Goal: Information Seeking & Learning: Learn about a topic

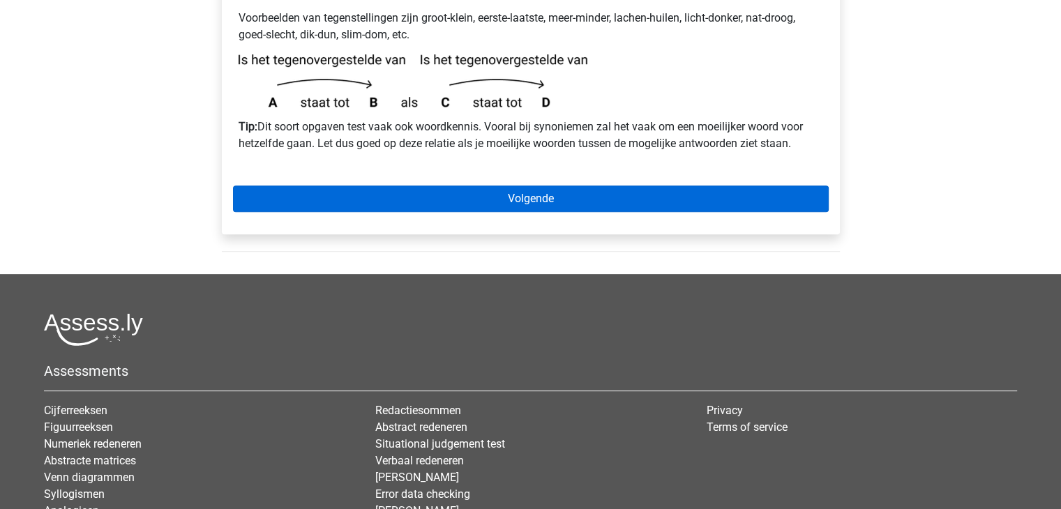
scroll to position [488, 0]
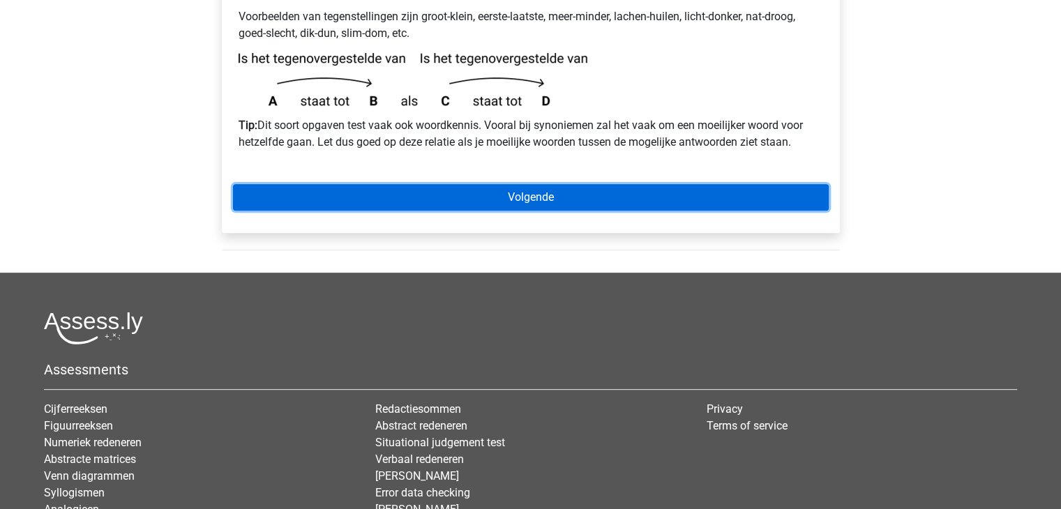
click at [511, 184] on link "Volgende" at bounding box center [531, 197] width 596 height 27
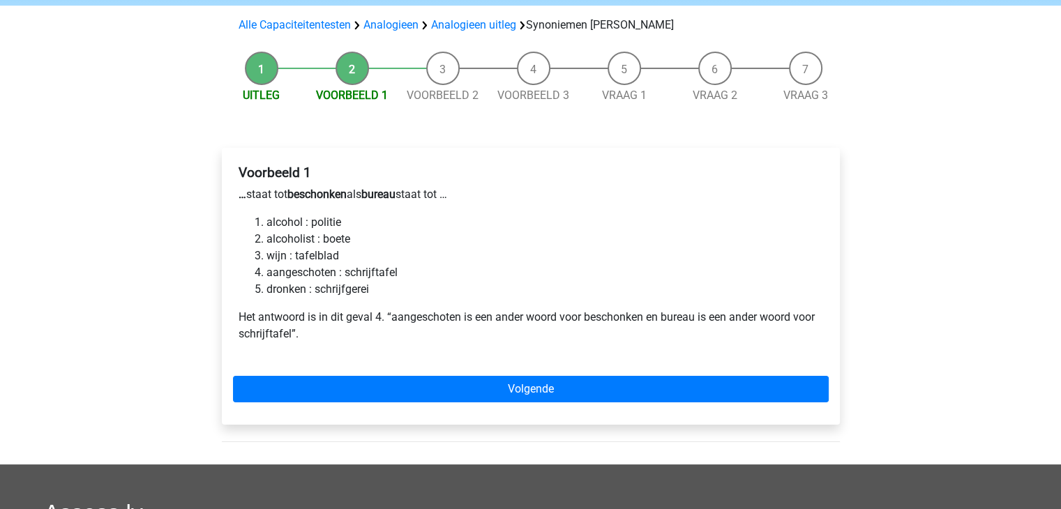
scroll to position [139, 0]
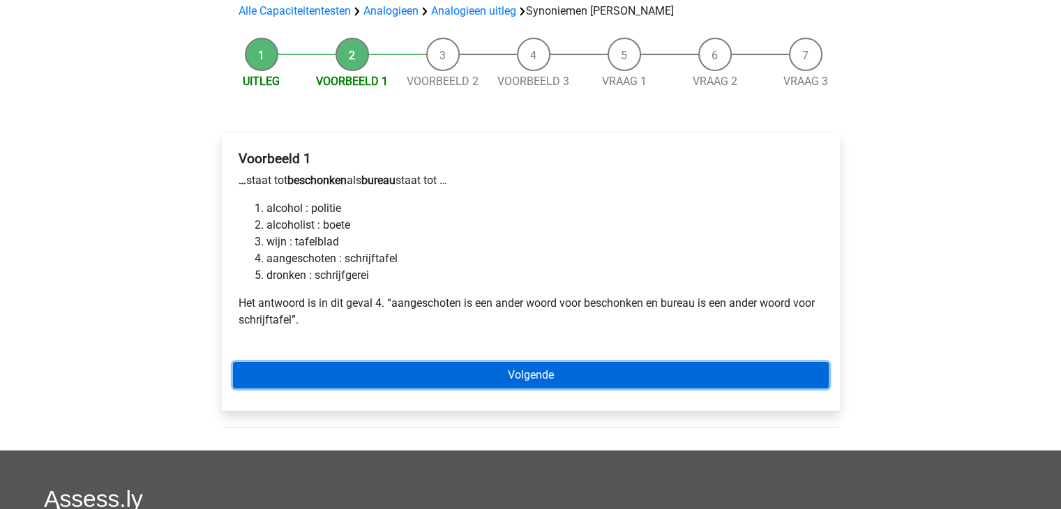
click at [511, 362] on link "Volgende" at bounding box center [531, 375] width 596 height 27
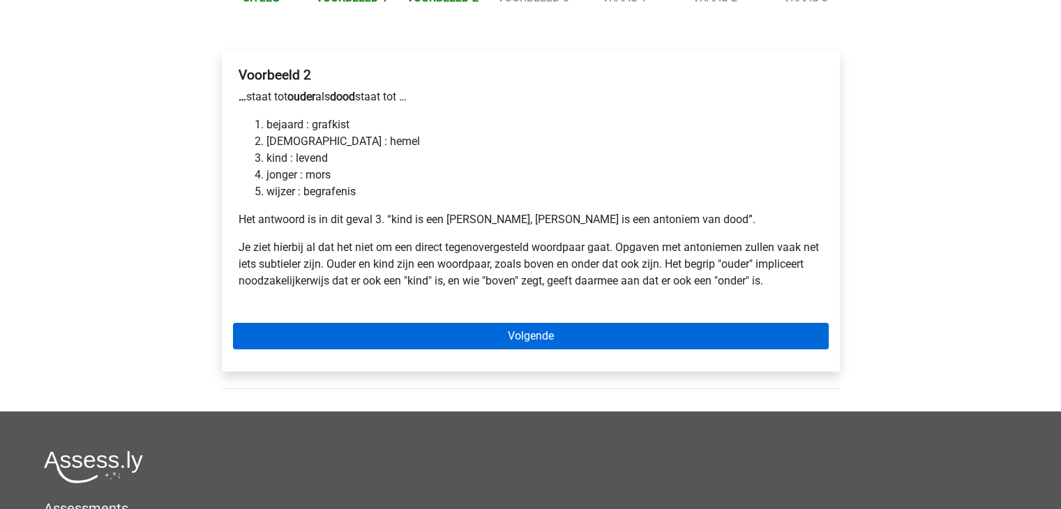
scroll to position [139, 0]
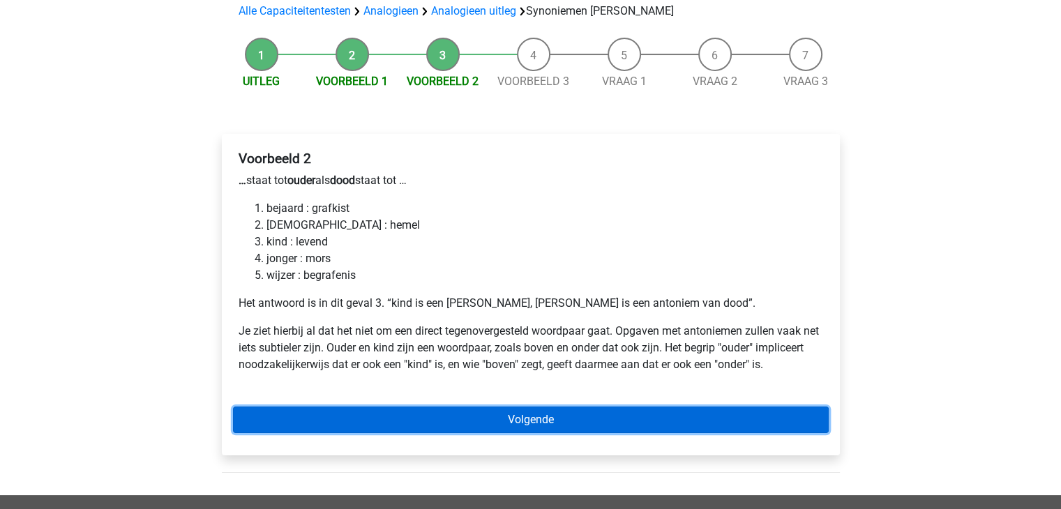
click at [557, 407] on link "Volgende" at bounding box center [531, 420] width 596 height 27
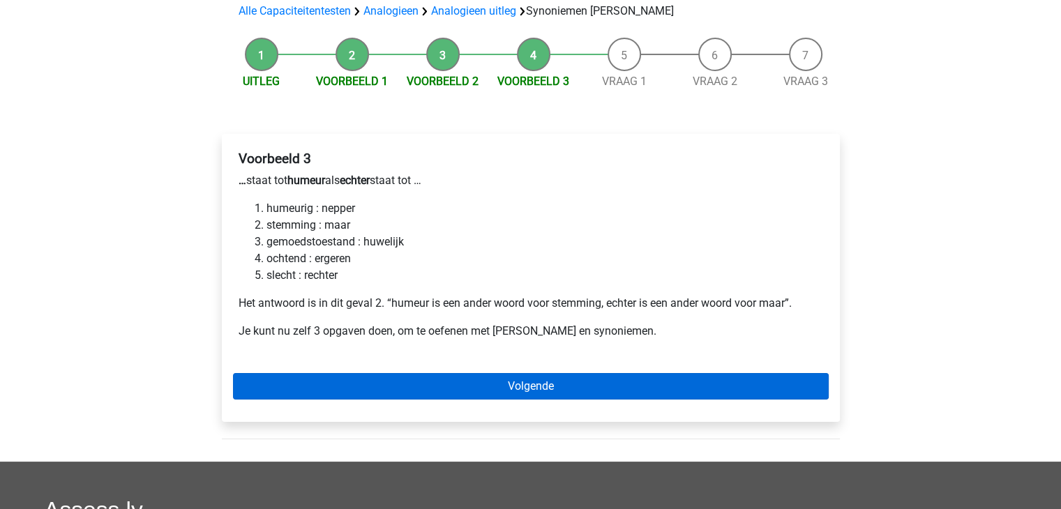
scroll to position [209, 0]
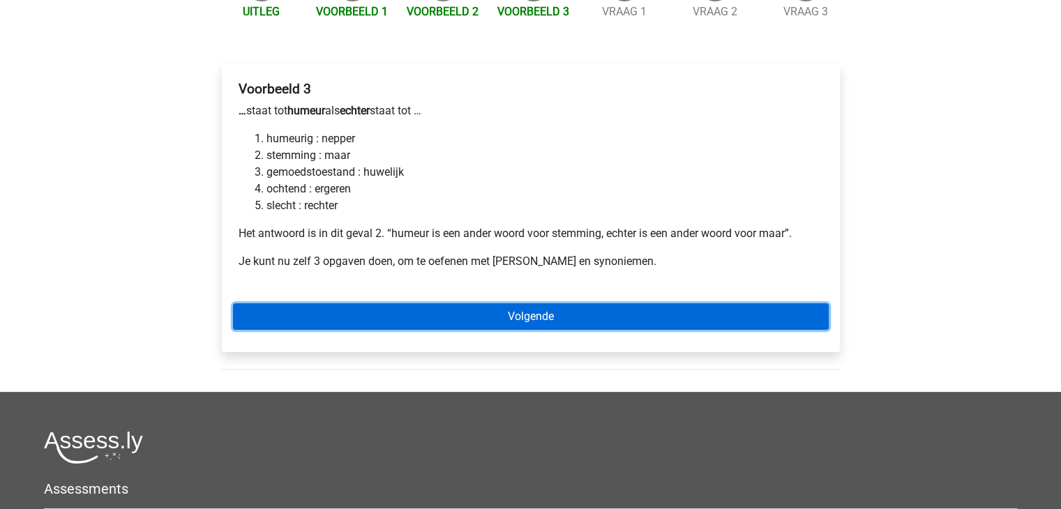
click at [501, 303] on link "Volgende" at bounding box center [531, 316] width 596 height 27
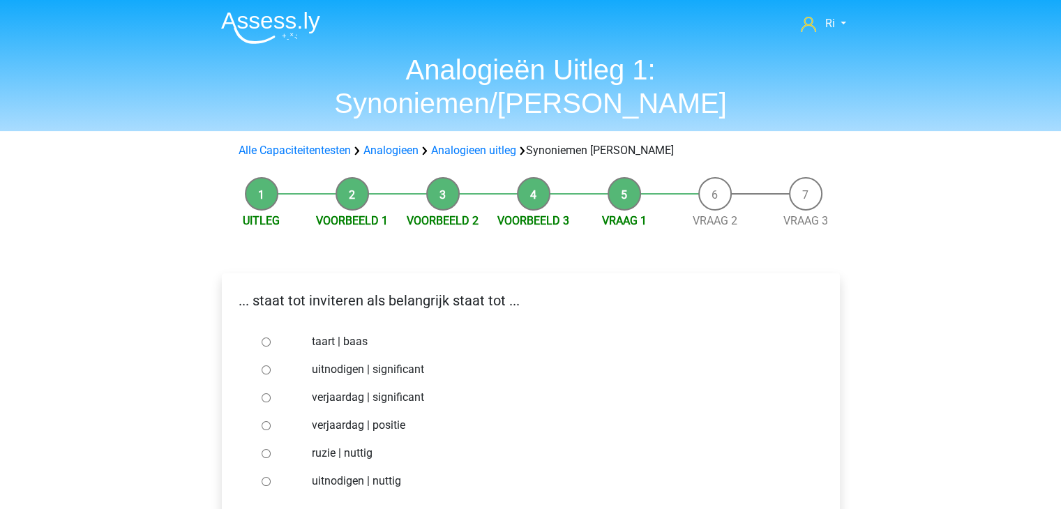
click at [265, 365] on input "uitnodigen | significant" at bounding box center [266, 369] width 9 height 9
radio input "true"
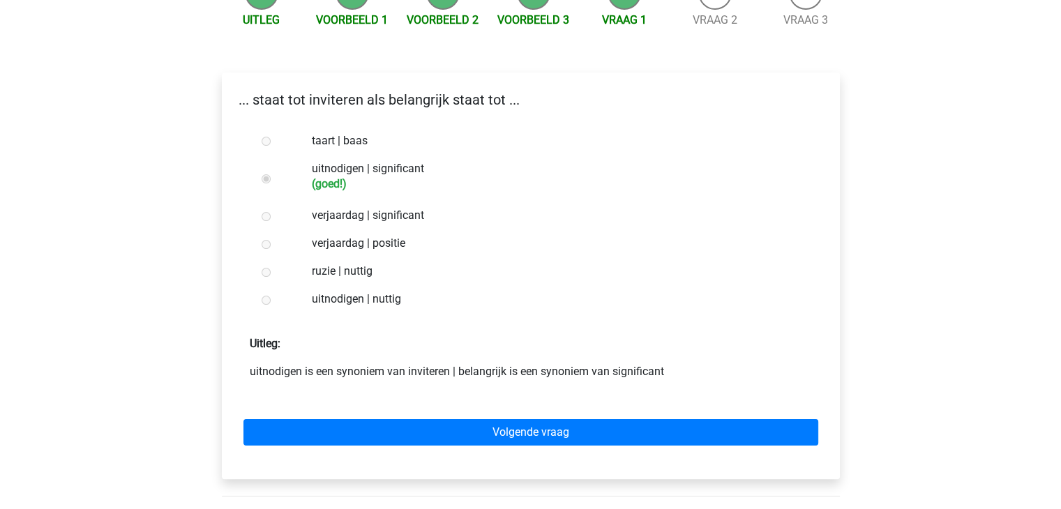
scroll to position [209, 0]
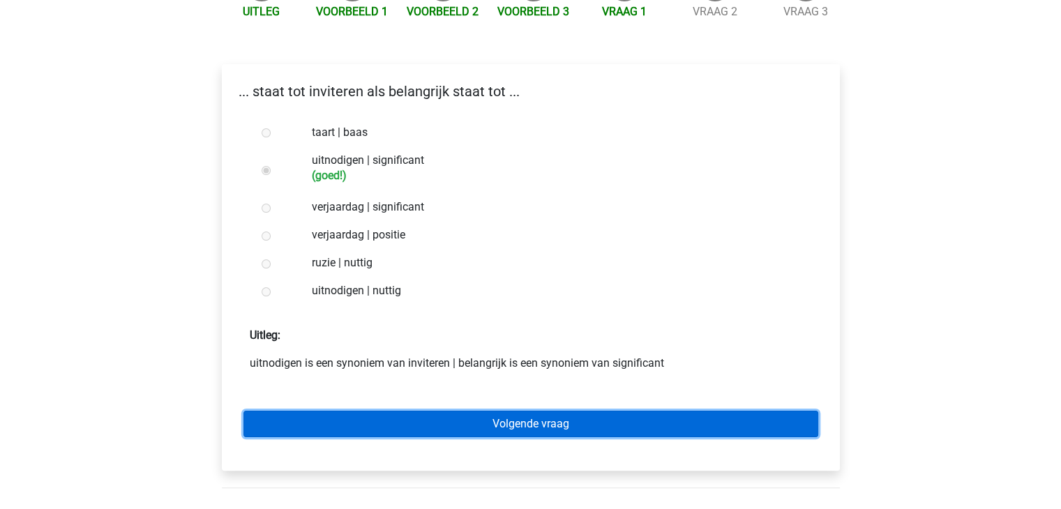
click at [522, 411] on link "Volgende vraag" at bounding box center [530, 424] width 575 height 27
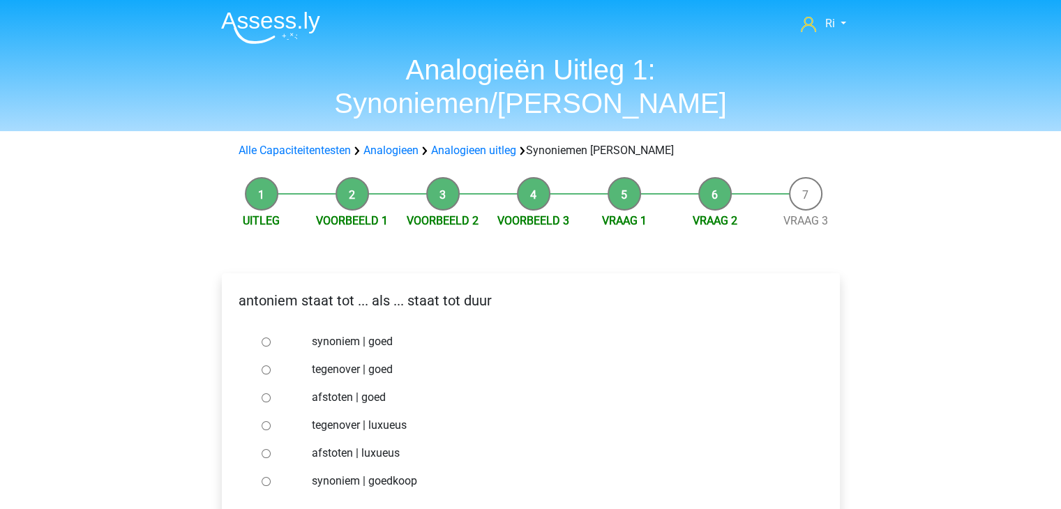
click at [266, 477] on input "synoniem | goedkoop" at bounding box center [266, 481] width 9 height 9
radio input "true"
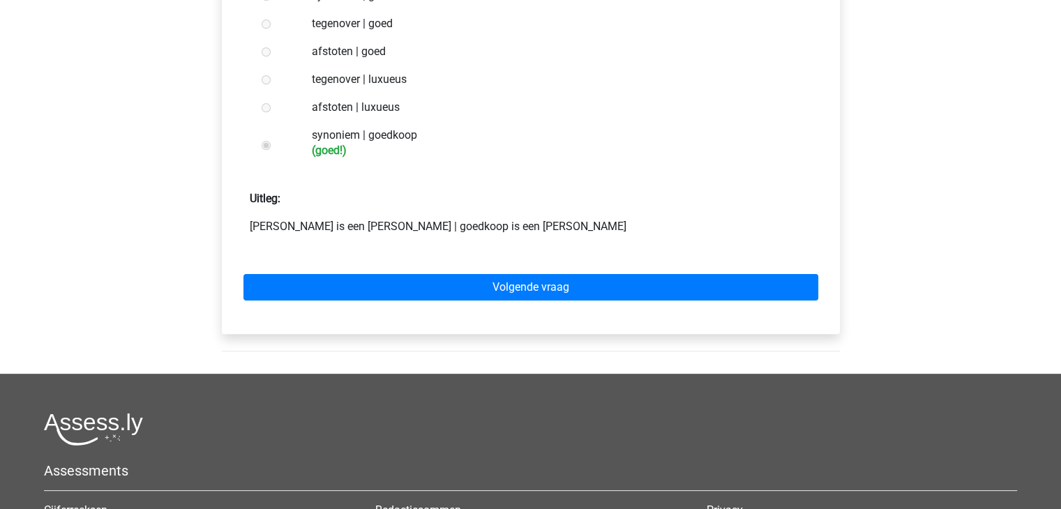
scroll to position [349, 0]
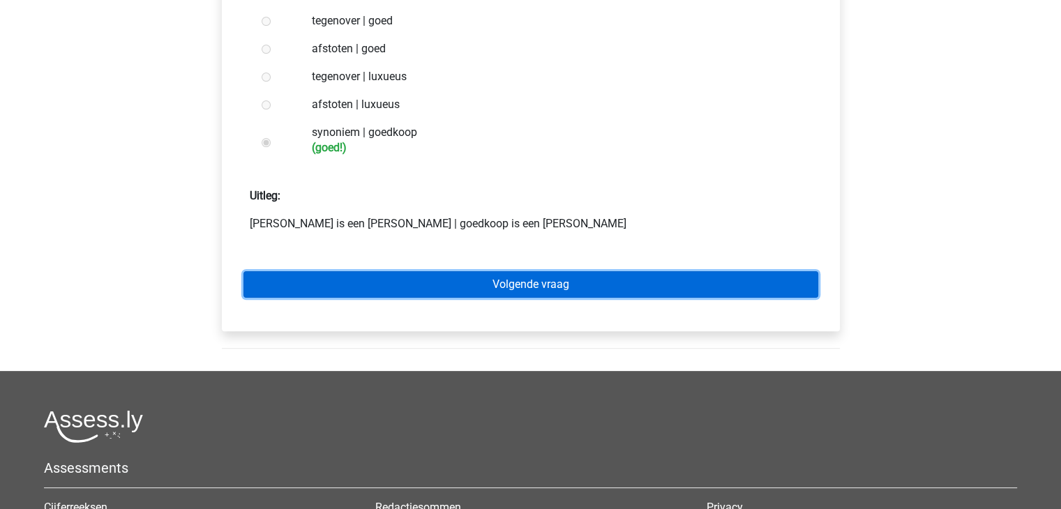
click at [527, 271] on link "Volgende vraag" at bounding box center [530, 284] width 575 height 27
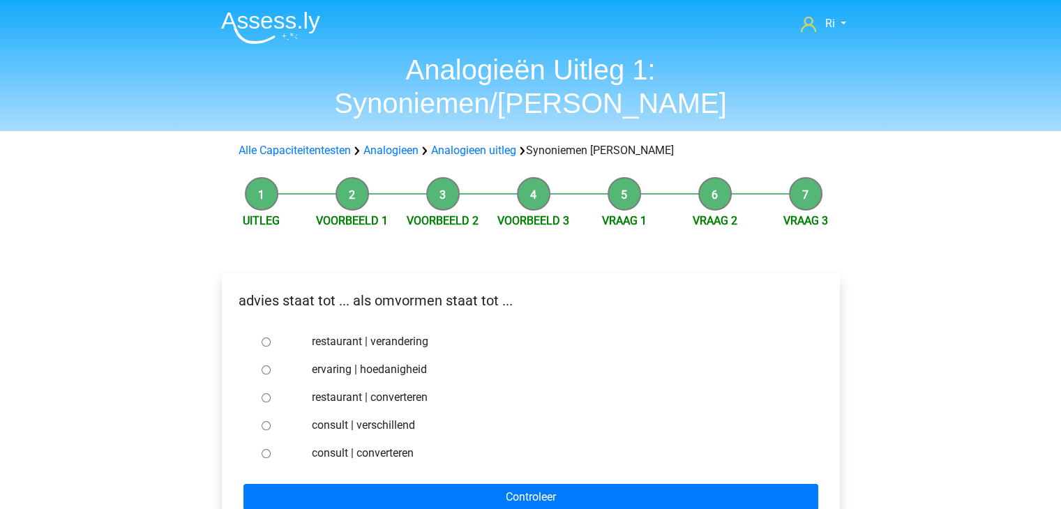
click at [264, 449] on input "consult | converteren" at bounding box center [266, 453] width 9 height 9
radio input "true"
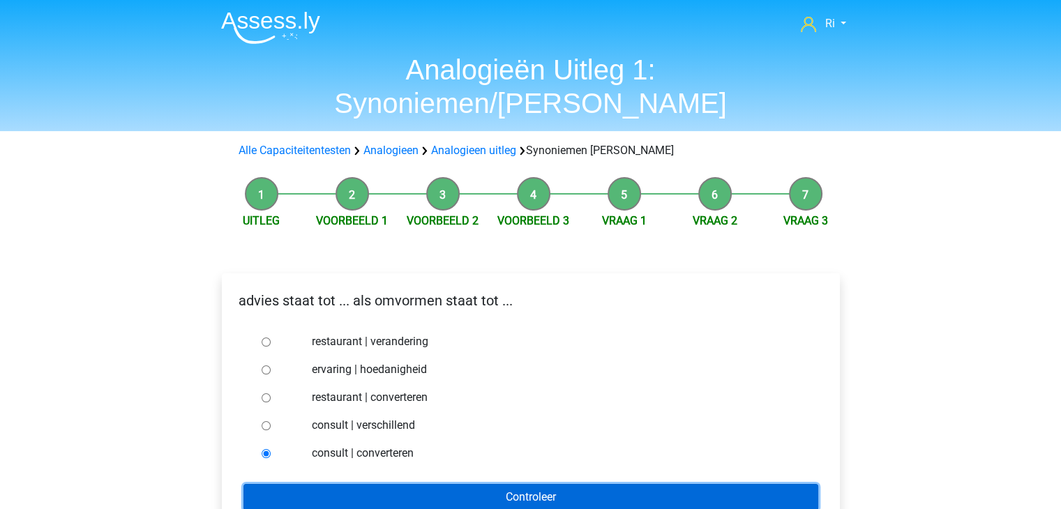
click at [386, 484] on input "Controleer" at bounding box center [530, 497] width 575 height 27
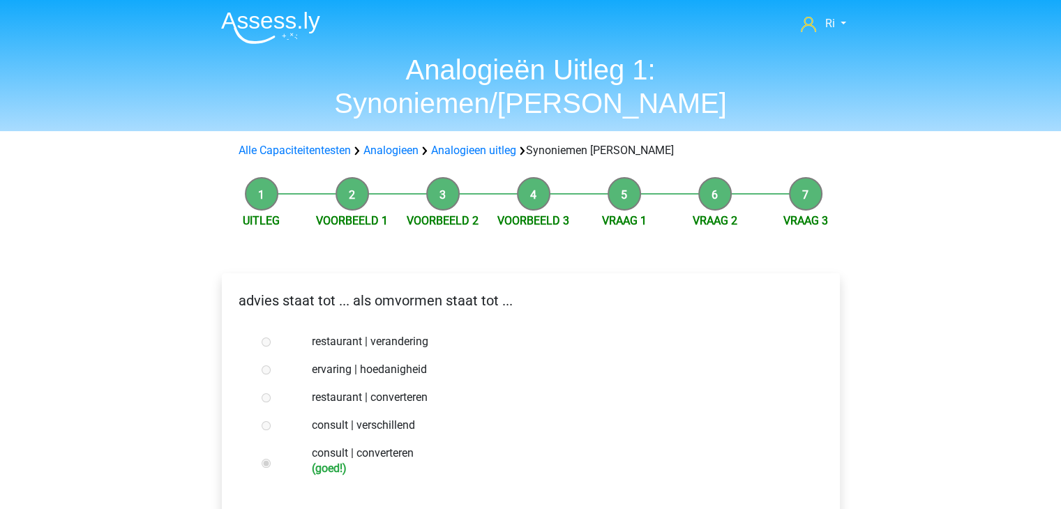
scroll to position [209, 0]
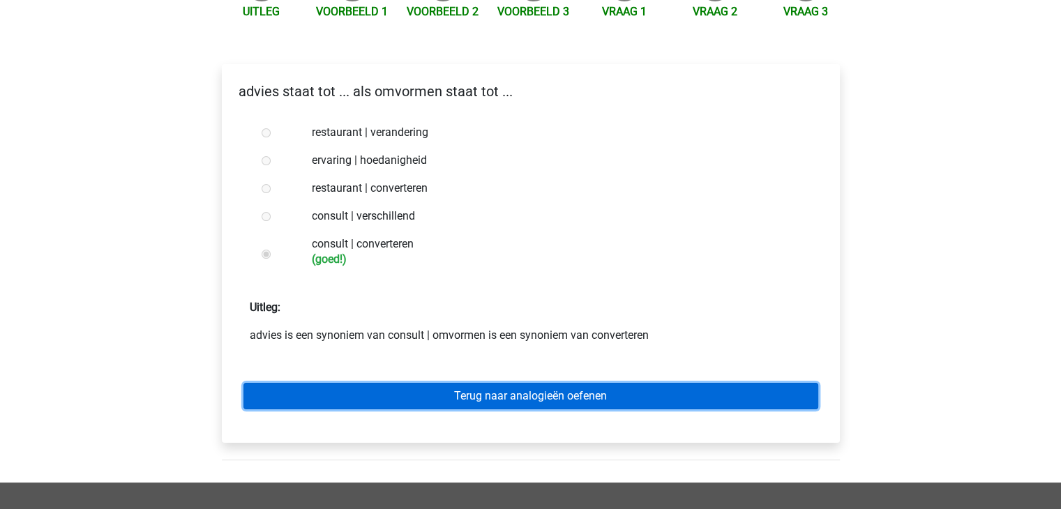
click at [476, 383] on link "Terug naar analogieën oefenen" at bounding box center [530, 396] width 575 height 27
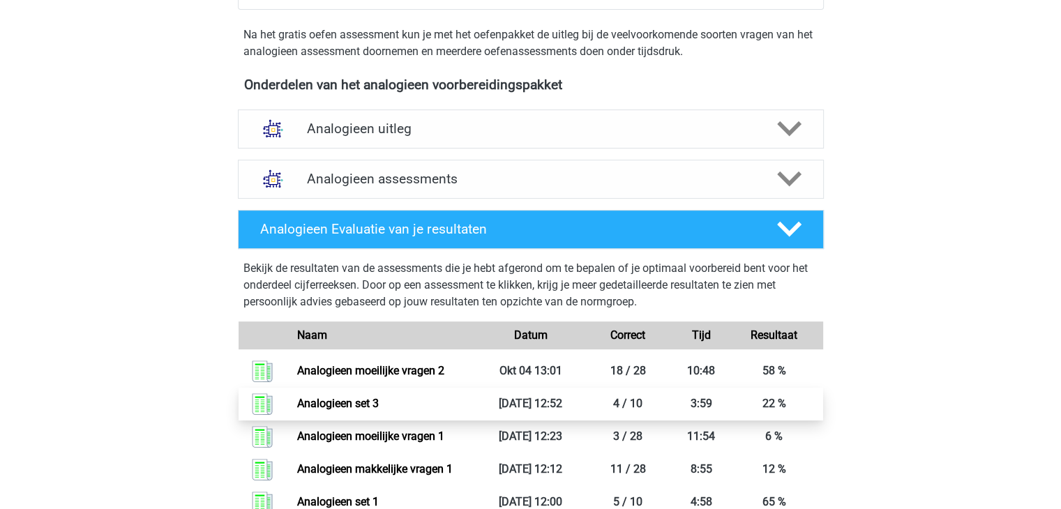
scroll to position [279, 0]
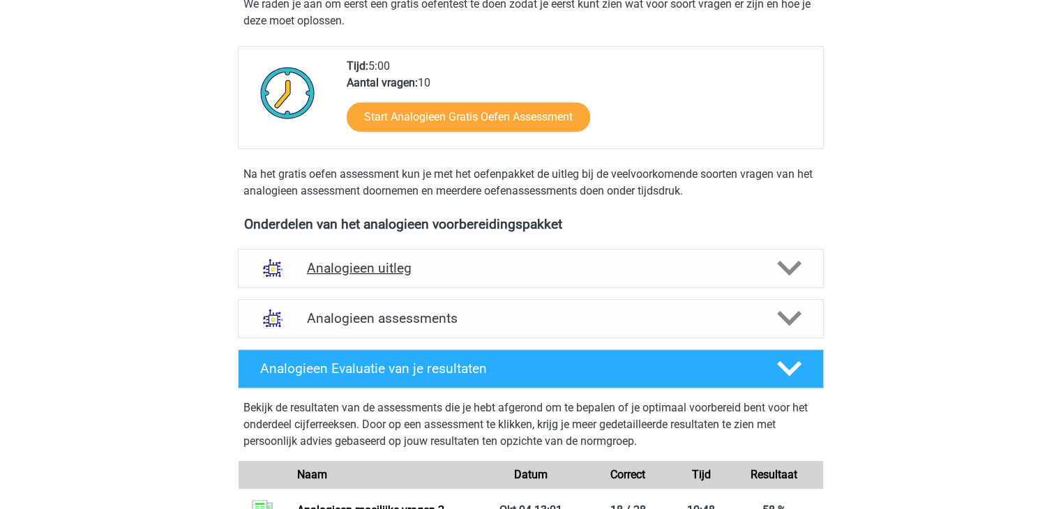
click at [430, 263] on h4 "Analogieen uitleg" at bounding box center [531, 268] width 448 height 16
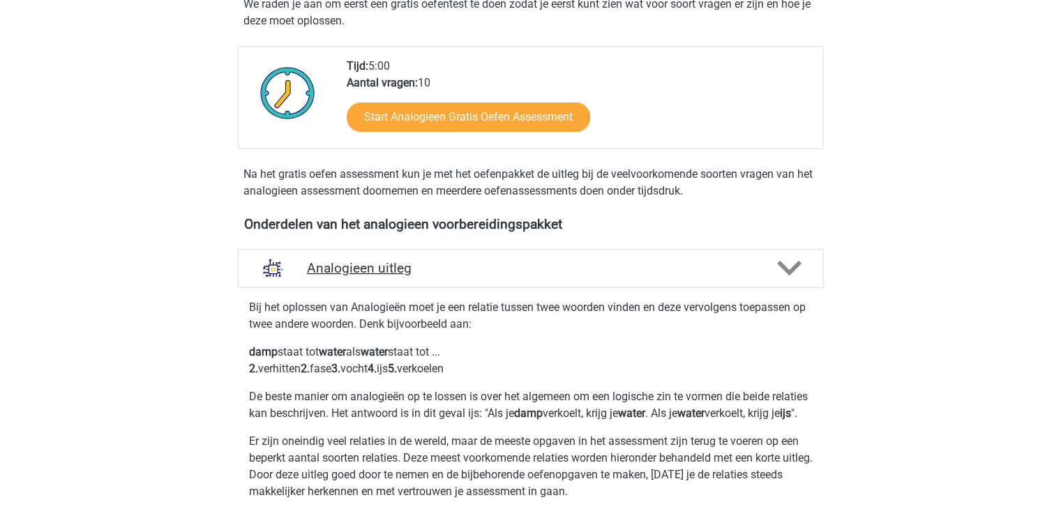
click at [430, 263] on h4 "Analogieen uitleg" at bounding box center [531, 268] width 448 height 16
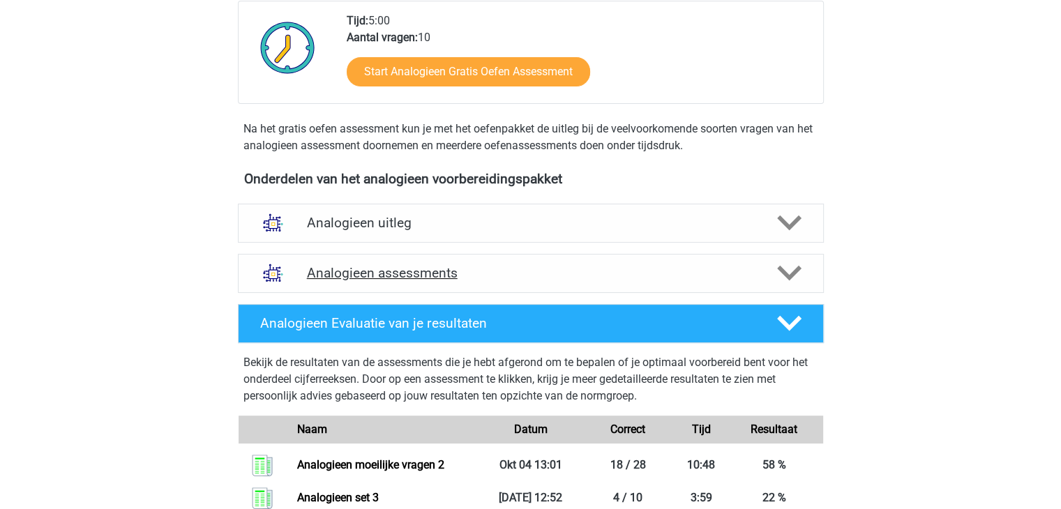
scroll to position [349, 0]
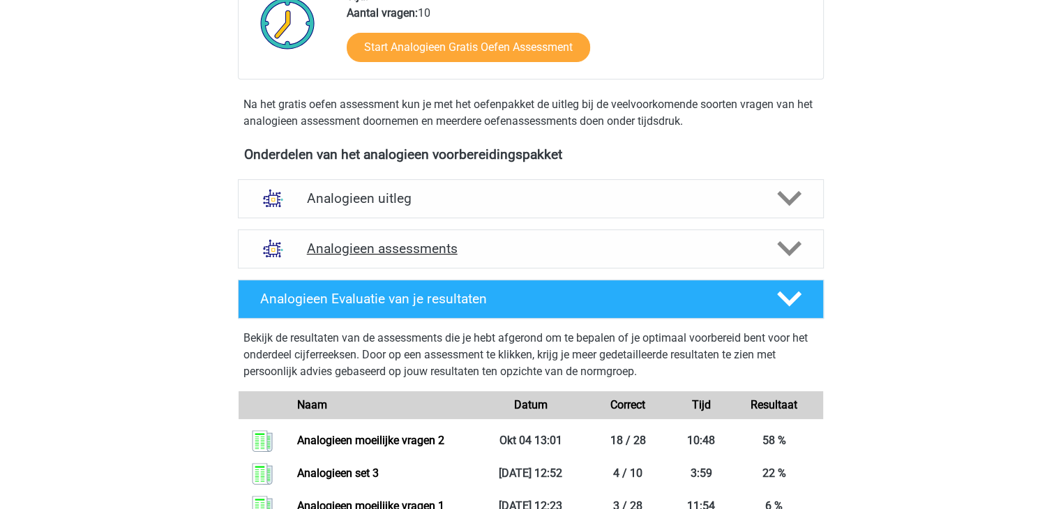
click at [481, 252] on h4 "Analogieen assessments" at bounding box center [531, 249] width 448 height 16
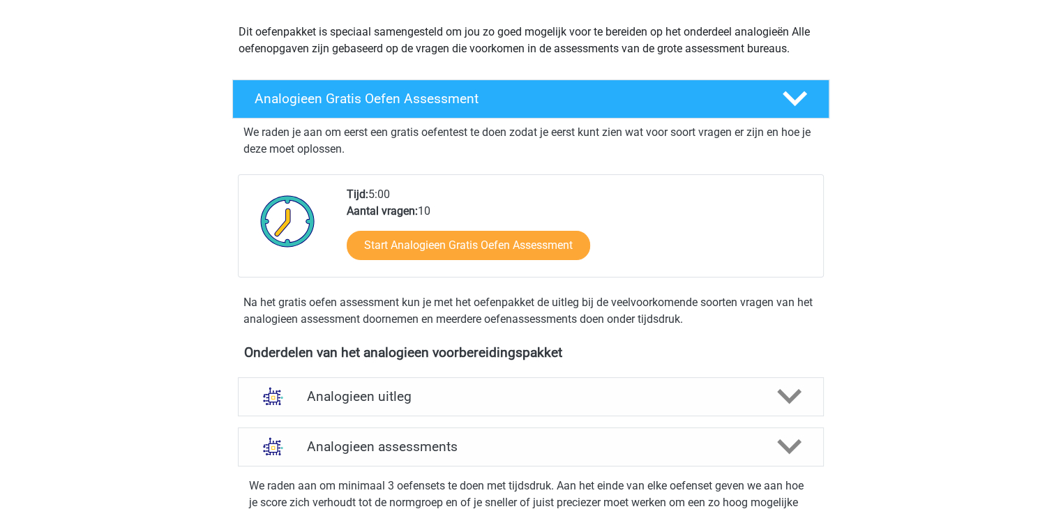
scroll to position [0, 0]
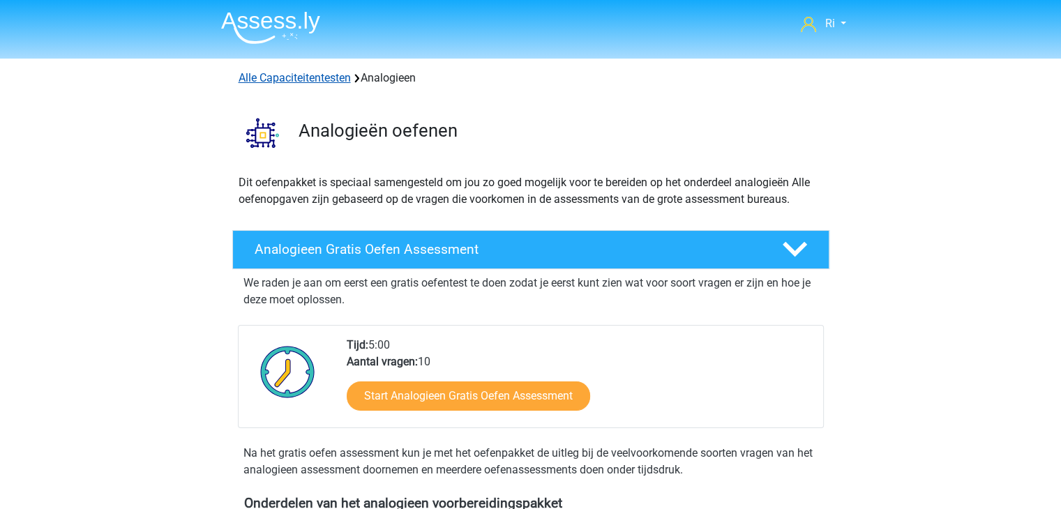
click at [306, 75] on link "Alle Capaciteitentesten" at bounding box center [295, 77] width 112 height 13
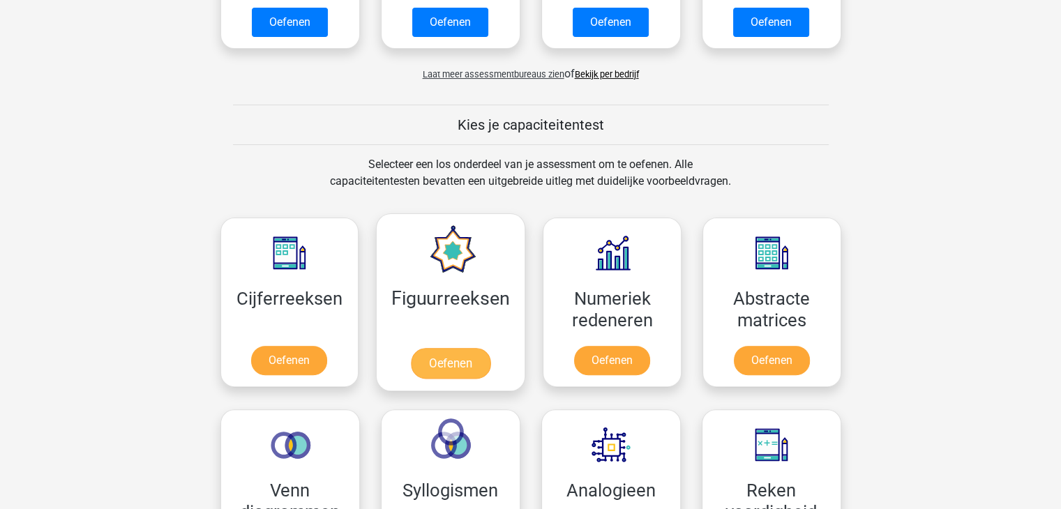
scroll to position [522, 0]
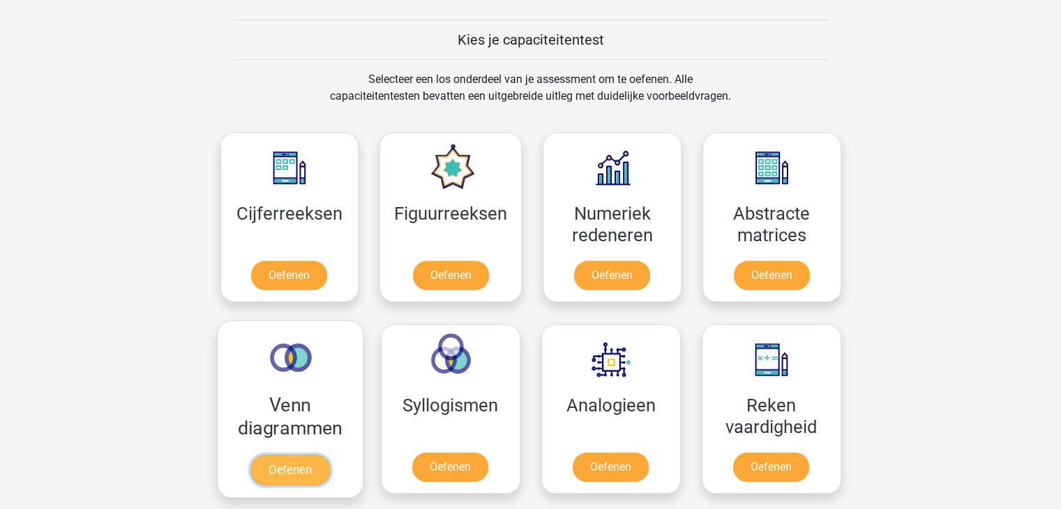
click at [302, 474] on link "Oefenen" at bounding box center [290, 470] width 80 height 31
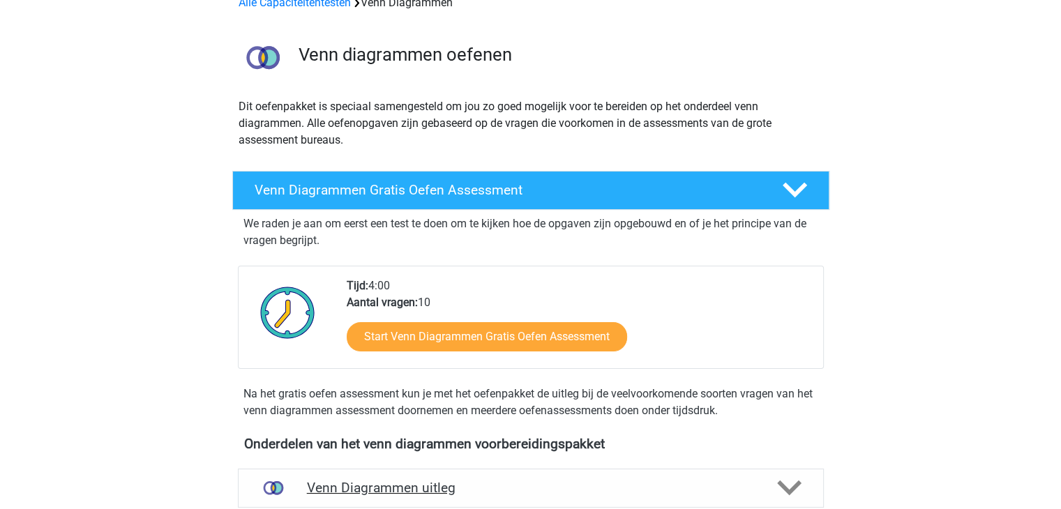
scroll to position [209, 0]
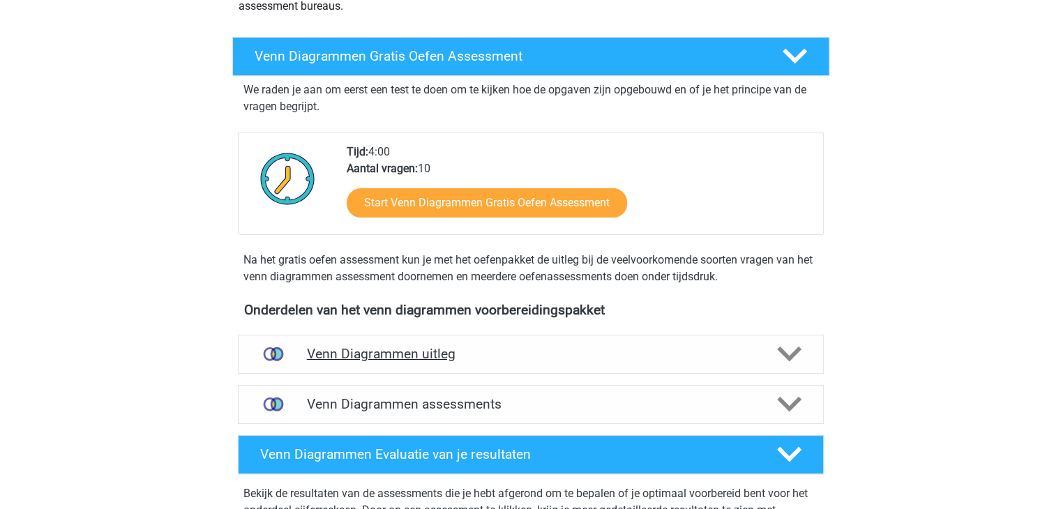
click at [459, 352] on h4 "Venn Diagrammen uitleg" at bounding box center [531, 354] width 448 height 16
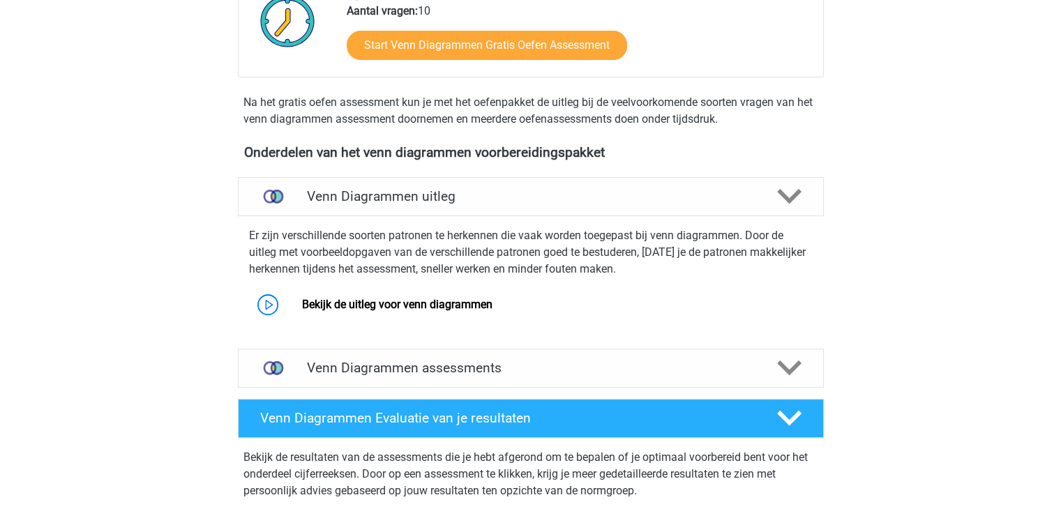
scroll to position [418, 0]
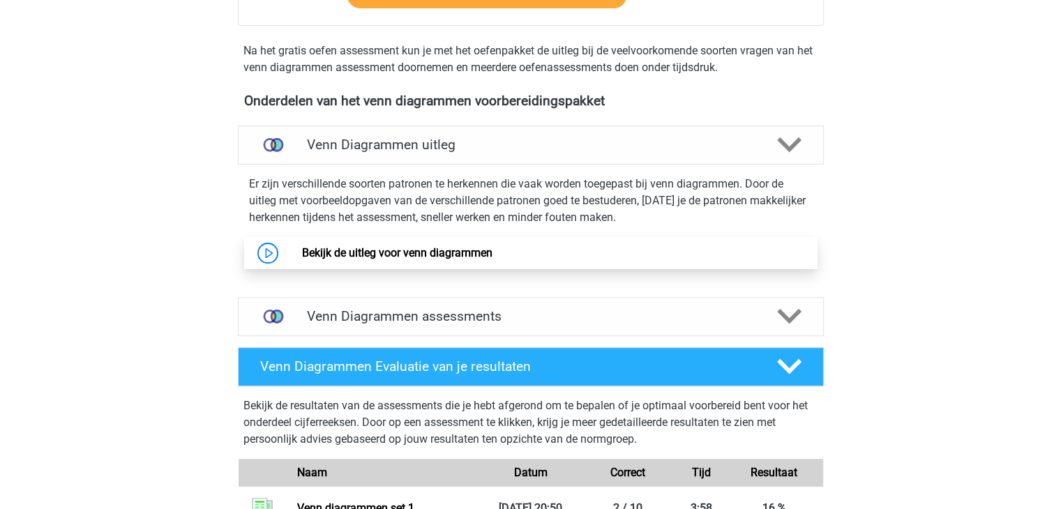
click at [444, 252] on link "Bekijk de uitleg voor venn diagrammen" at bounding box center [397, 252] width 190 height 13
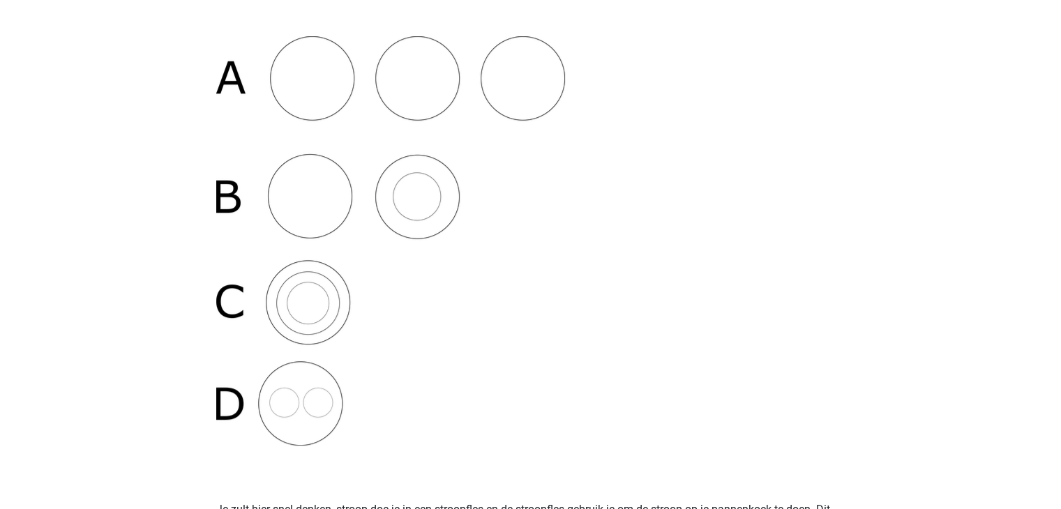
scroll to position [349, 0]
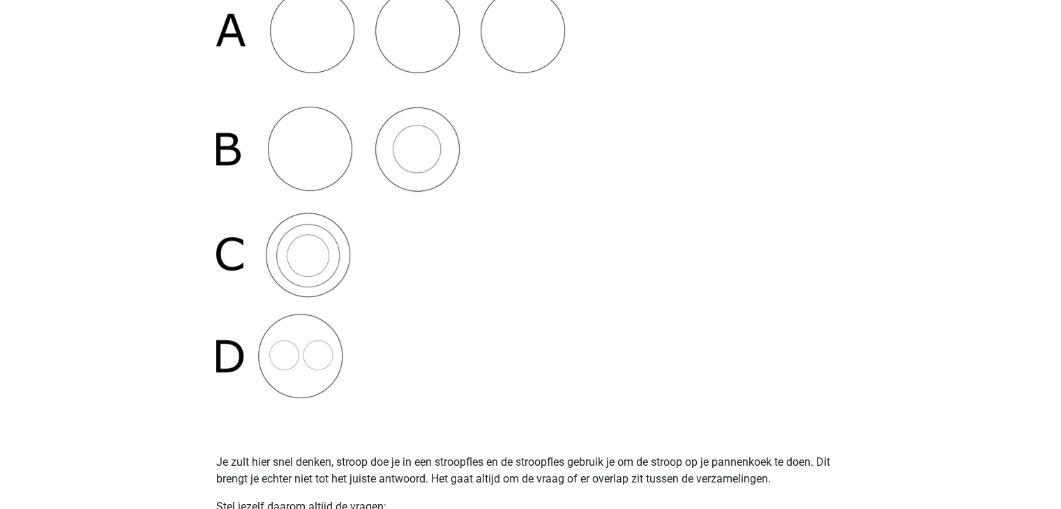
click at [313, 164] on img at bounding box center [390, 193] width 349 height 409
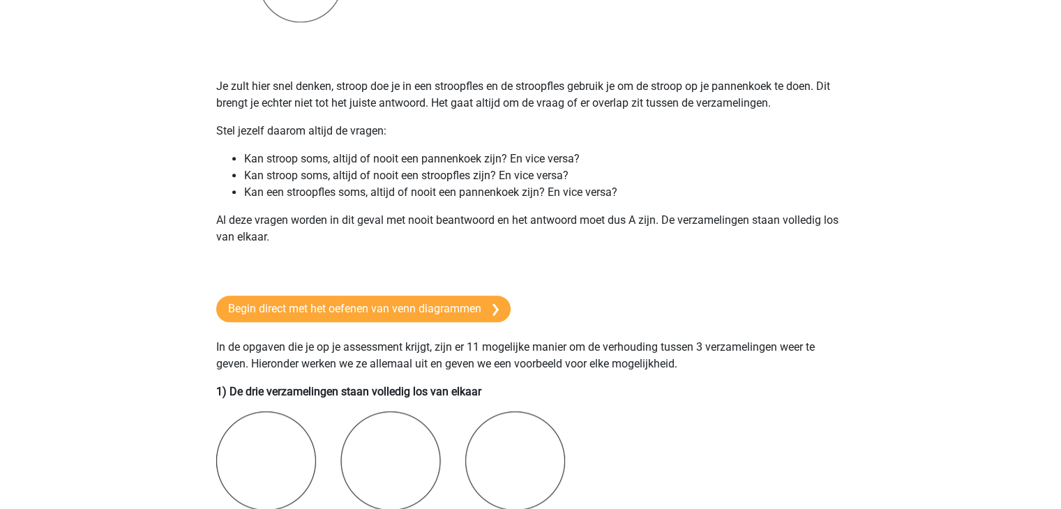
scroll to position [813, 0]
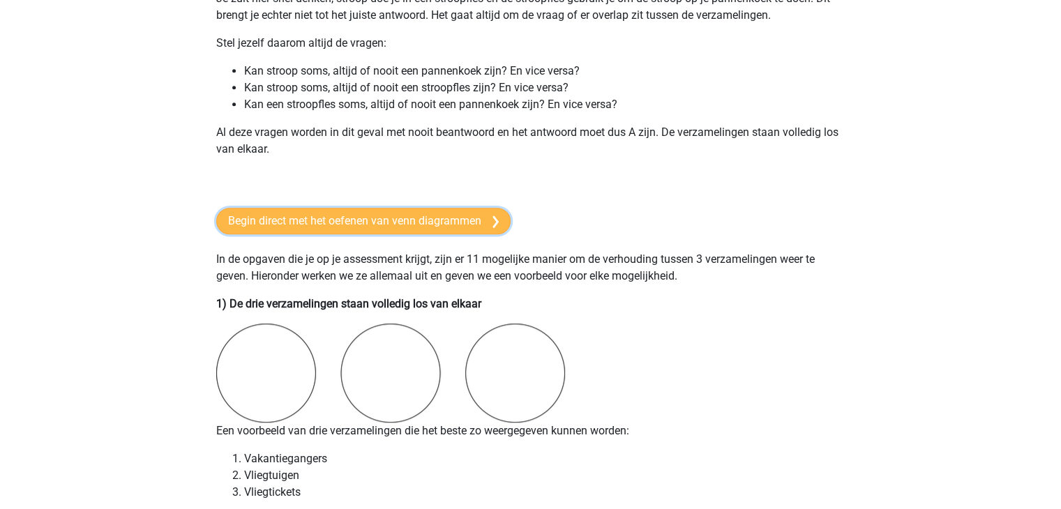
click at [396, 224] on link "Begin direct met het oefenen van venn diagrammen" at bounding box center [363, 221] width 294 height 27
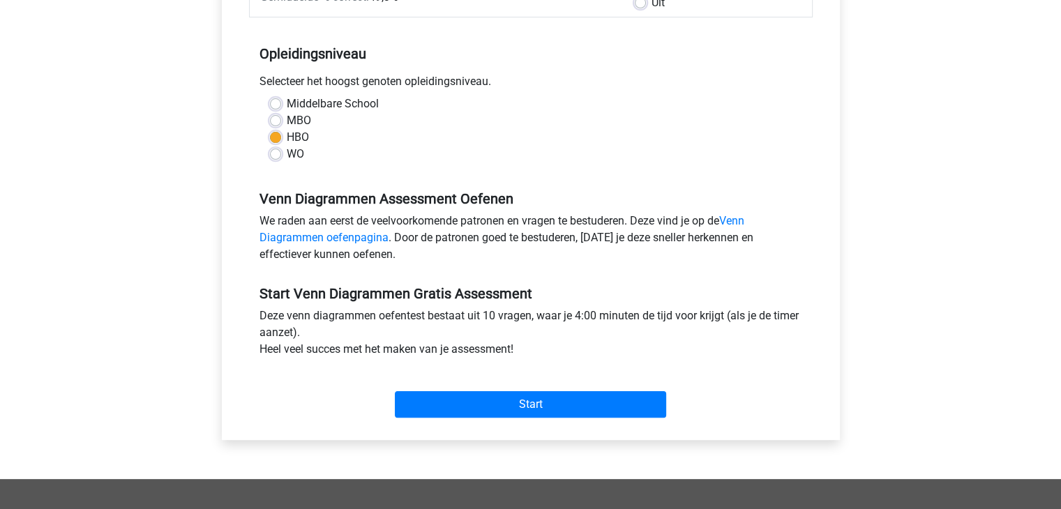
scroll to position [418, 0]
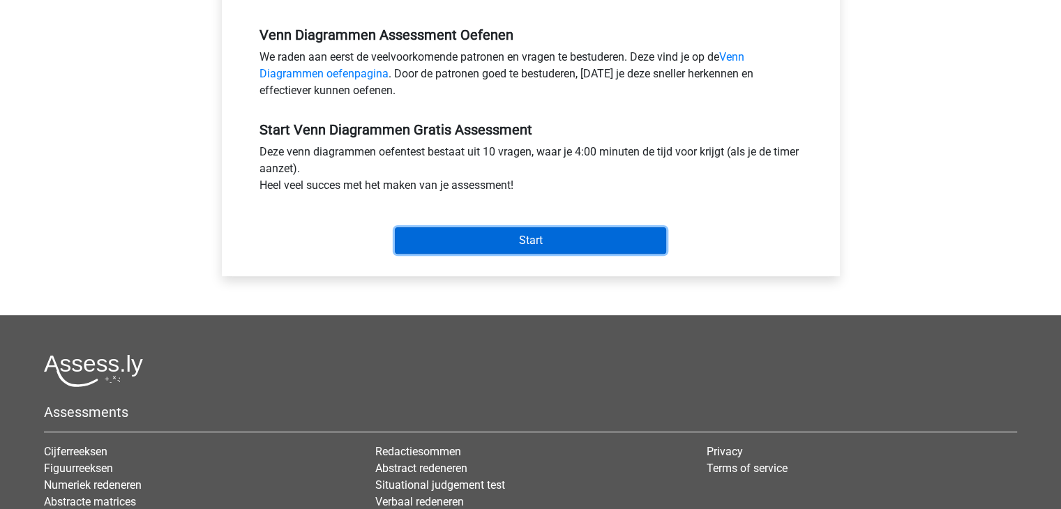
click at [534, 241] on input "Start" at bounding box center [530, 240] width 271 height 27
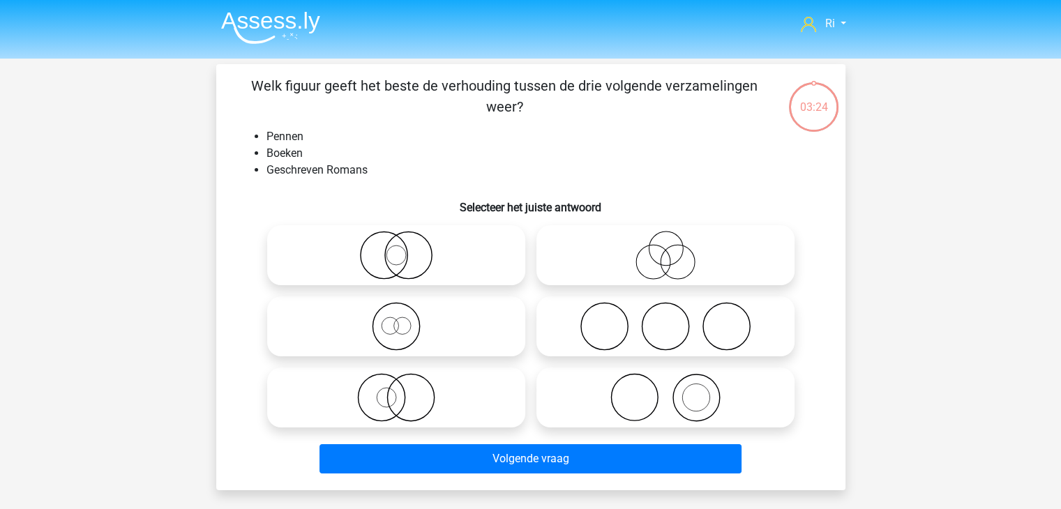
click at [404, 264] on icon at bounding box center [396, 255] width 247 height 49
click at [404, 248] on input "radio" at bounding box center [400, 243] width 9 height 9
radio input "true"
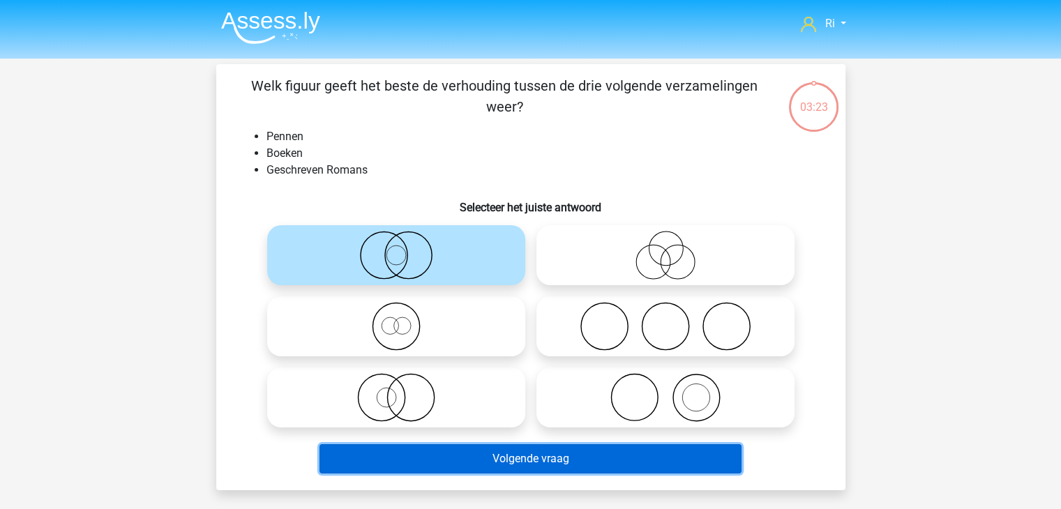
click at [502, 458] on button "Volgende vraag" at bounding box center [530, 458] width 422 height 29
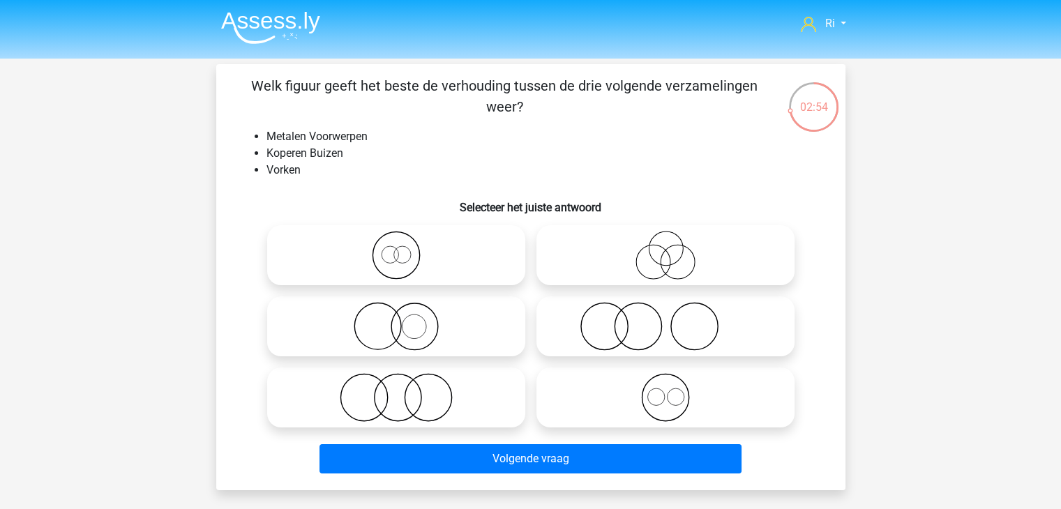
click at [671, 399] on icon at bounding box center [665, 397] width 247 height 49
click at [671, 391] on input "radio" at bounding box center [669, 385] width 9 height 9
radio input "true"
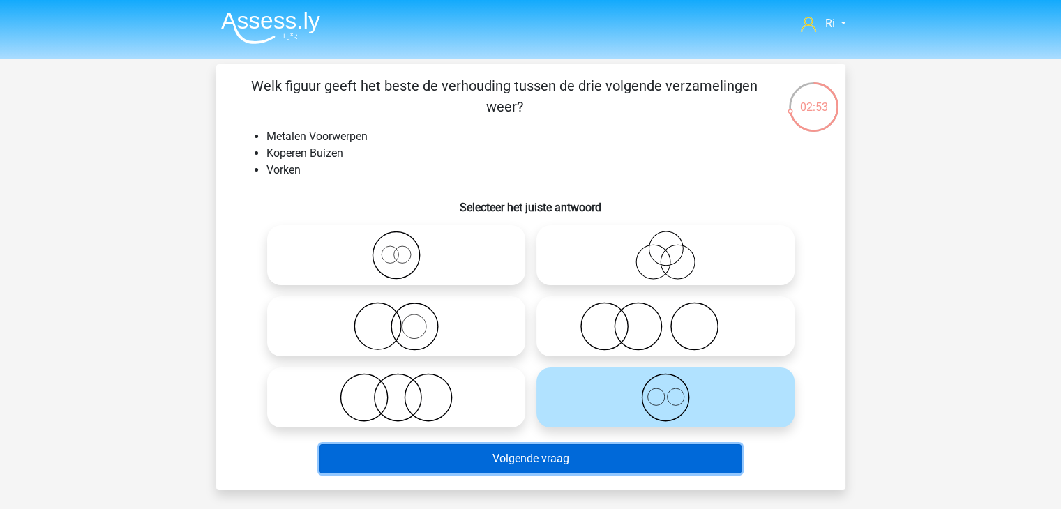
click at [573, 465] on button "Volgende vraag" at bounding box center [530, 458] width 422 height 29
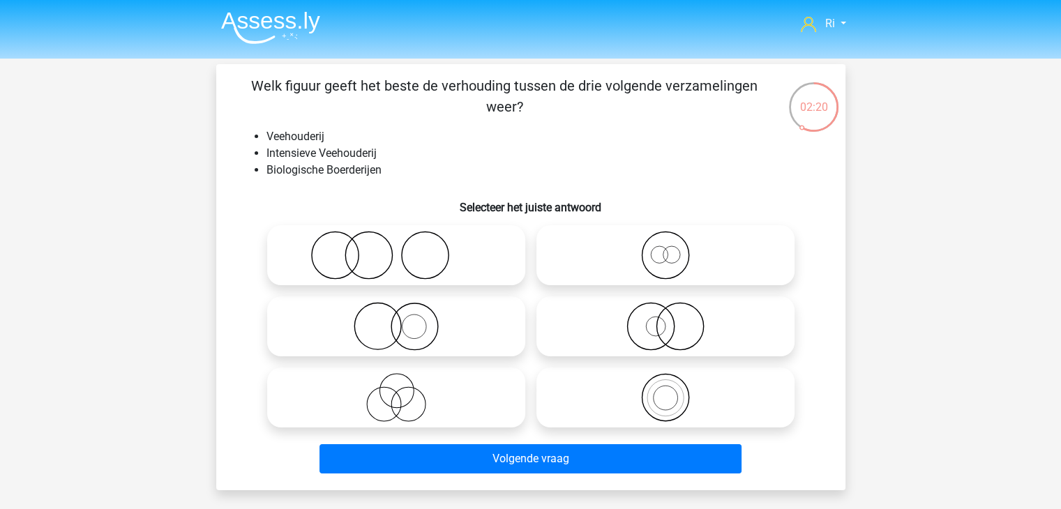
click at [417, 319] on icon at bounding box center [396, 326] width 247 height 49
click at [405, 319] on input "radio" at bounding box center [400, 314] width 9 height 9
radio input "true"
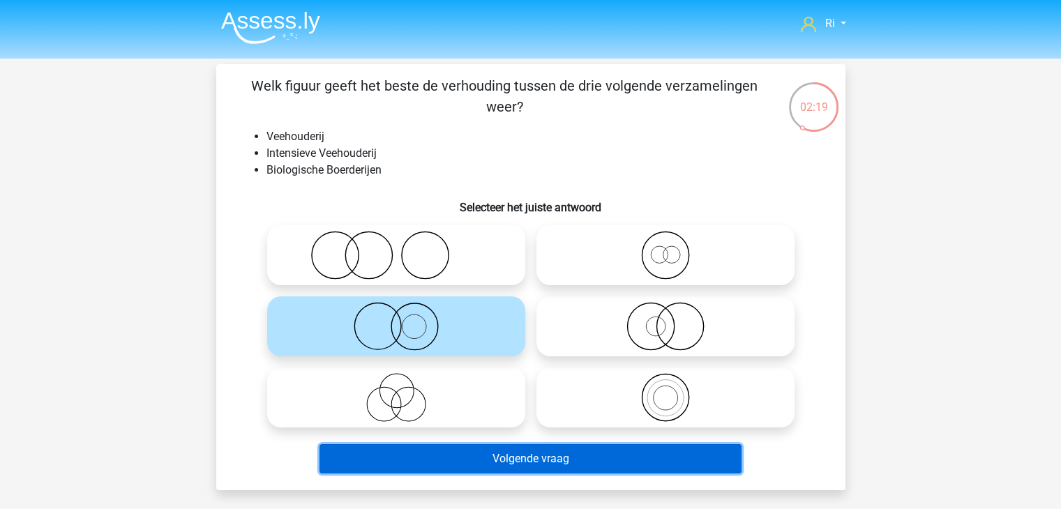
click at [501, 464] on button "Volgende vraag" at bounding box center [530, 458] width 422 height 29
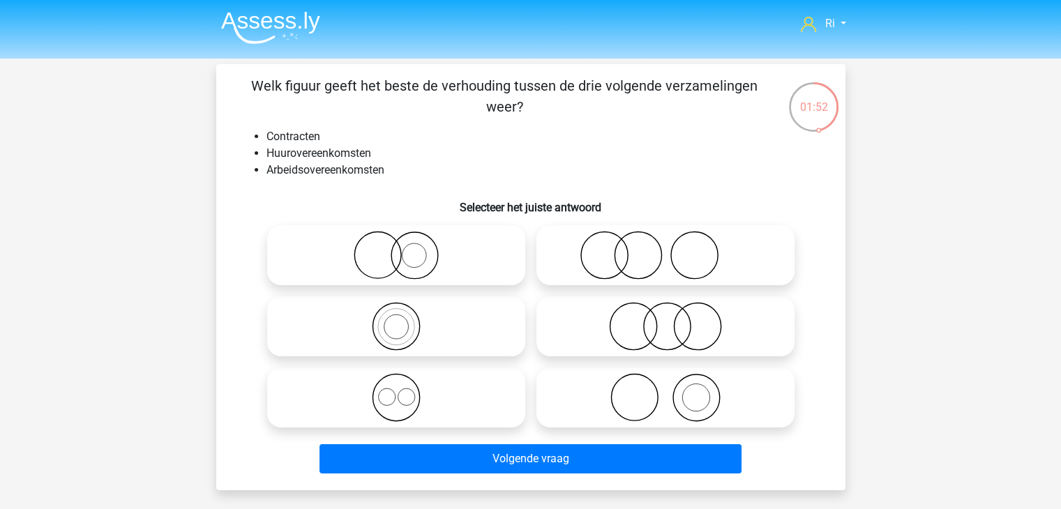
click at [403, 396] on icon at bounding box center [396, 397] width 247 height 49
click at [403, 391] on input "radio" at bounding box center [400, 385] width 9 height 9
radio input "true"
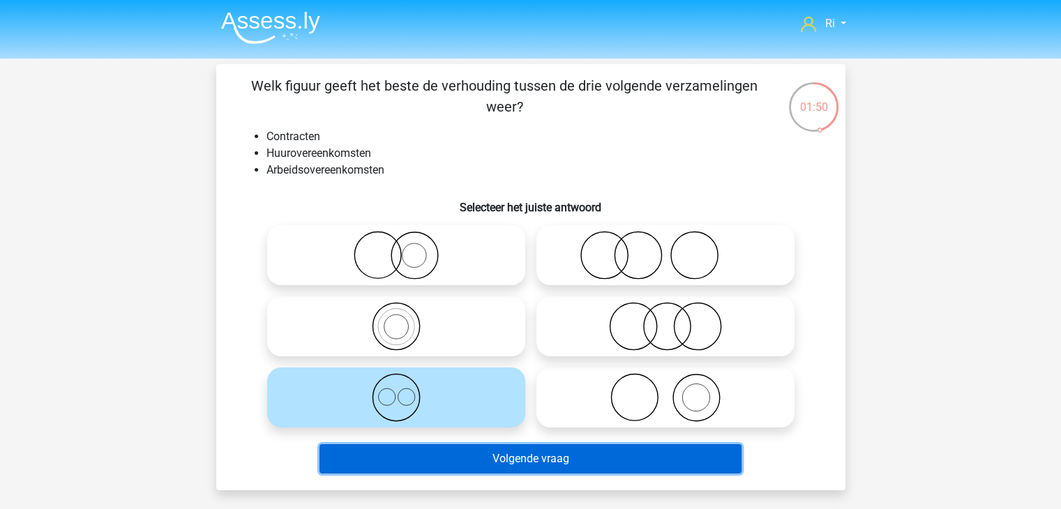
click at [519, 464] on button "Volgende vraag" at bounding box center [530, 458] width 422 height 29
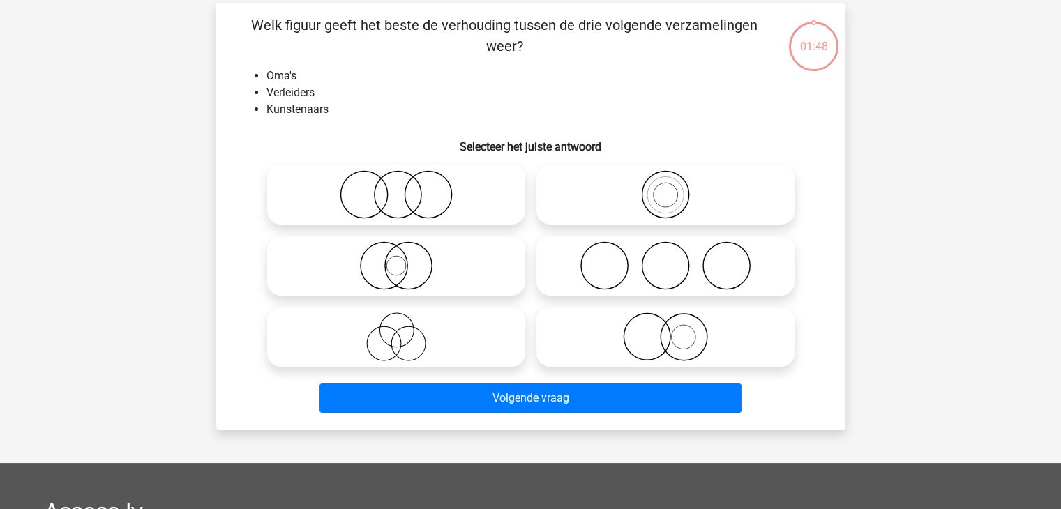
scroll to position [64, 0]
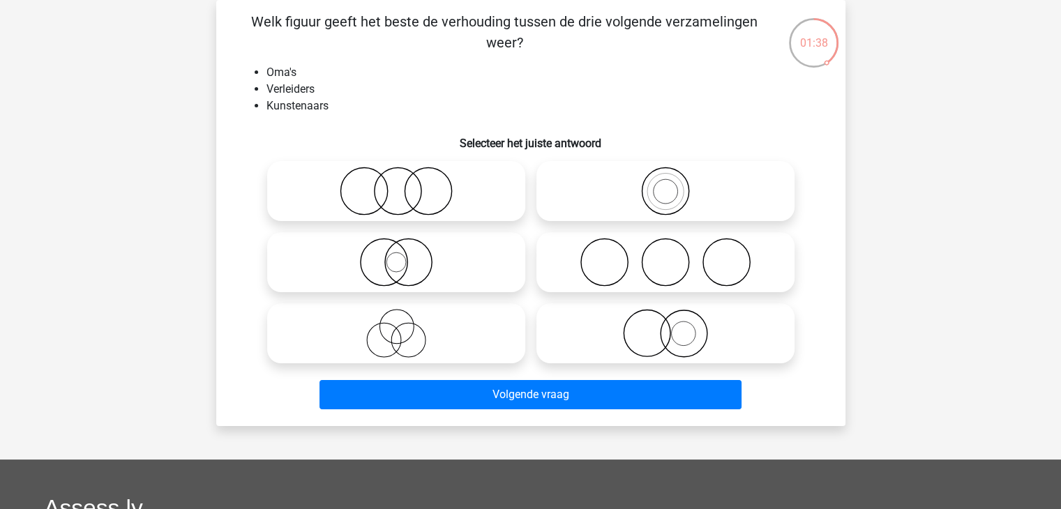
click at [700, 264] on icon at bounding box center [665, 262] width 247 height 49
click at [674, 255] on input "radio" at bounding box center [669, 250] width 9 height 9
radio input "true"
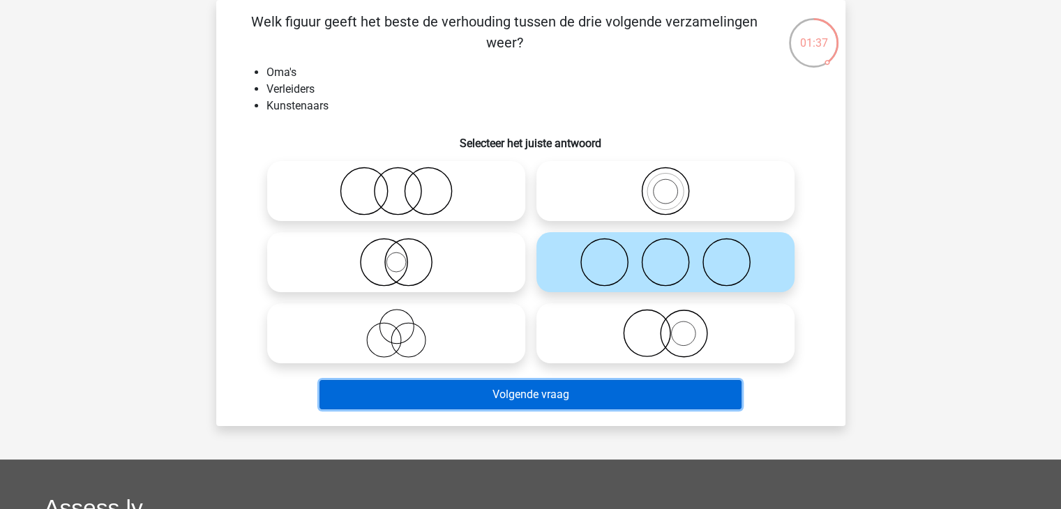
click at [552, 398] on button "Volgende vraag" at bounding box center [530, 394] width 422 height 29
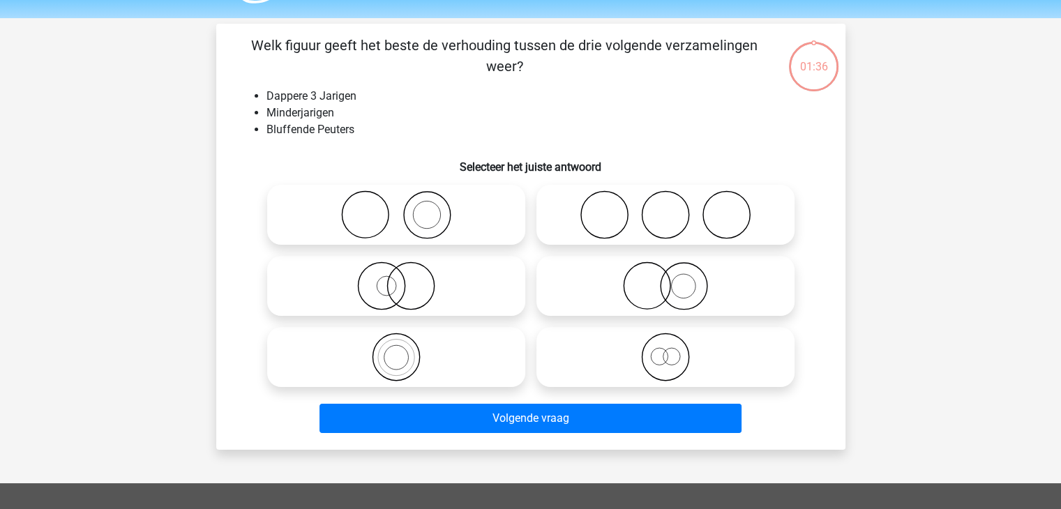
scroll to position [0, 0]
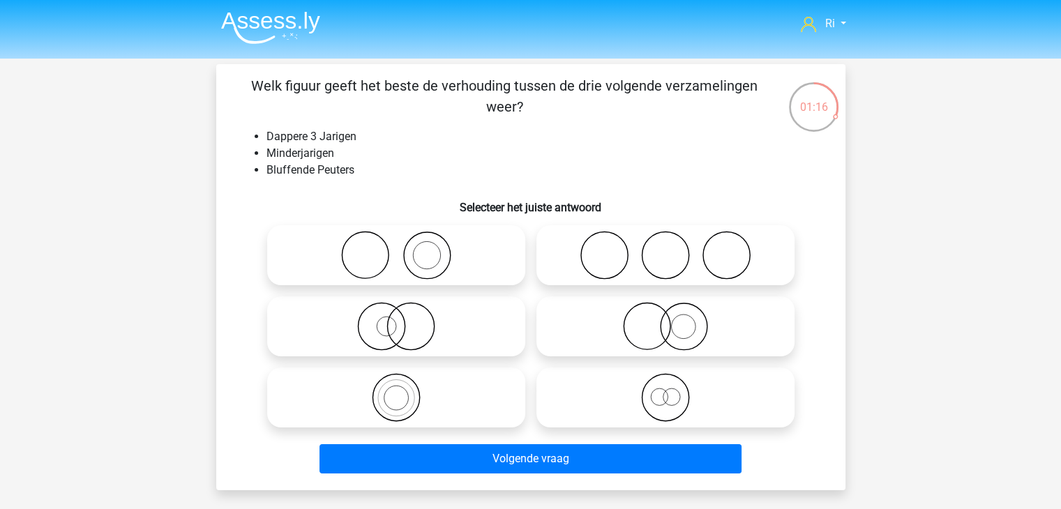
click at [686, 330] on icon at bounding box center [665, 326] width 247 height 49
click at [674, 319] on input "radio" at bounding box center [669, 314] width 9 height 9
radio input "true"
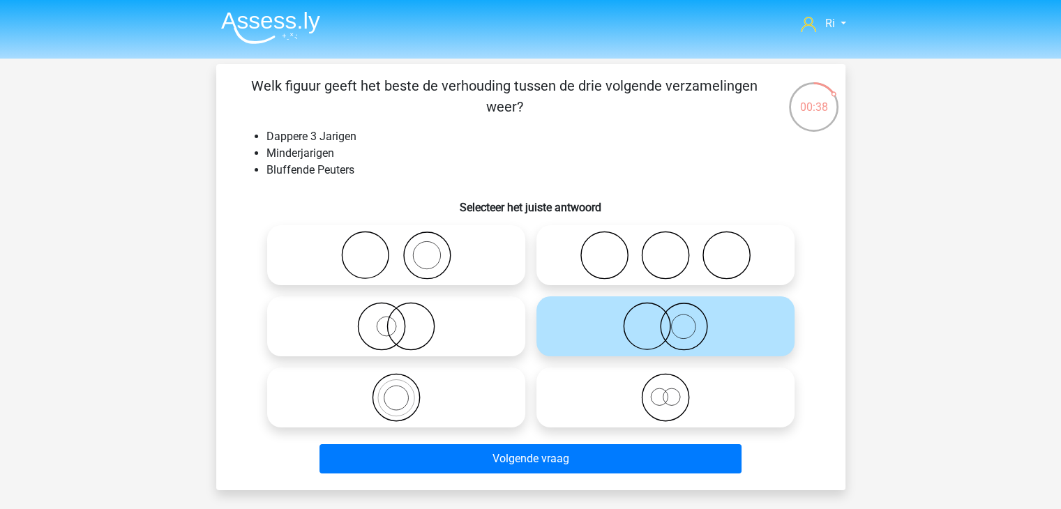
click at [661, 400] on icon at bounding box center [665, 397] width 247 height 49
click at [665, 391] on input "radio" at bounding box center [669, 385] width 9 height 9
radio input "true"
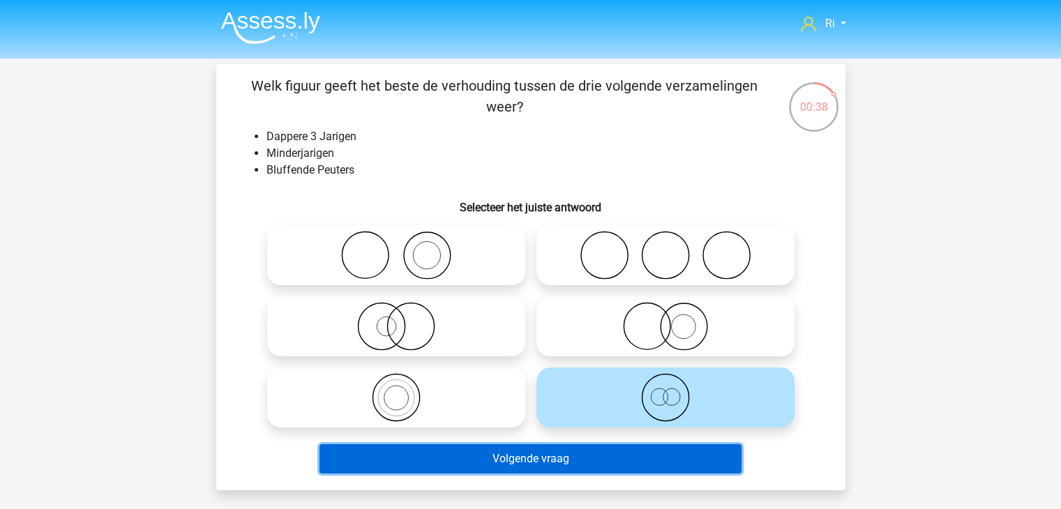
click at [557, 462] on button "Volgende vraag" at bounding box center [530, 458] width 422 height 29
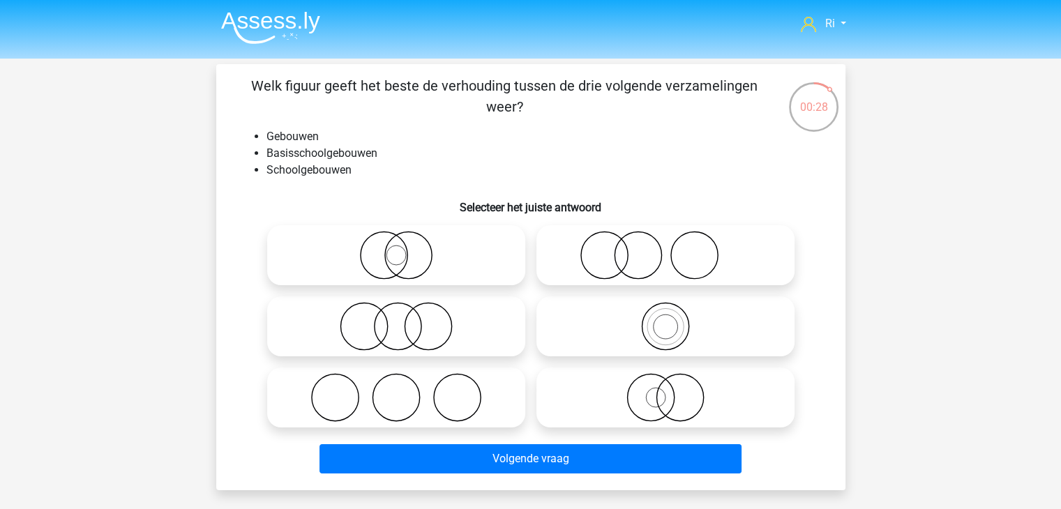
click at [662, 330] on icon at bounding box center [665, 326] width 247 height 49
click at [665, 319] on input "radio" at bounding box center [669, 314] width 9 height 9
radio input "true"
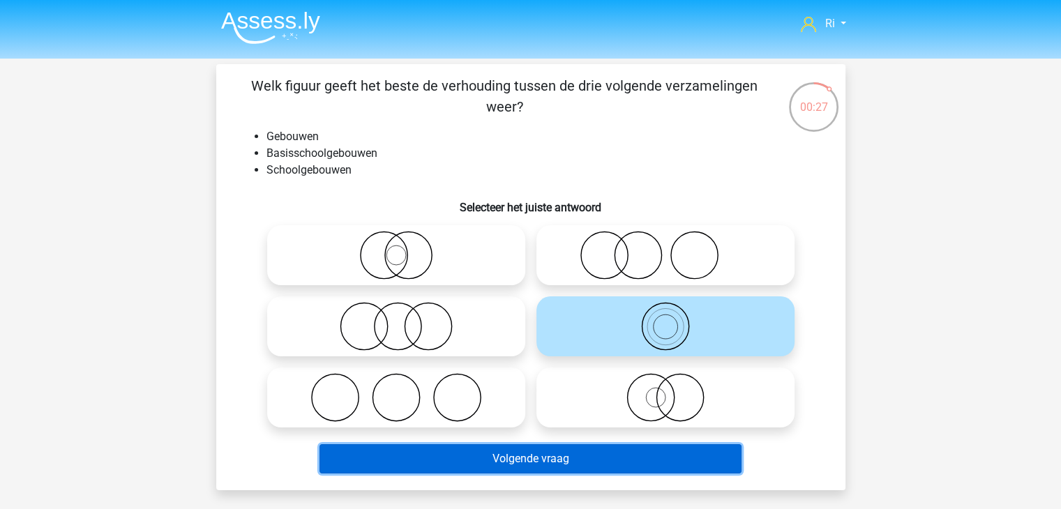
click at [544, 462] on button "Volgende vraag" at bounding box center [530, 458] width 422 height 29
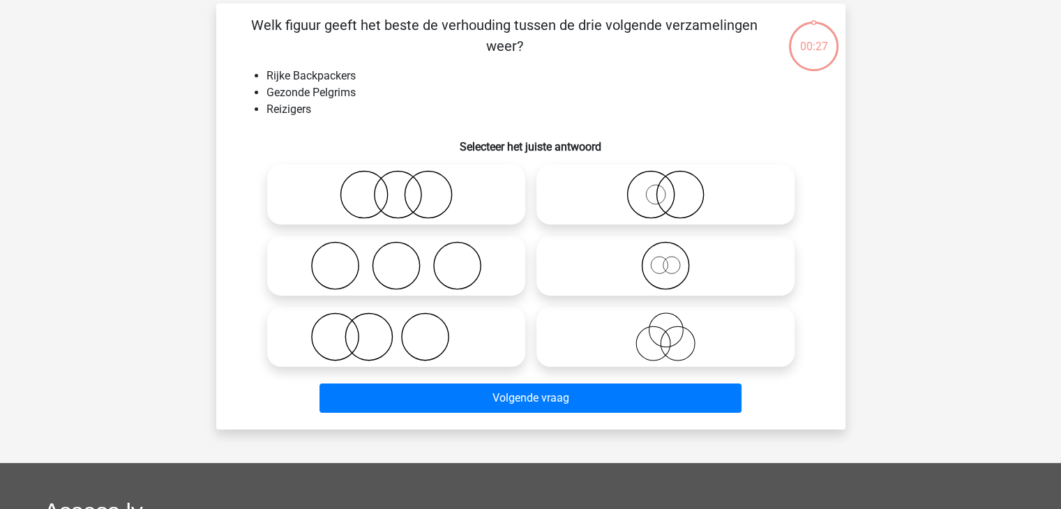
scroll to position [64, 0]
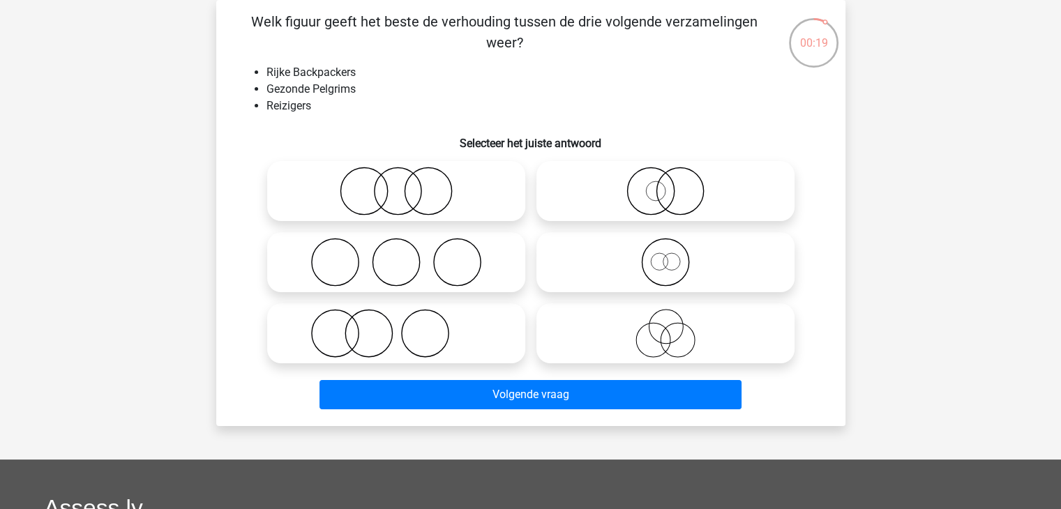
click at [675, 333] on icon at bounding box center [665, 333] width 247 height 49
click at [674, 326] on input "radio" at bounding box center [669, 321] width 9 height 9
radio input "true"
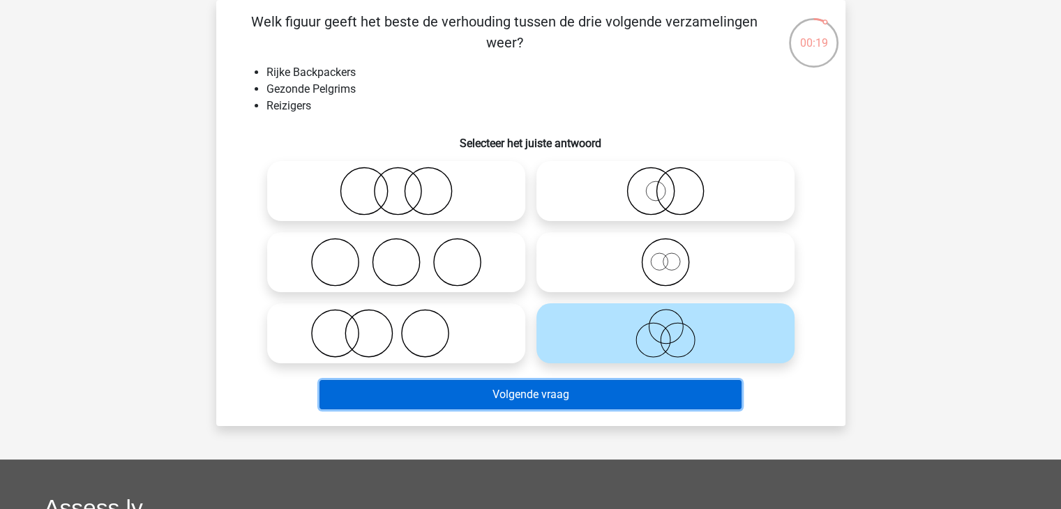
click at [567, 395] on button "Volgende vraag" at bounding box center [530, 394] width 422 height 29
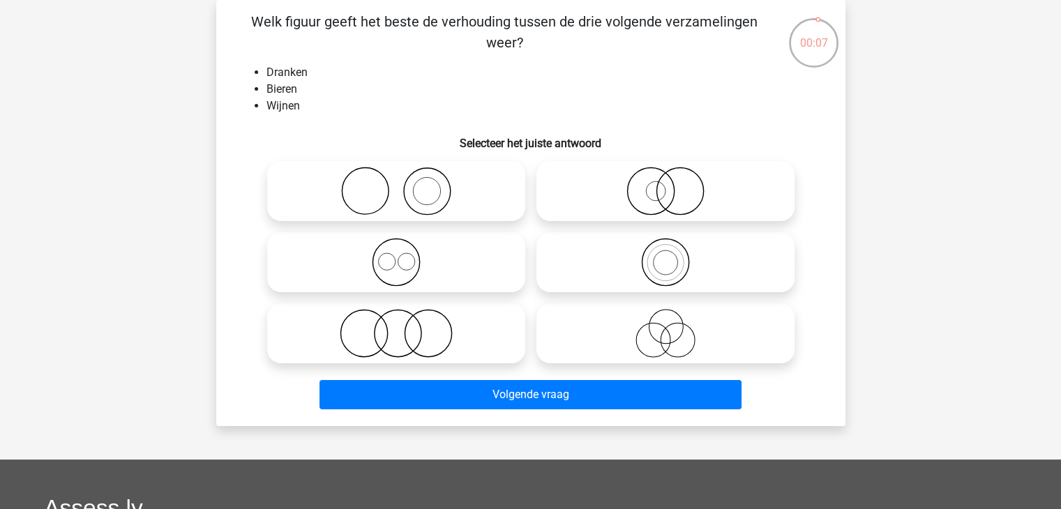
click at [398, 264] on circle at bounding box center [406, 261] width 17 height 17
click at [398, 255] on input "radio" at bounding box center [400, 250] width 9 height 9
radio input "true"
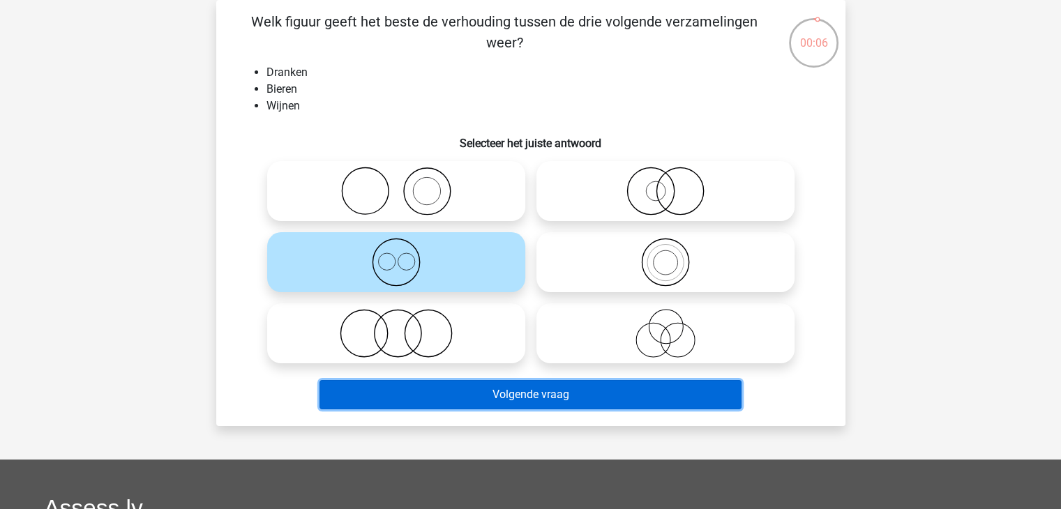
click at [505, 397] on button "Volgende vraag" at bounding box center [530, 394] width 422 height 29
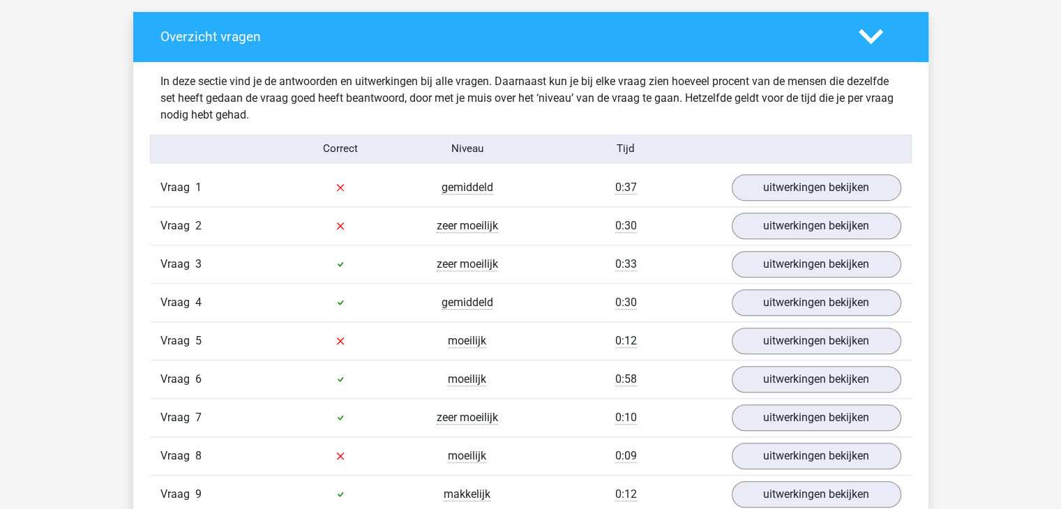
scroll to position [767, 0]
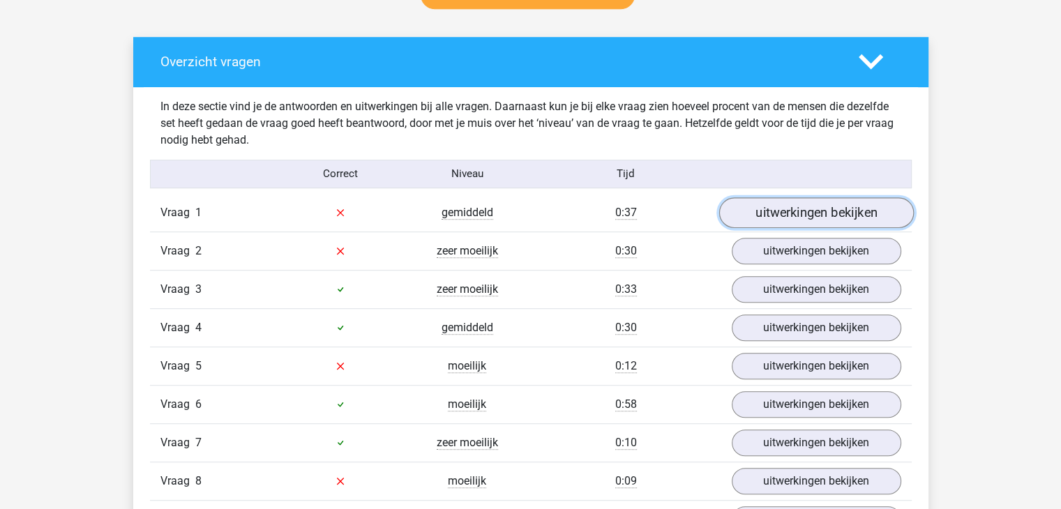
click at [830, 210] on link "uitwerkingen bekijken" at bounding box center [815, 212] width 195 height 31
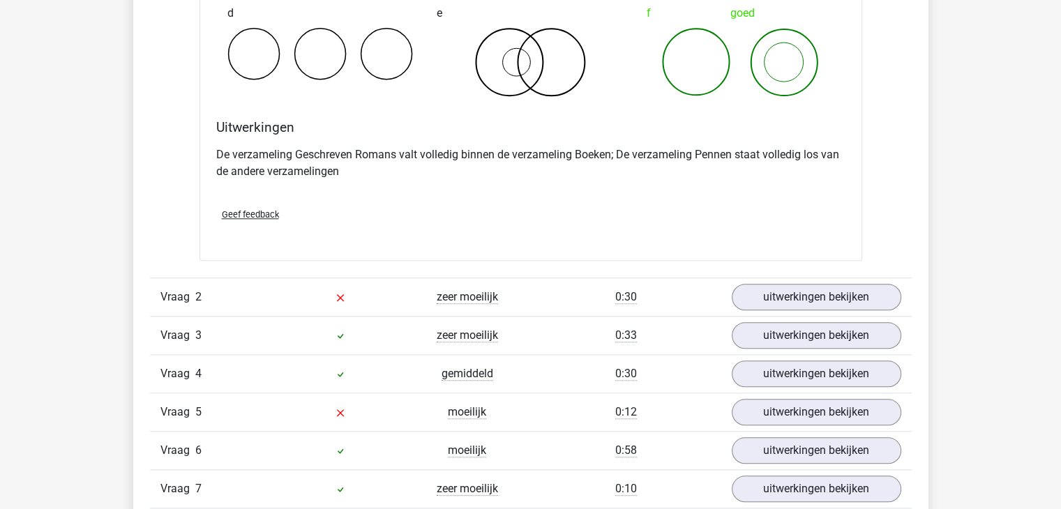
scroll to position [1255, 0]
click at [755, 295] on link "uitwerkingen bekijken" at bounding box center [815, 295] width 195 height 31
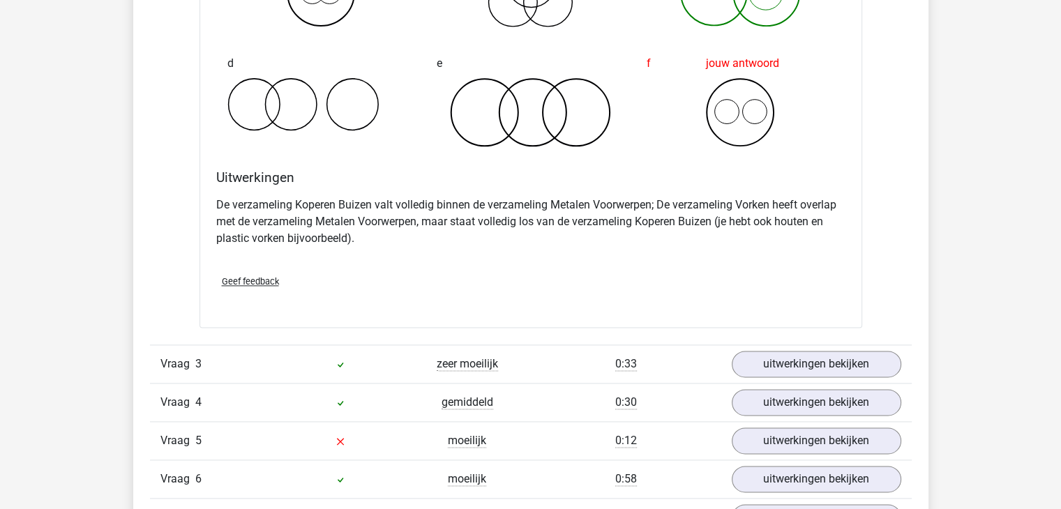
scroll to position [1813, 0]
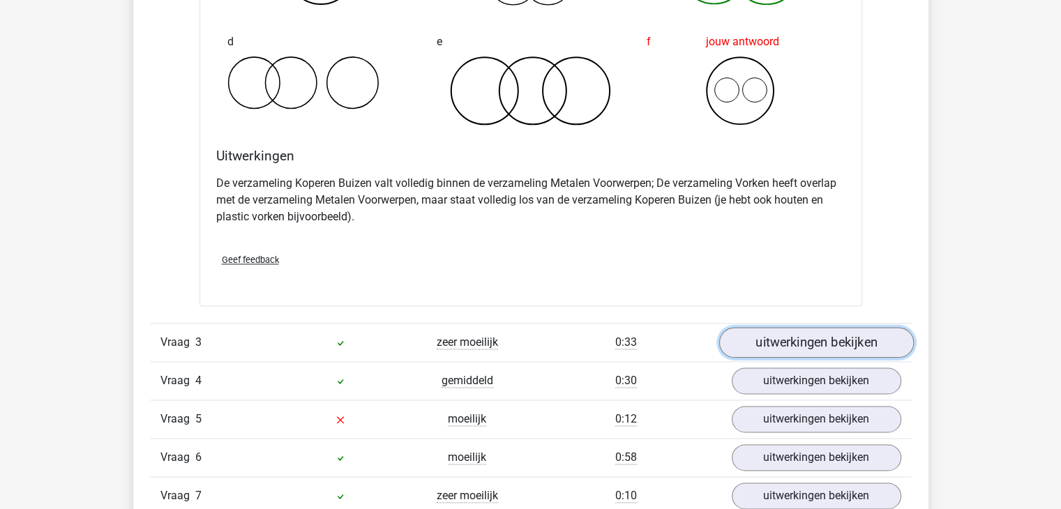
click at [817, 341] on link "uitwerkingen bekijken" at bounding box center [815, 342] width 195 height 31
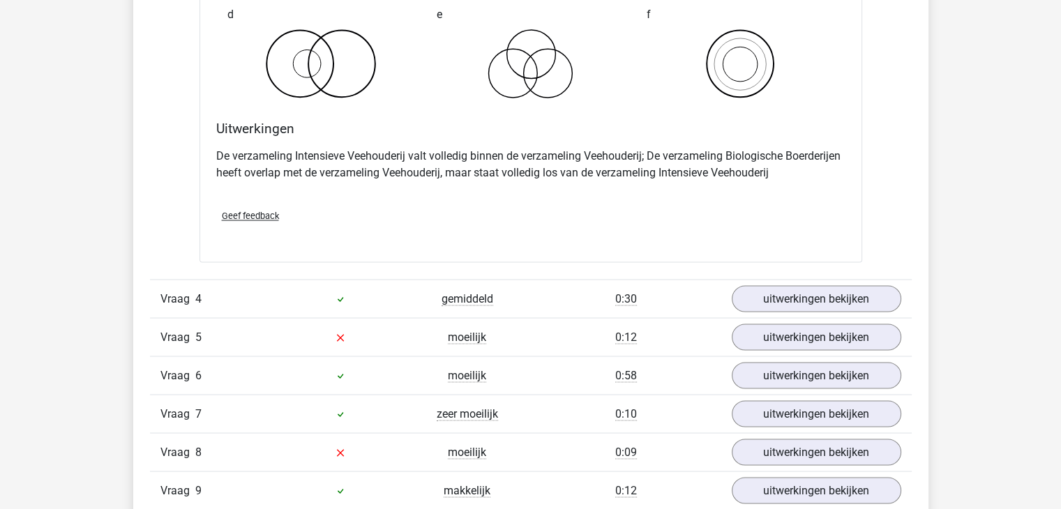
scroll to position [2441, 0]
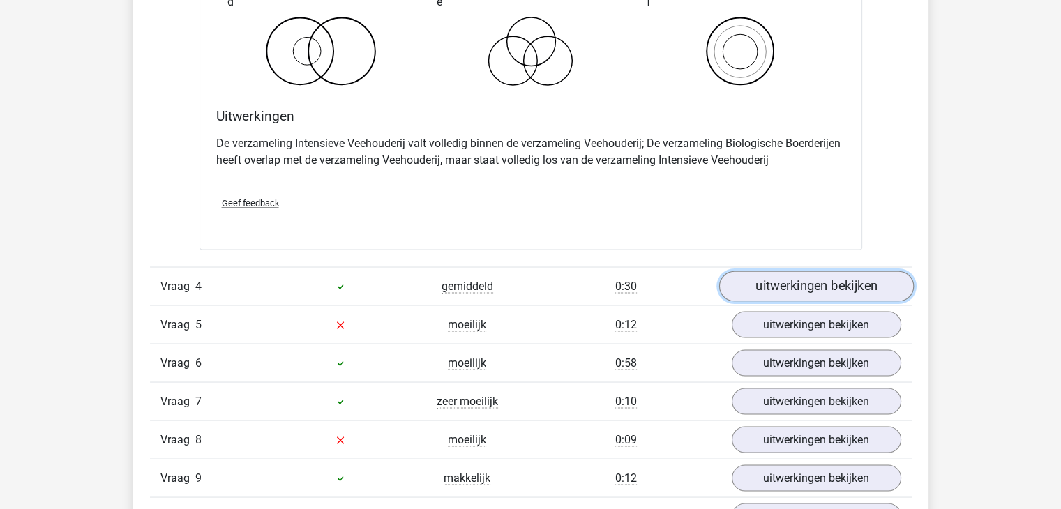
click at [806, 280] on link "uitwerkingen bekijken" at bounding box center [815, 286] width 195 height 31
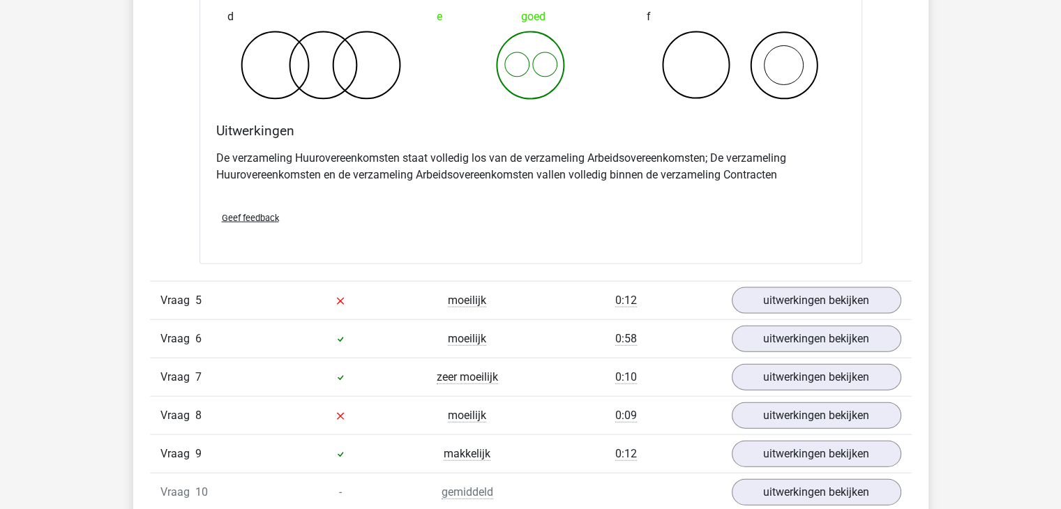
scroll to position [2999, 0]
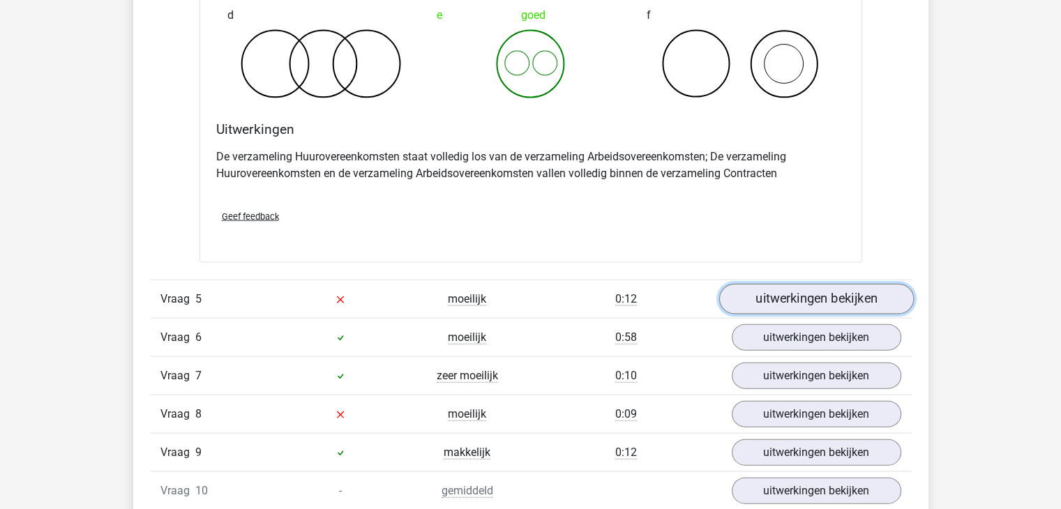
click at [810, 299] on link "uitwerkingen bekijken" at bounding box center [815, 300] width 195 height 31
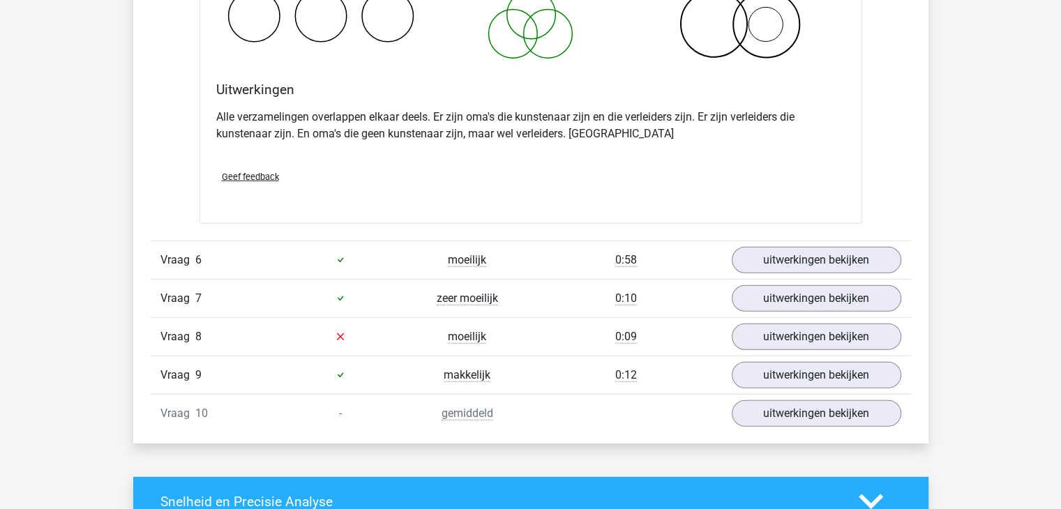
scroll to position [3627, 0]
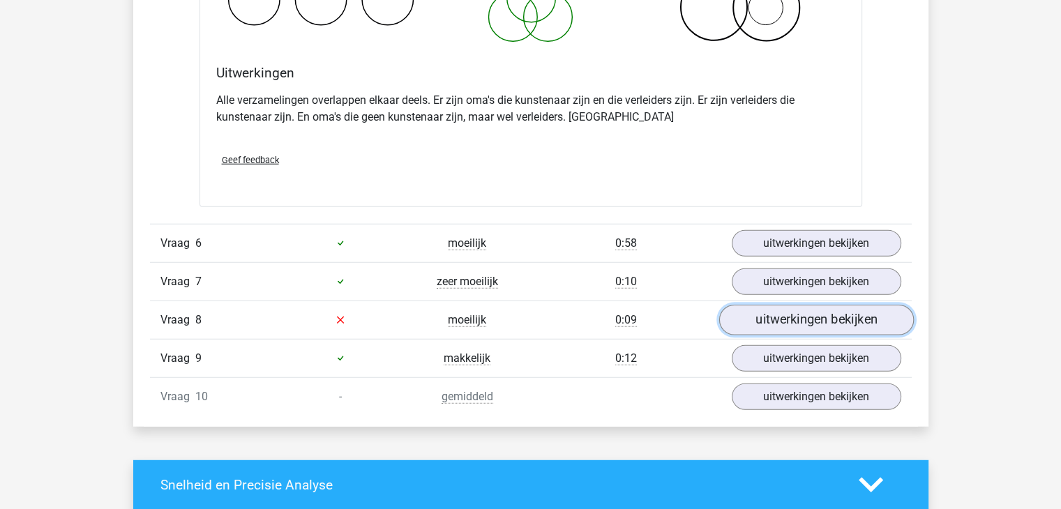
click at [801, 318] on link "uitwerkingen bekijken" at bounding box center [815, 320] width 195 height 31
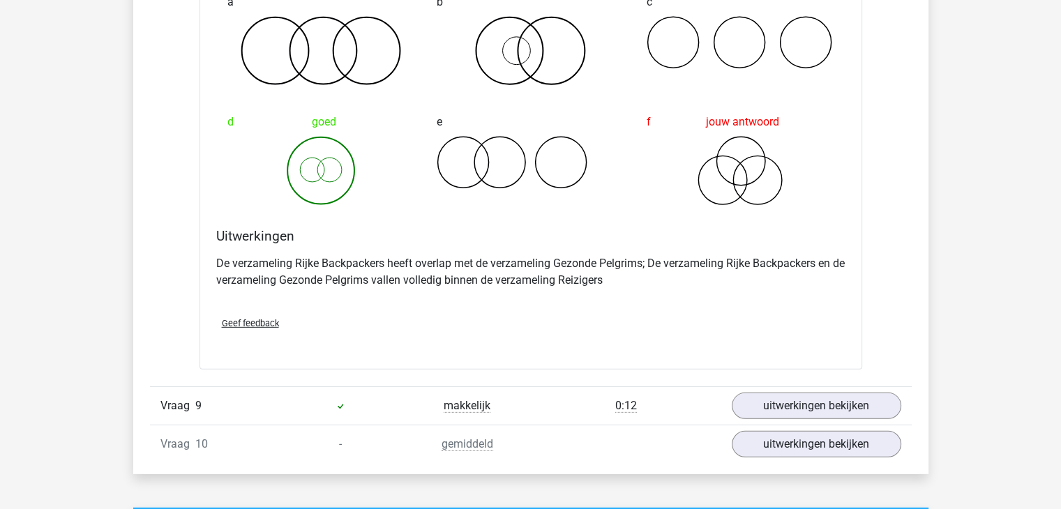
scroll to position [4115, 0]
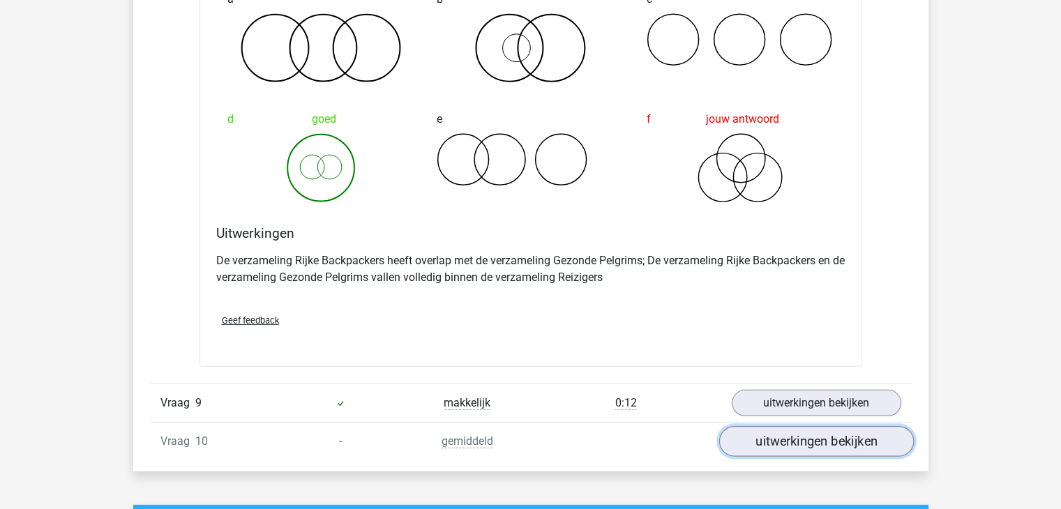
click at [810, 433] on link "uitwerkingen bekijken" at bounding box center [815, 441] width 195 height 31
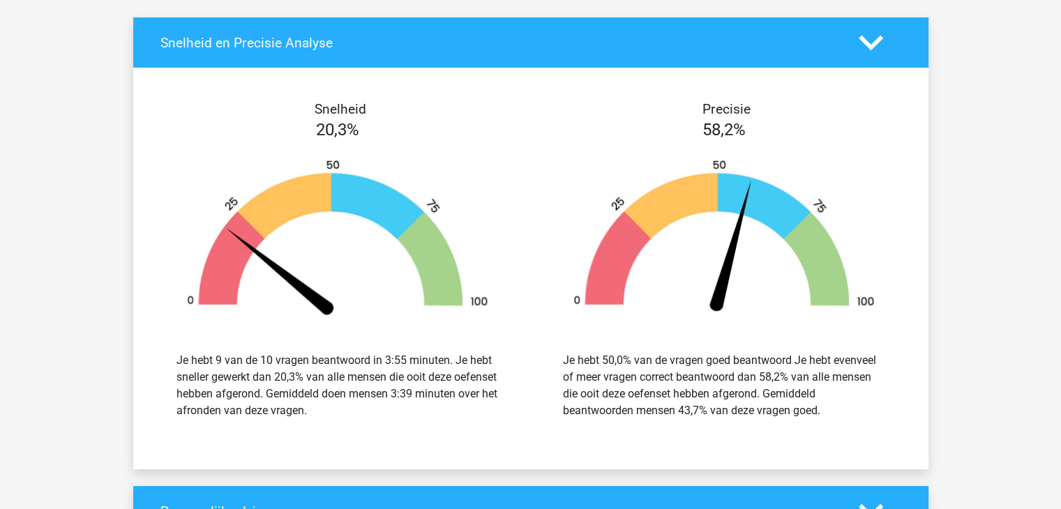
scroll to position [5091, 0]
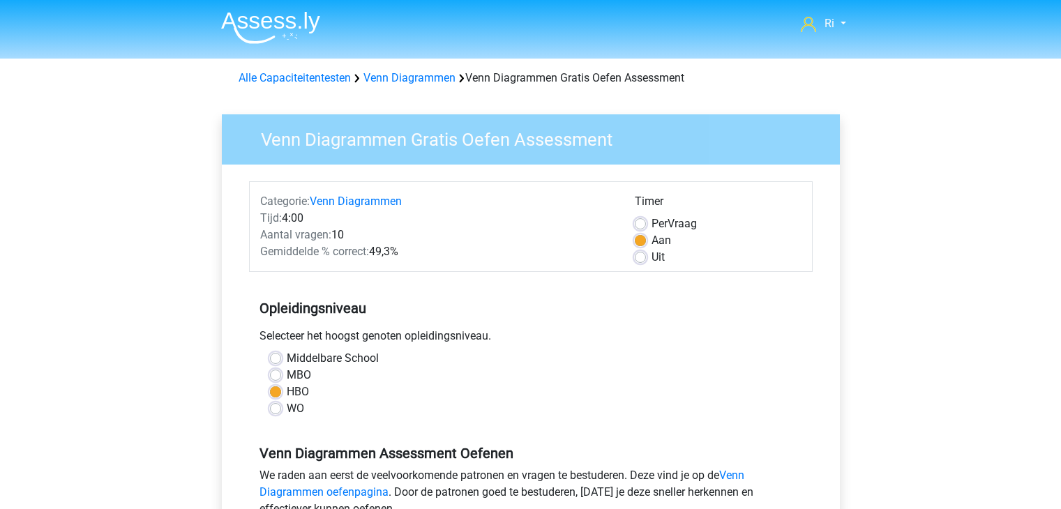
scroll to position [418, 0]
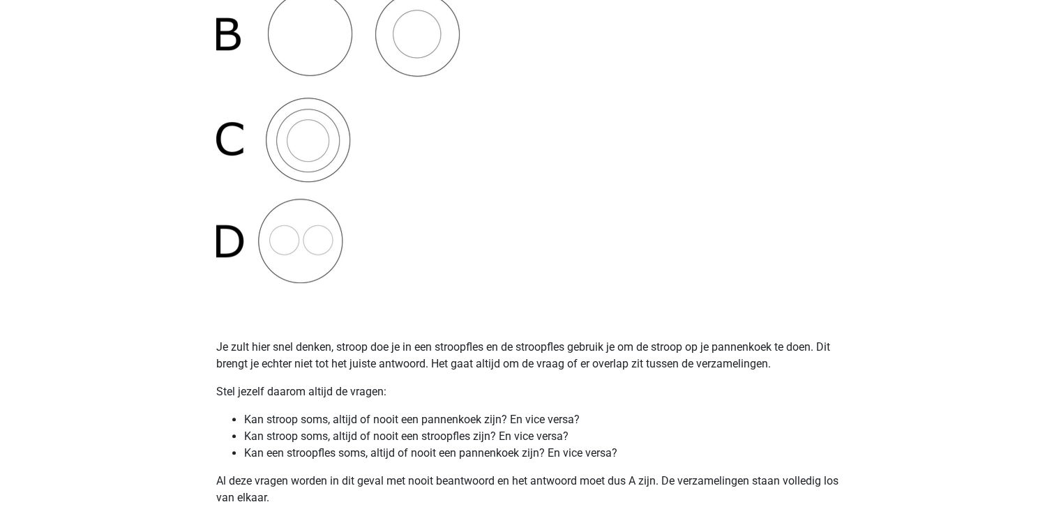
scroll to position [255, 0]
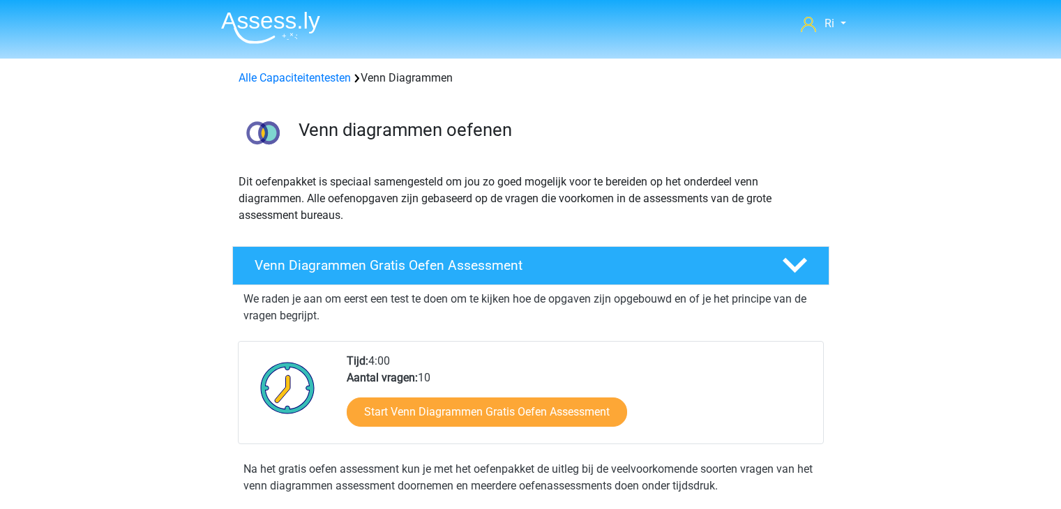
scroll to position [418, 0]
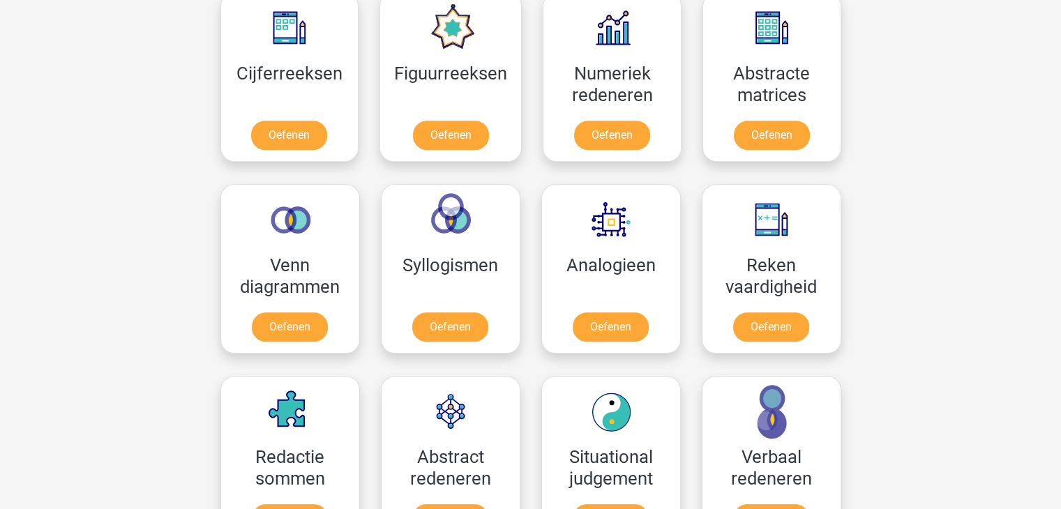
scroll to position [661, 0]
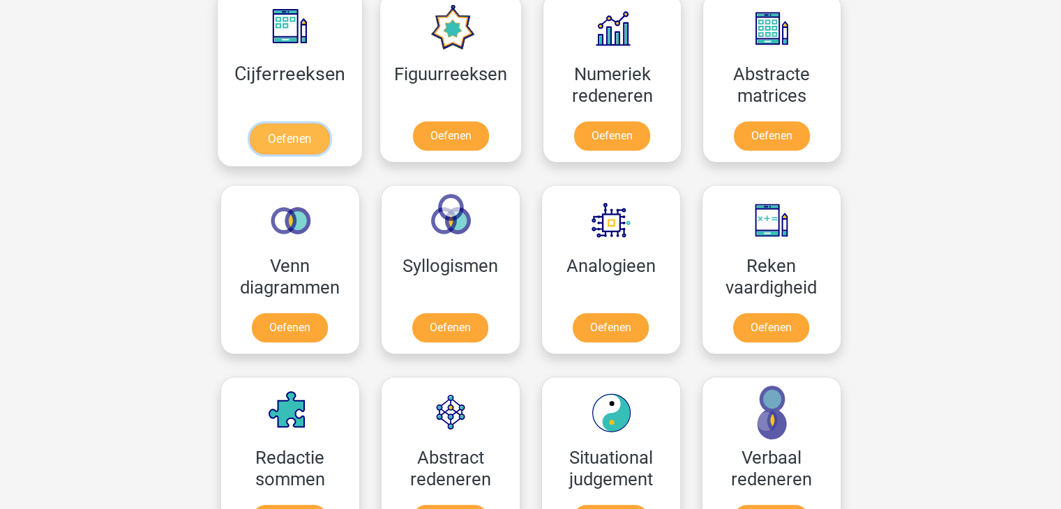
click at [298, 135] on link "Oefenen" at bounding box center [290, 138] width 80 height 31
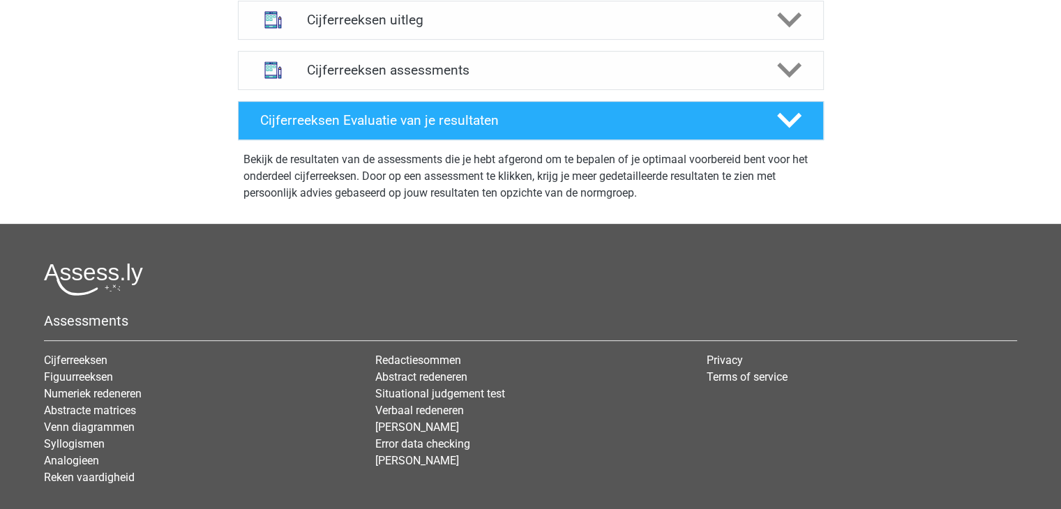
scroll to position [488, 0]
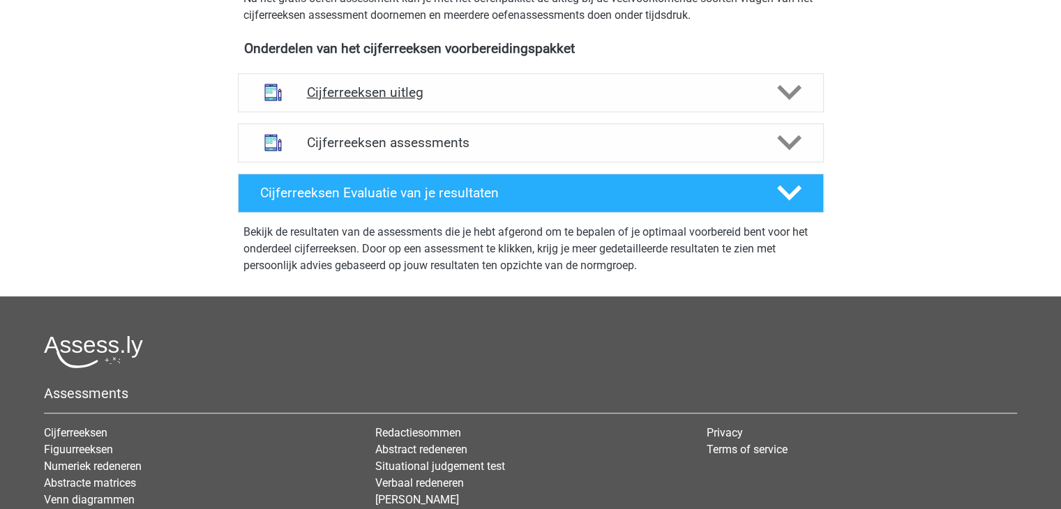
click at [405, 100] on h4 "Cijferreeksen uitleg" at bounding box center [531, 92] width 448 height 16
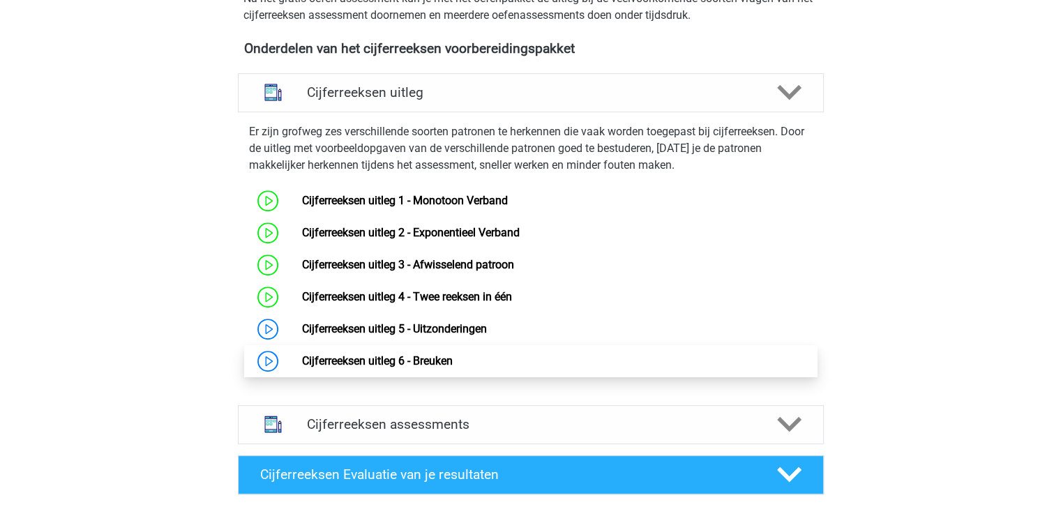
click at [416, 368] on link "Cijferreeksen uitleg 6 - Breuken" at bounding box center [377, 360] width 151 height 13
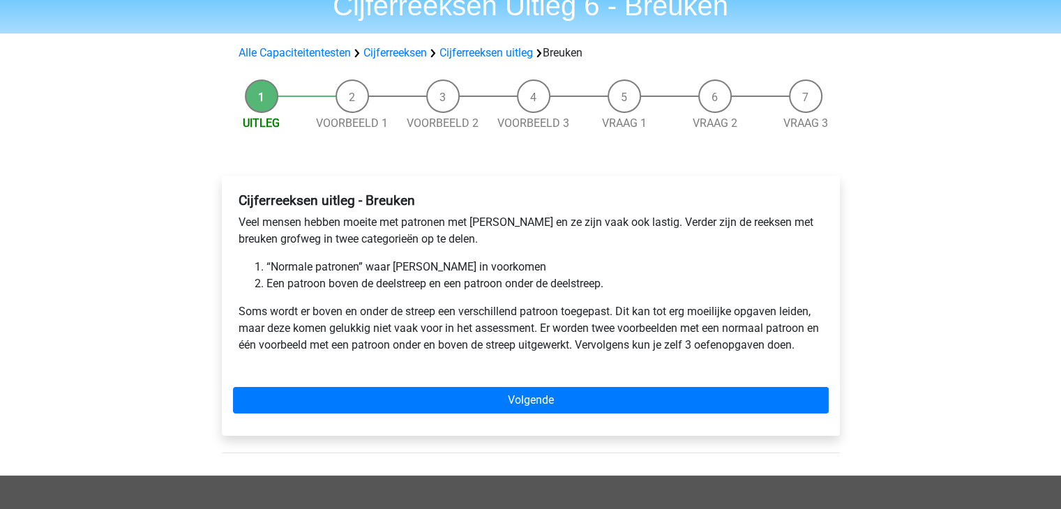
scroll to position [209, 0]
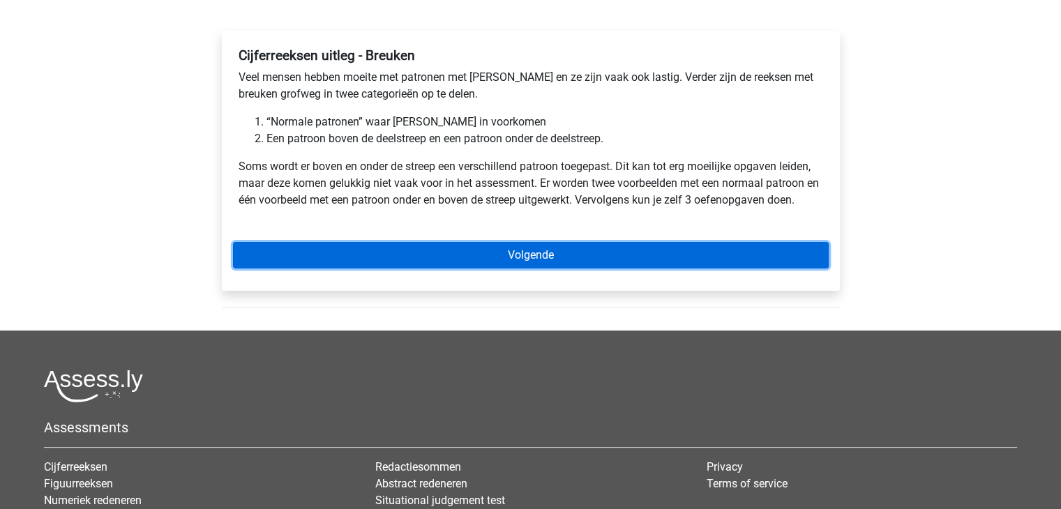
click at [552, 255] on link "Volgende" at bounding box center [531, 255] width 596 height 27
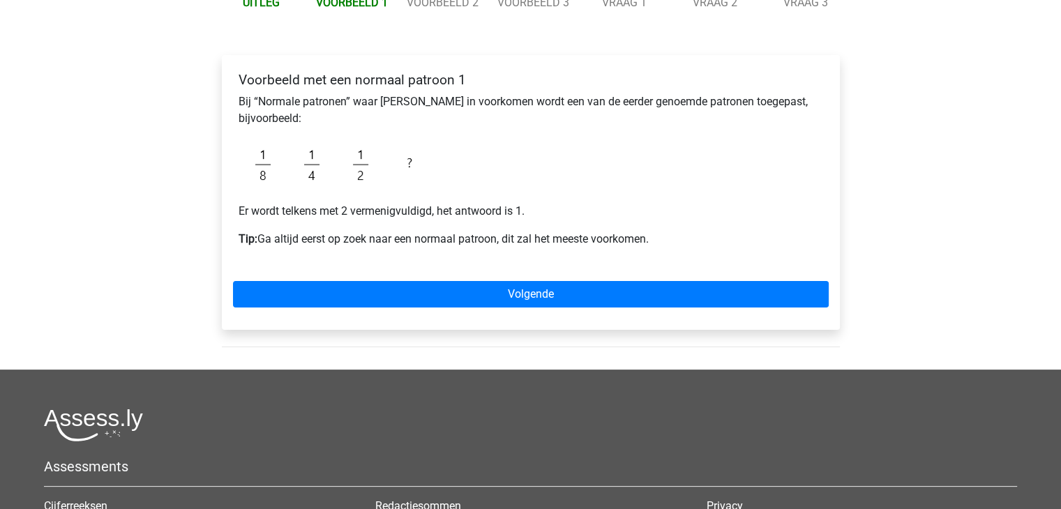
scroll to position [209, 0]
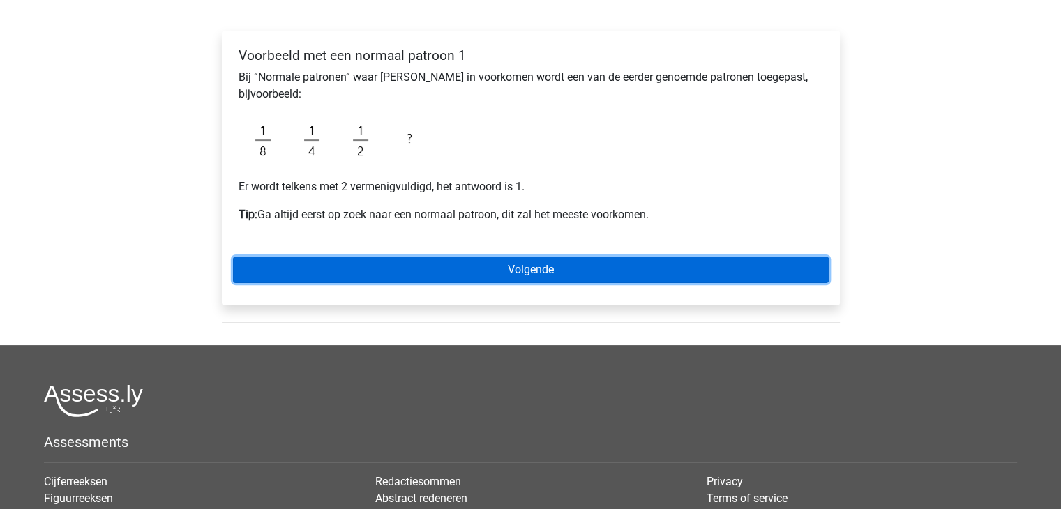
click at [524, 267] on link "Volgende" at bounding box center [531, 270] width 596 height 27
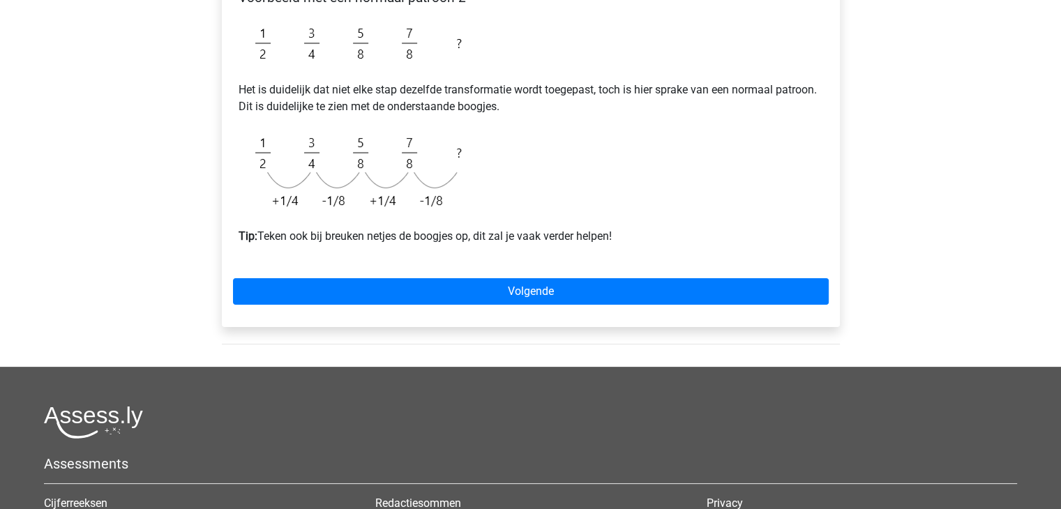
scroll to position [349, 0]
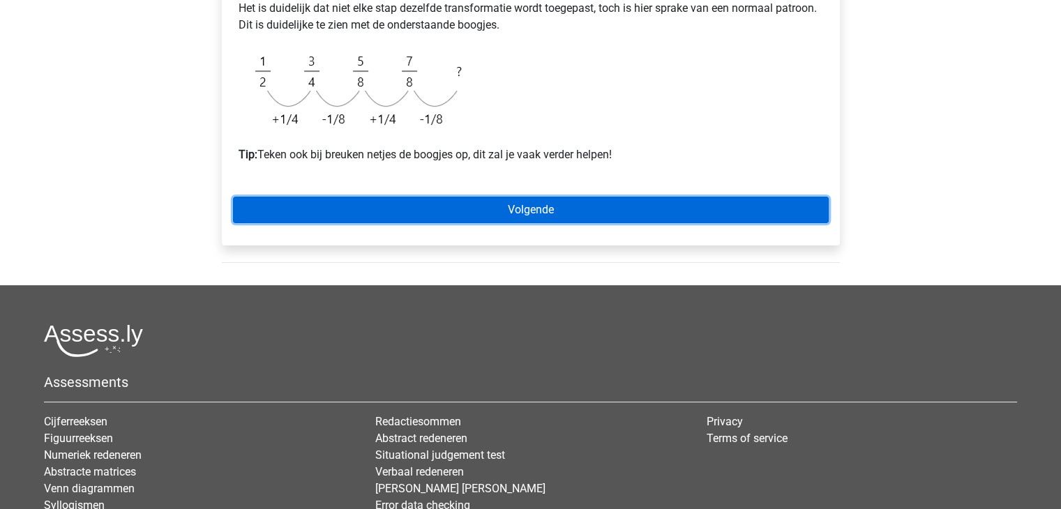
click at [522, 215] on link "Volgende" at bounding box center [531, 210] width 596 height 27
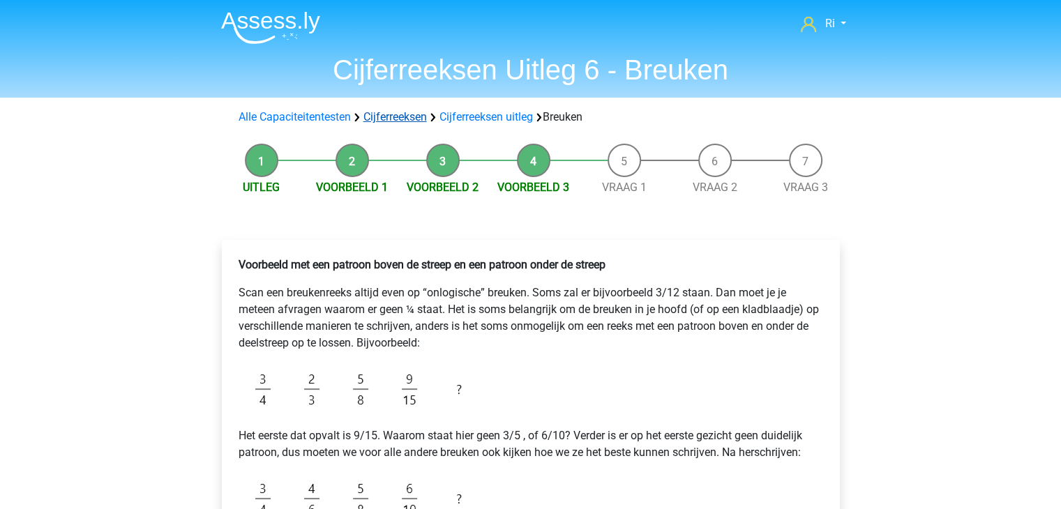
click at [407, 115] on link "Cijferreeksen" at bounding box center [394, 116] width 63 height 13
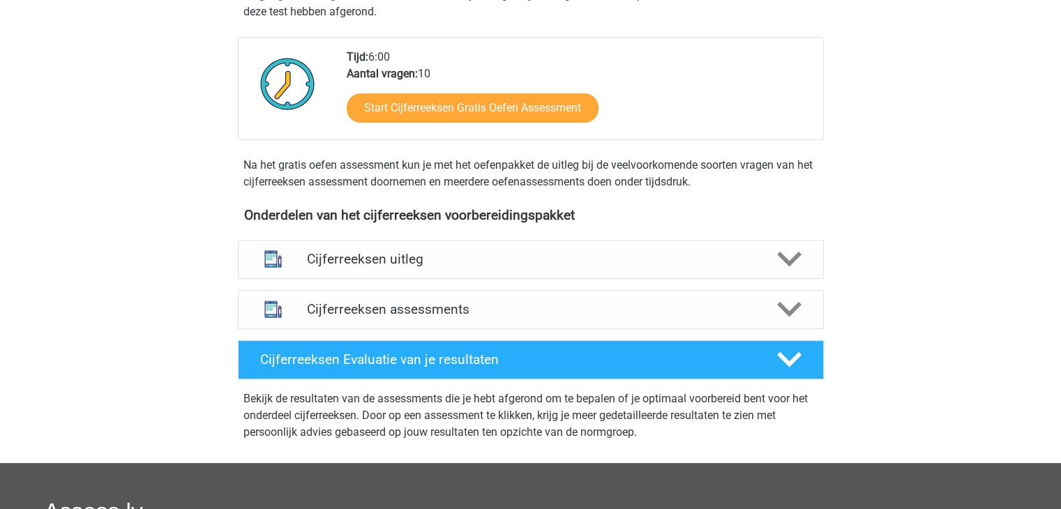
scroll to position [488, 0]
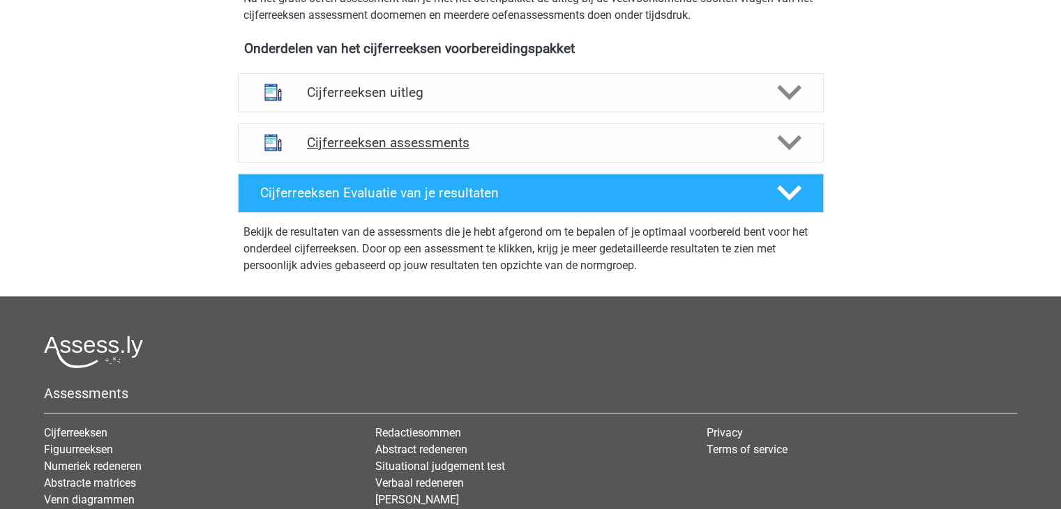
click at [435, 151] on h4 "Cijferreeksen assessments" at bounding box center [531, 143] width 448 height 16
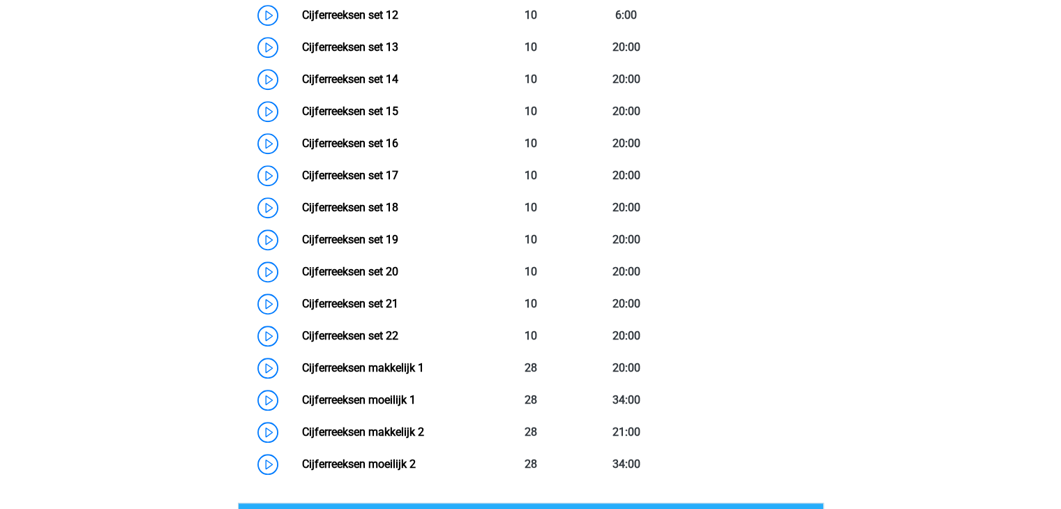
scroll to position [1186, 0]
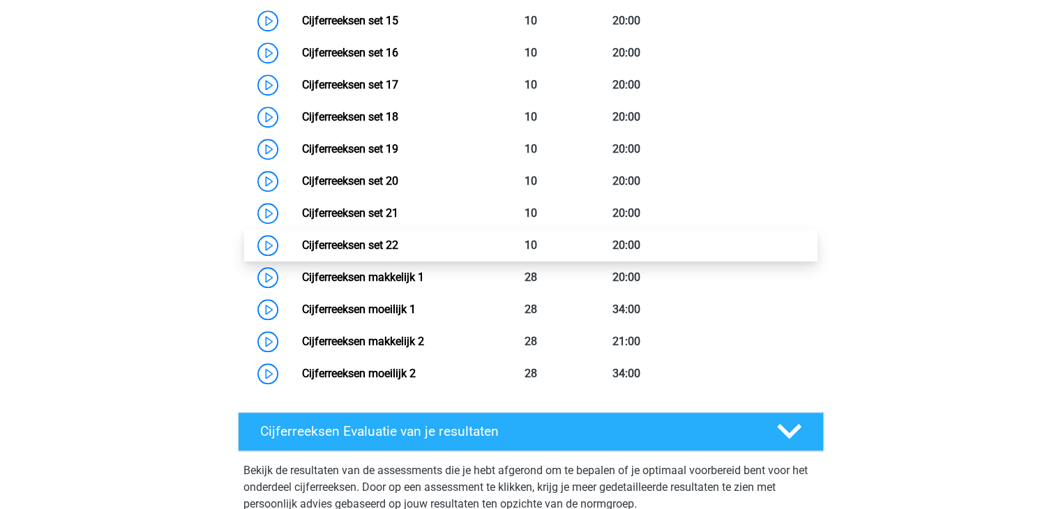
click at [374, 252] on link "Cijferreeksen set 22" at bounding box center [350, 245] width 96 height 13
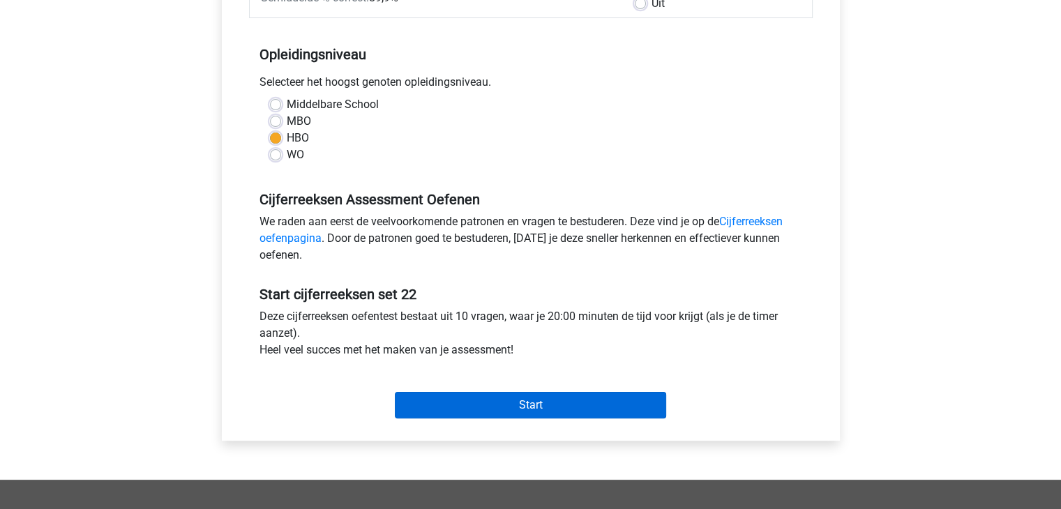
scroll to position [349, 0]
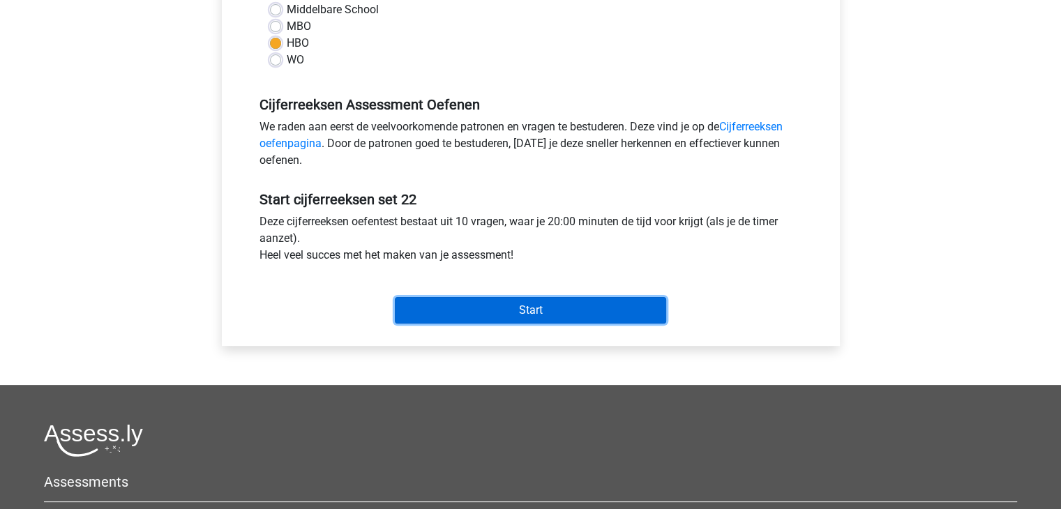
click at [473, 302] on input "Start" at bounding box center [530, 310] width 271 height 27
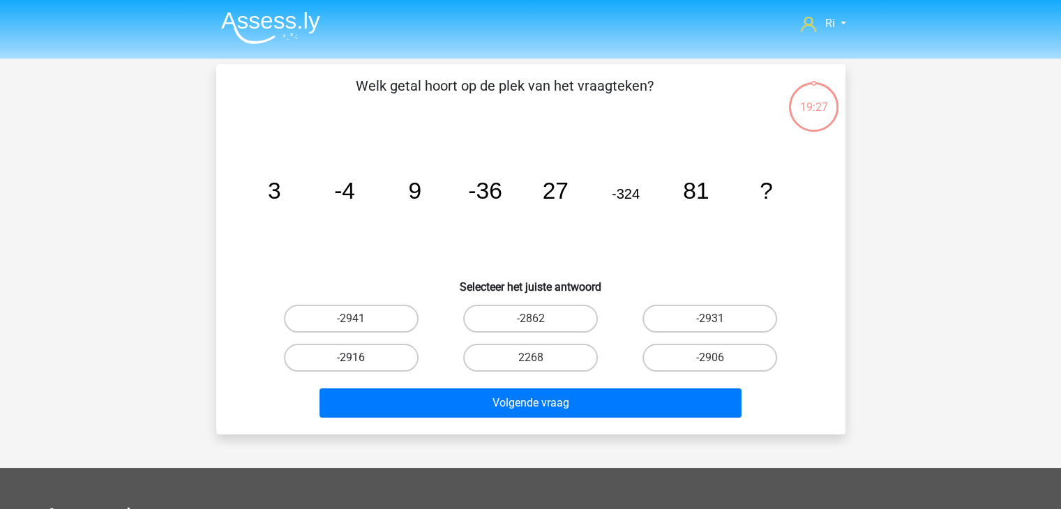
click at [363, 358] on label "-2916" at bounding box center [351, 358] width 135 height 28
click at [360, 358] on input "-2916" at bounding box center [355, 362] width 9 height 9
radio input "true"
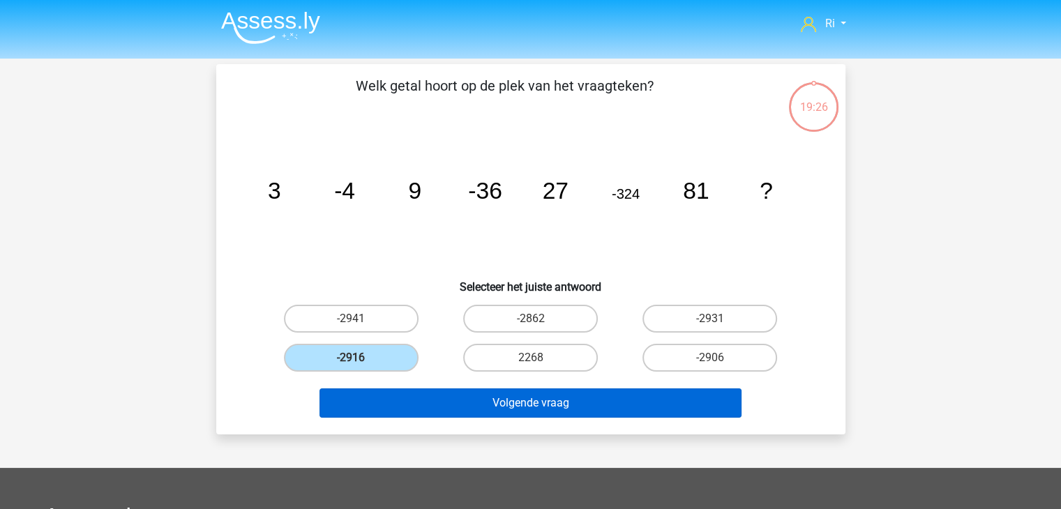
click at [433, 416] on div "Volgende vraag" at bounding box center [531, 405] width 538 height 35
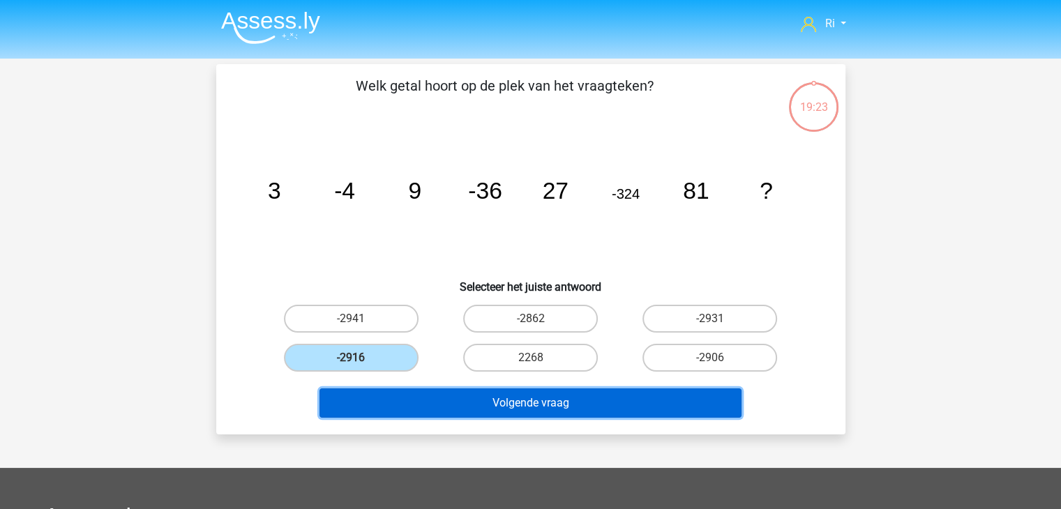
click at [494, 402] on button "Volgende vraag" at bounding box center [530, 402] width 422 height 29
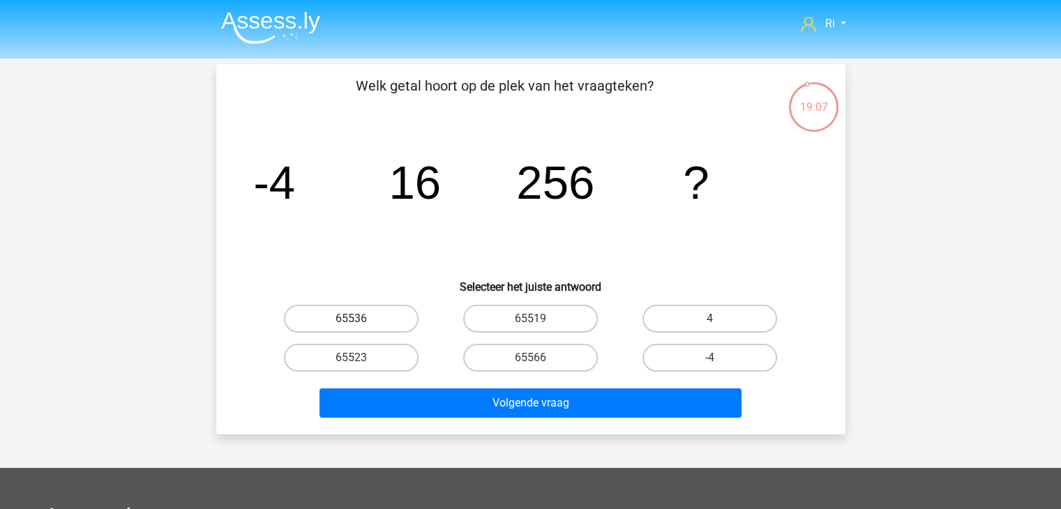
click at [366, 320] on label "65536" at bounding box center [351, 319] width 135 height 28
click at [360, 320] on input "65536" at bounding box center [355, 323] width 9 height 9
radio input "true"
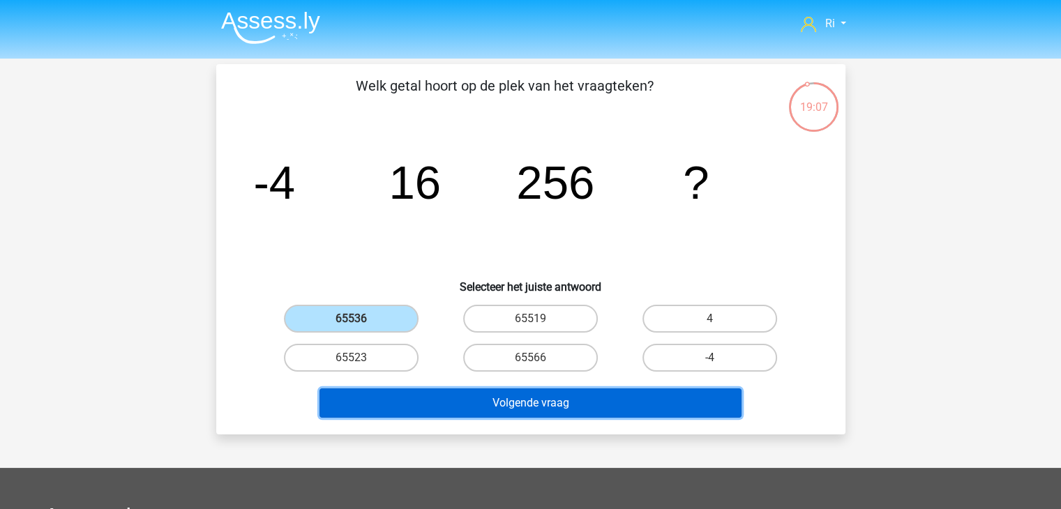
click at [464, 401] on button "Volgende vraag" at bounding box center [530, 402] width 422 height 29
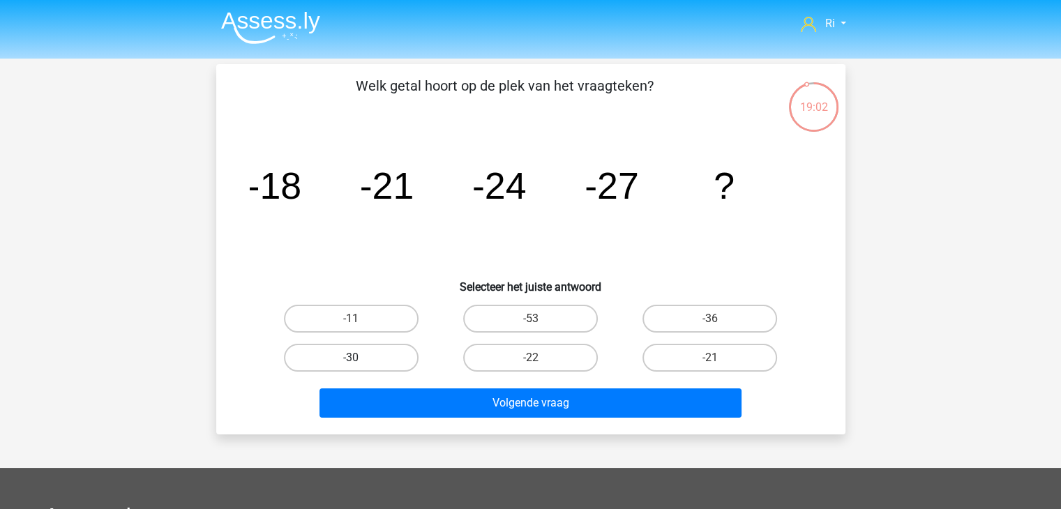
click at [377, 357] on label "-30" at bounding box center [351, 358] width 135 height 28
click at [360, 358] on input "-30" at bounding box center [355, 362] width 9 height 9
radio input "true"
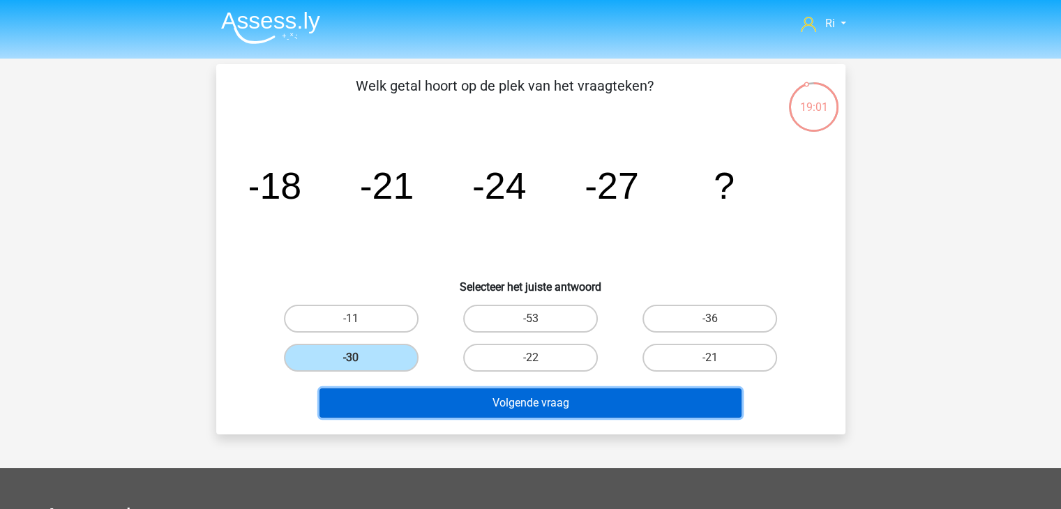
click at [481, 406] on button "Volgende vraag" at bounding box center [530, 402] width 422 height 29
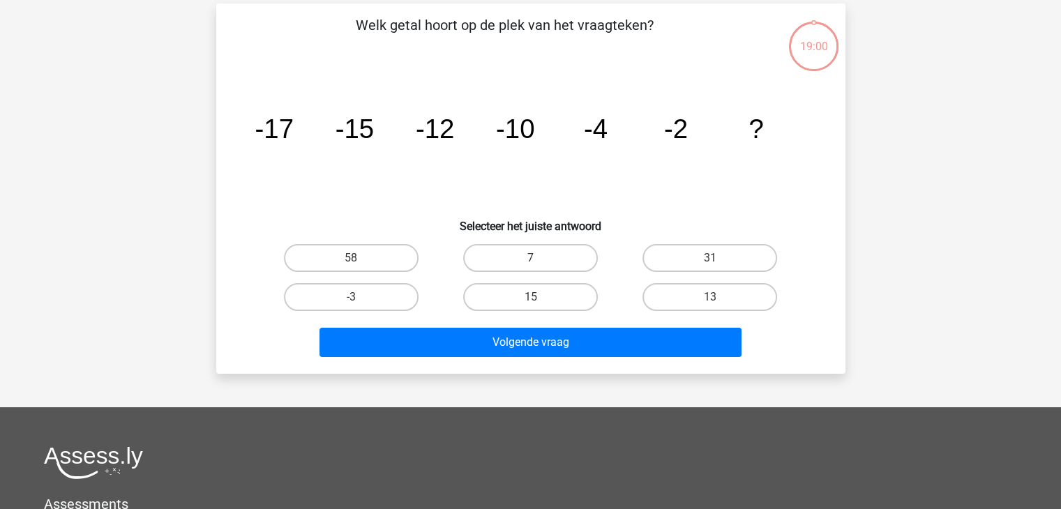
scroll to position [64, 0]
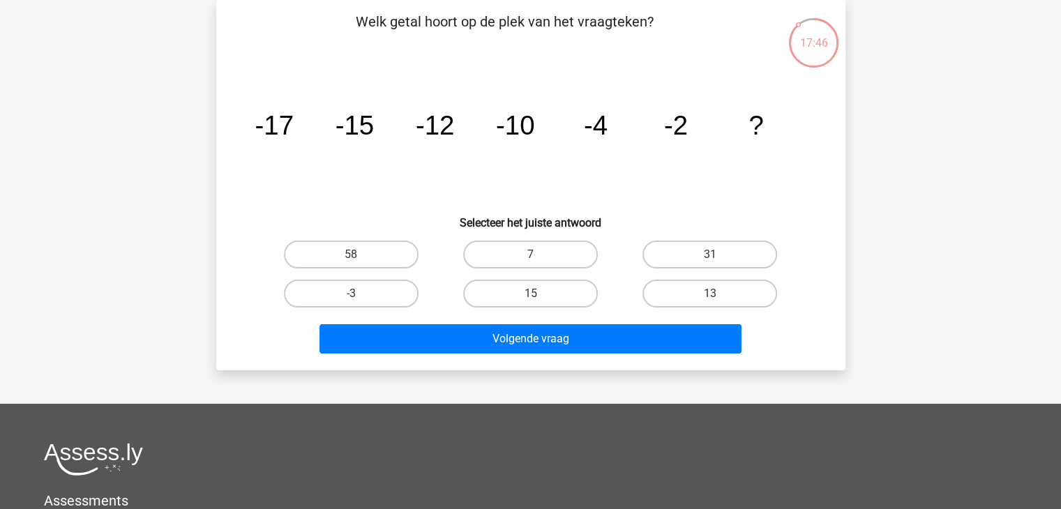
click at [681, 140] on icon "image/svg+xml -17 -15 -12 -10 -4 -2 ?" at bounding box center [531, 134] width 562 height 141
click at [525, 249] on label "7" at bounding box center [530, 255] width 135 height 28
click at [530, 255] on input "7" at bounding box center [534, 259] width 9 height 9
radio input "true"
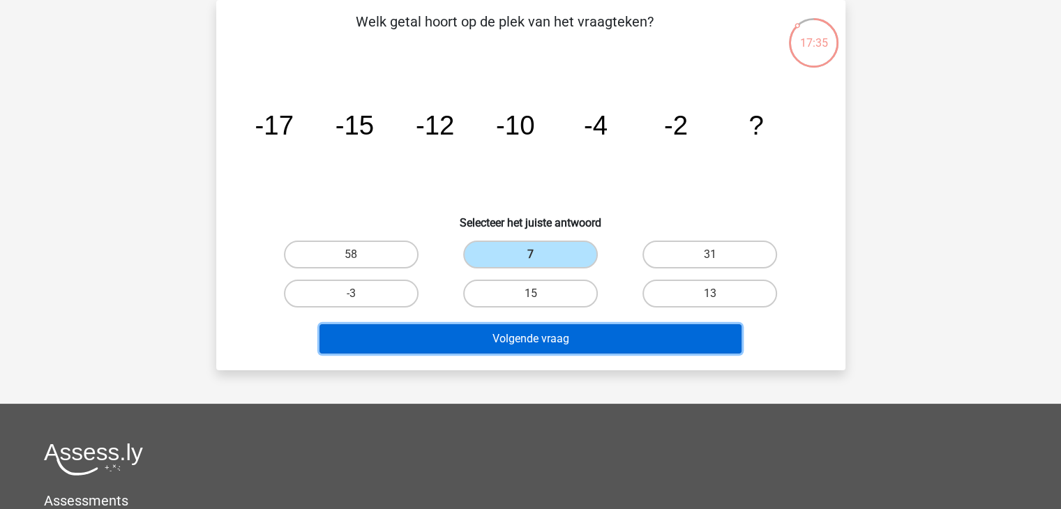
click at [534, 338] on button "Volgende vraag" at bounding box center [530, 338] width 422 height 29
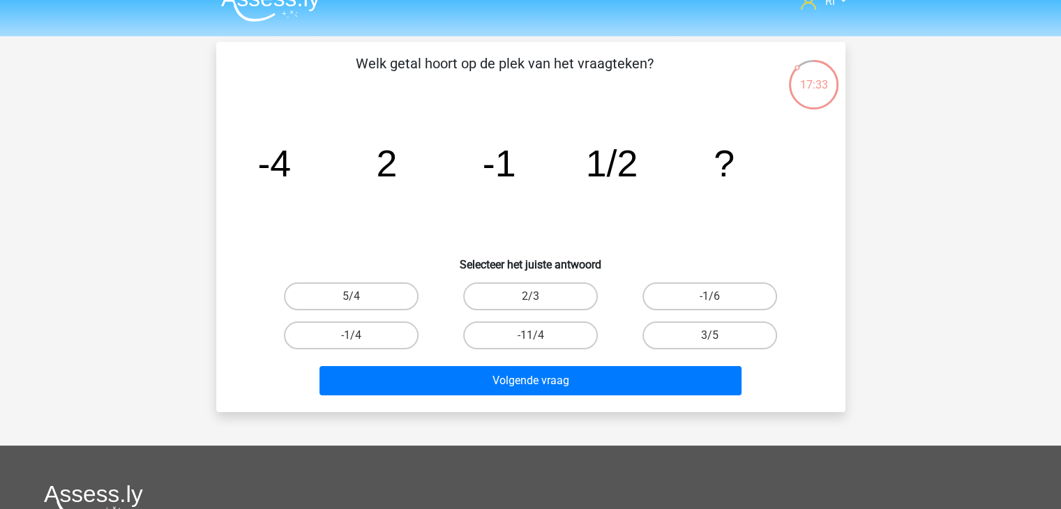
scroll to position [0, 0]
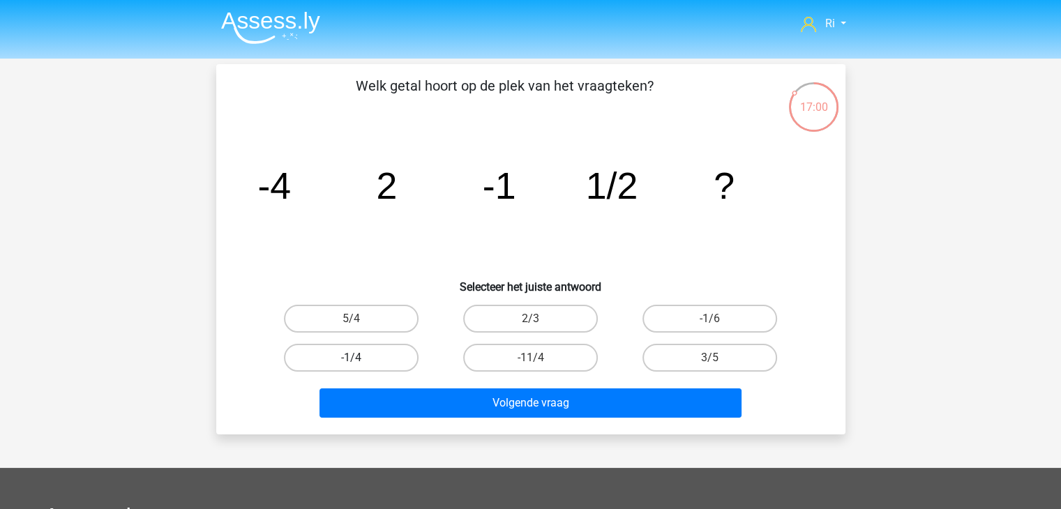
drag, startPoint x: 364, startPoint y: 352, endPoint x: 379, endPoint y: 360, distance: 17.2
click at [363, 354] on label "-1/4" at bounding box center [351, 358] width 135 height 28
click at [360, 358] on input "-1/4" at bounding box center [355, 362] width 9 height 9
radio input "true"
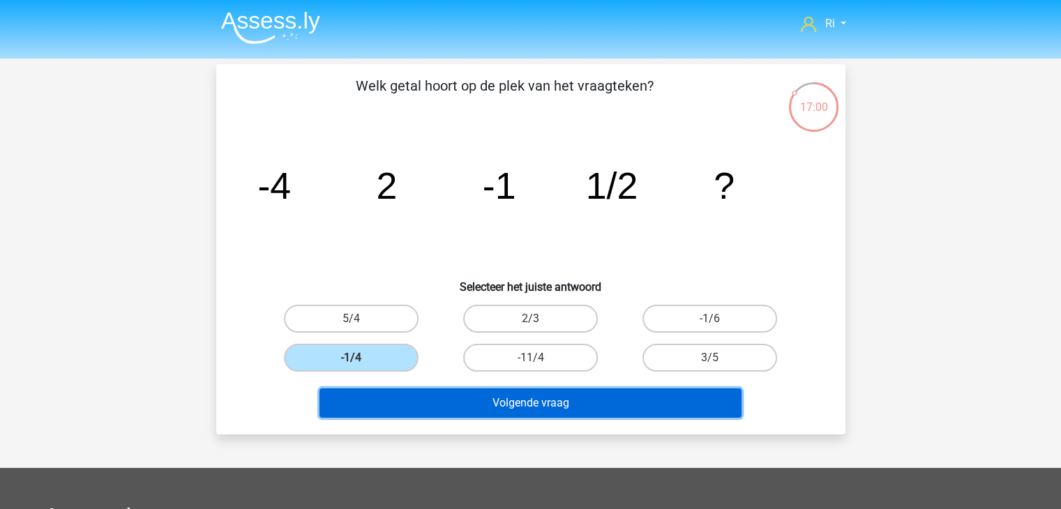
click at [498, 408] on button "Volgende vraag" at bounding box center [530, 402] width 422 height 29
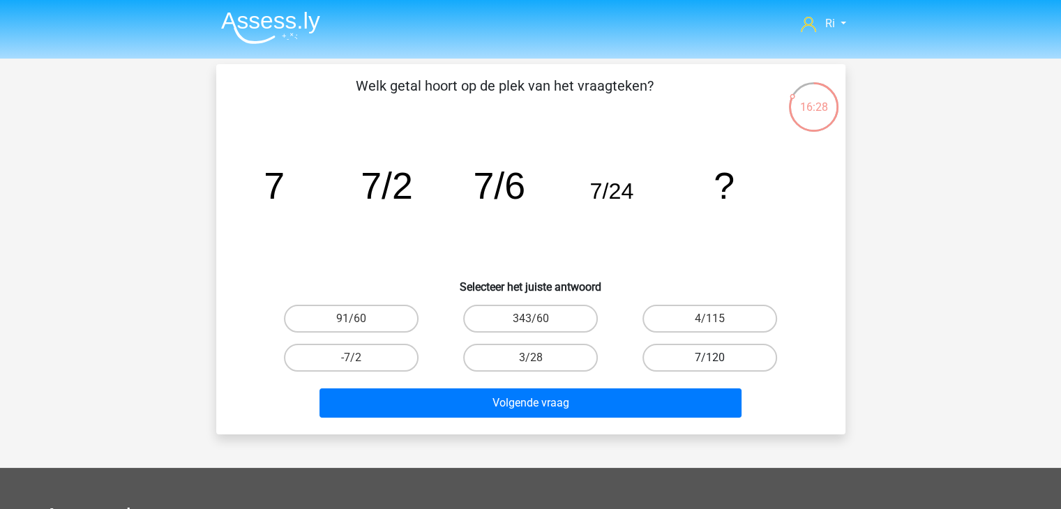
click at [676, 352] on label "7/120" at bounding box center [709, 358] width 135 height 28
click at [710, 358] on input "7/120" at bounding box center [714, 362] width 9 height 9
radio input "true"
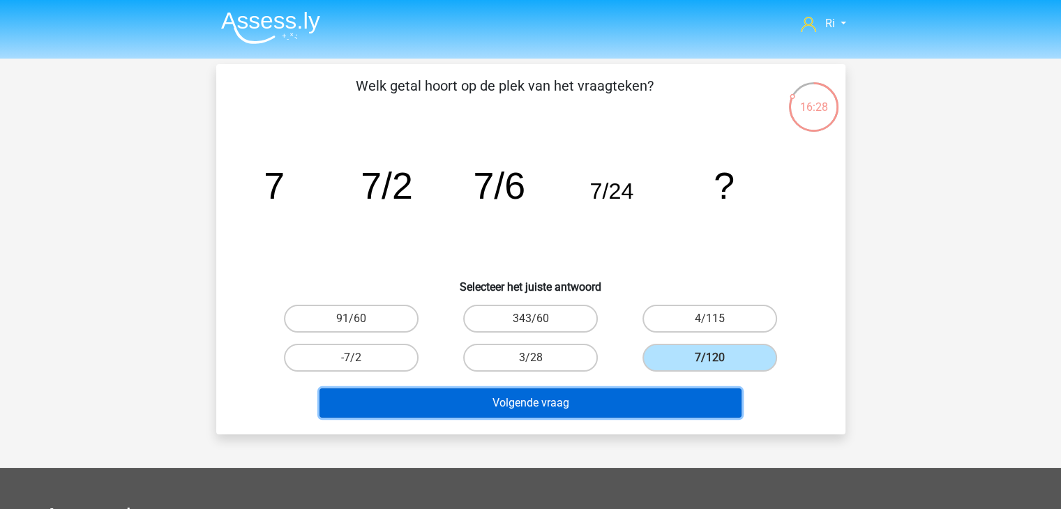
click at [571, 404] on button "Volgende vraag" at bounding box center [530, 402] width 422 height 29
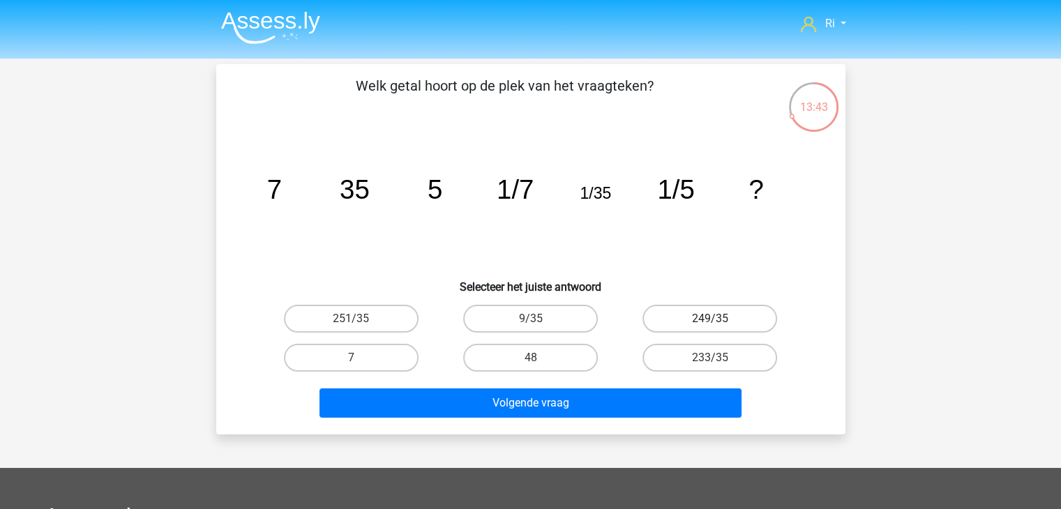
click at [713, 314] on label "249/35" at bounding box center [709, 319] width 135 height 28
click at [713, 319] on input "249/35" at bounding box center [714, 323] width 9 height 9
radio input "true"
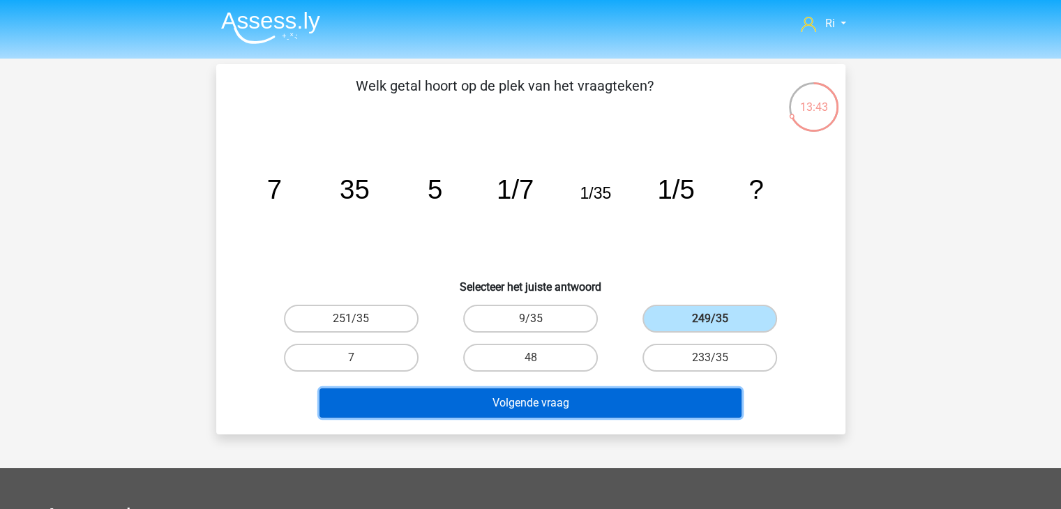
click at [510, 411] on button "Volgende vraag" at bounding box center [530, 402] width 422 height 29
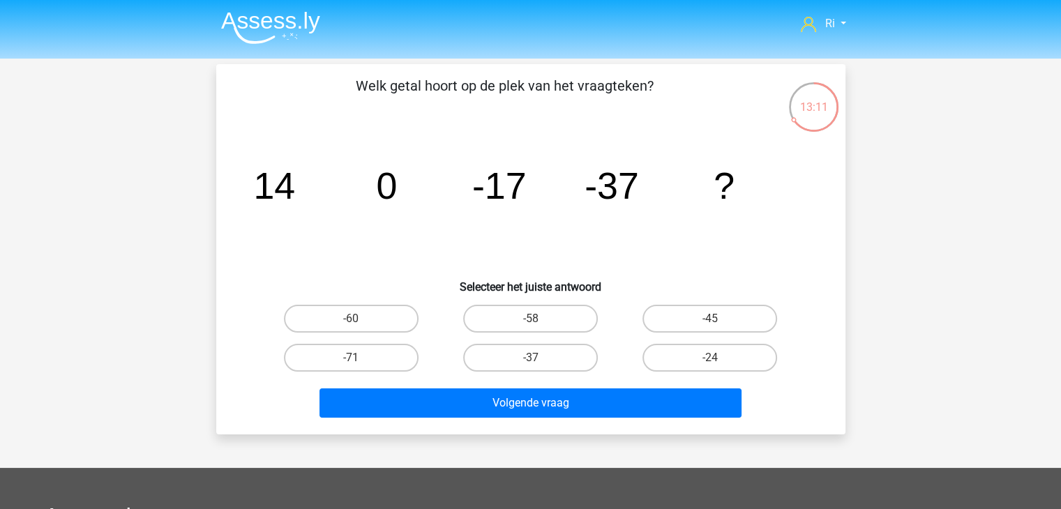
drag, startPoint x: 358, startPoint y: 316, endPoint x: 388, endPoint y: 333, distance: 33.7
click at [359, 316] on label "-60" at bounding box center [351, 319] width 135 height 28
click at [359, 319] on input "-60" at bounding box center [355, 323] width 9 height 9
radio input "true"
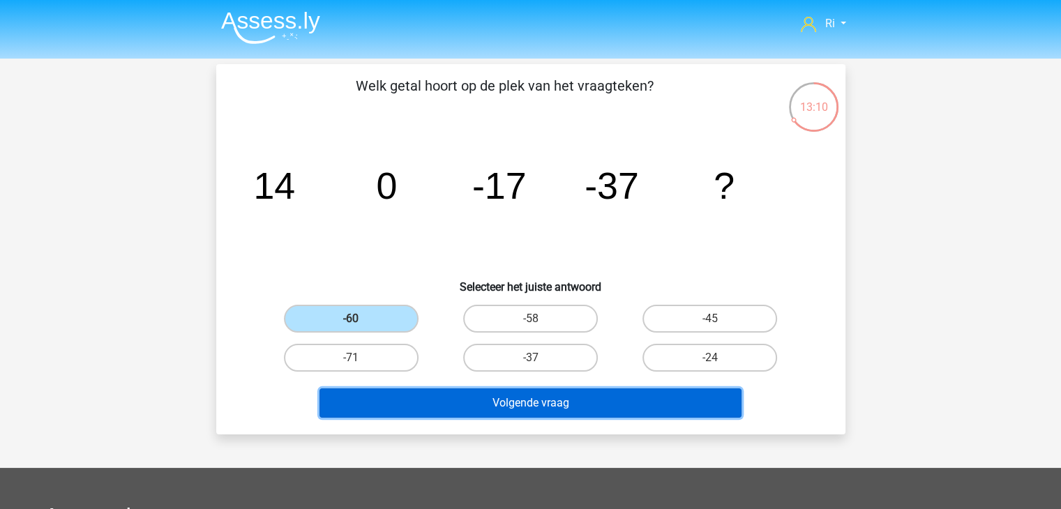
click at [548, 410] on button "Volgende vraag" at bounding box center [530, 402] width 422 height 29
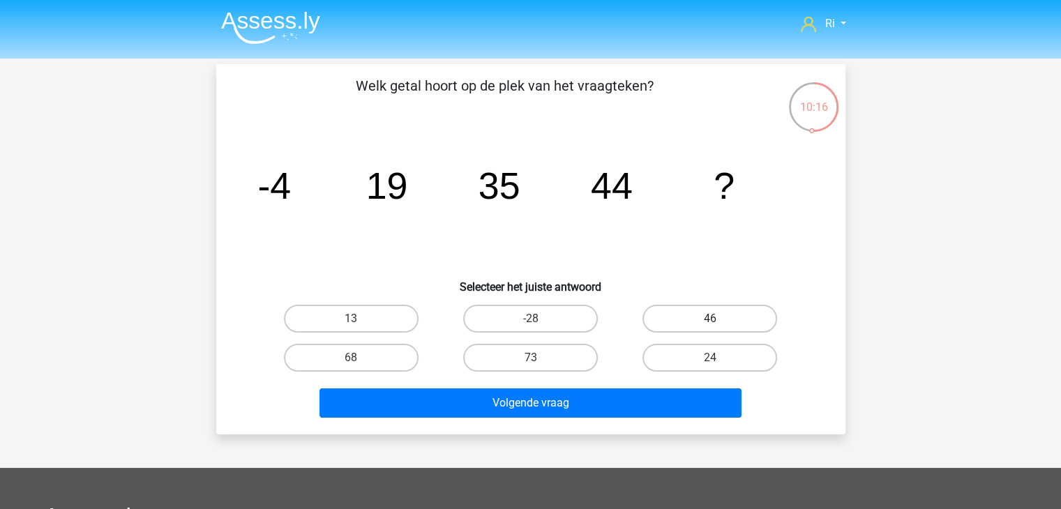
click at [707, 312] on label "46" at bounding box center [709, 319] width 135 height 28
click at [710, 319] on input "46" at bounding box center [714, 323] width 9 height 9
radio input "true"
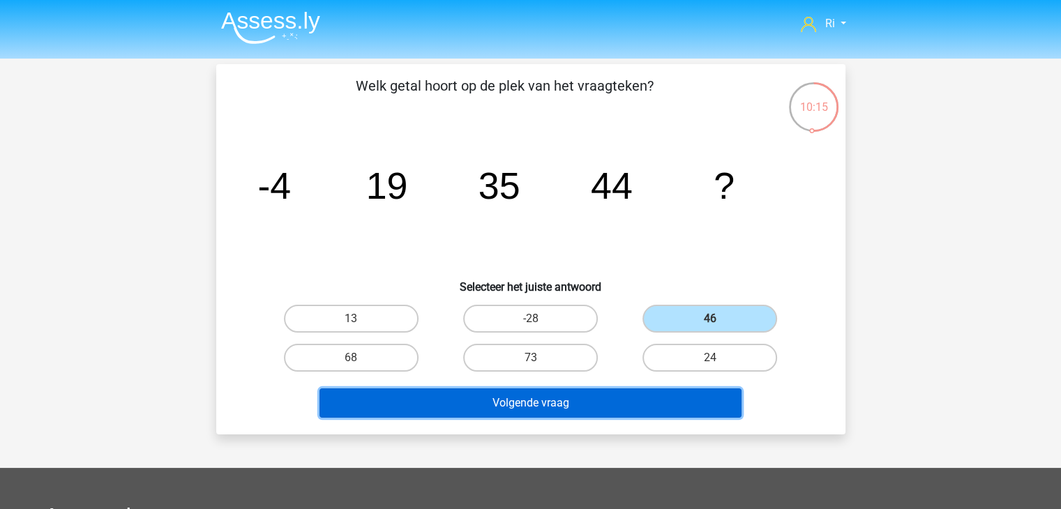
click at [547, 399] on button "Volgende vraag" at bounding box center [530, 402] width 422 height 29
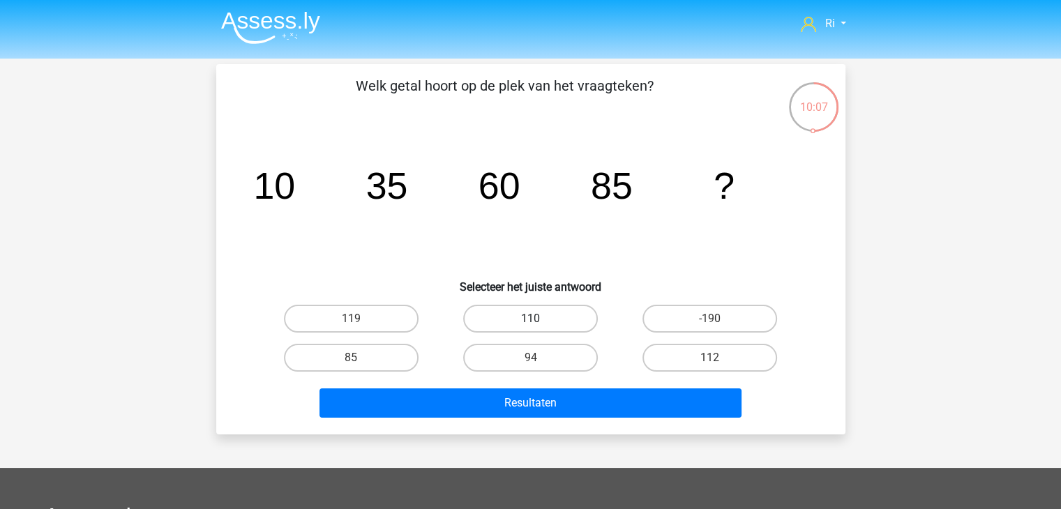
click at [564, 319] on label "110" at bounding box center [530, 319] width 135 height 28
click at [539, 319] on input "110" at bounding box center [534, 323] width 9 height 9
radio input "true"
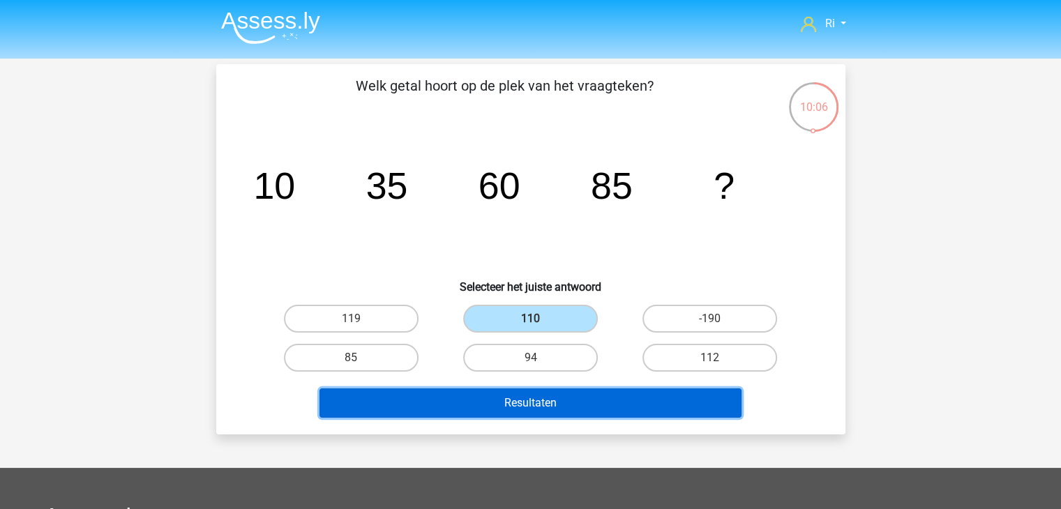
click at [557, 405] on button "Resultaten" at bounding box center [530, 402] width 422 height 29
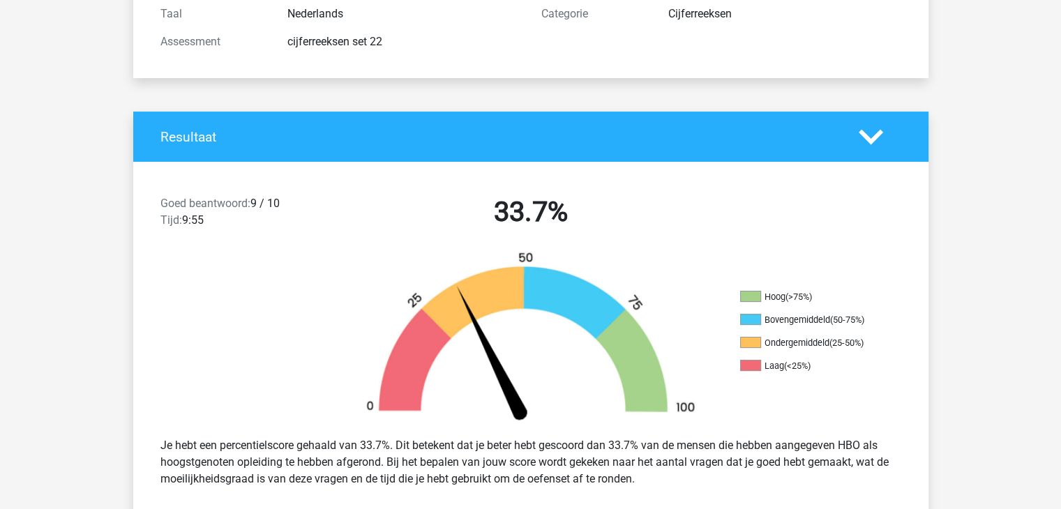
scroll to position [139, 0]
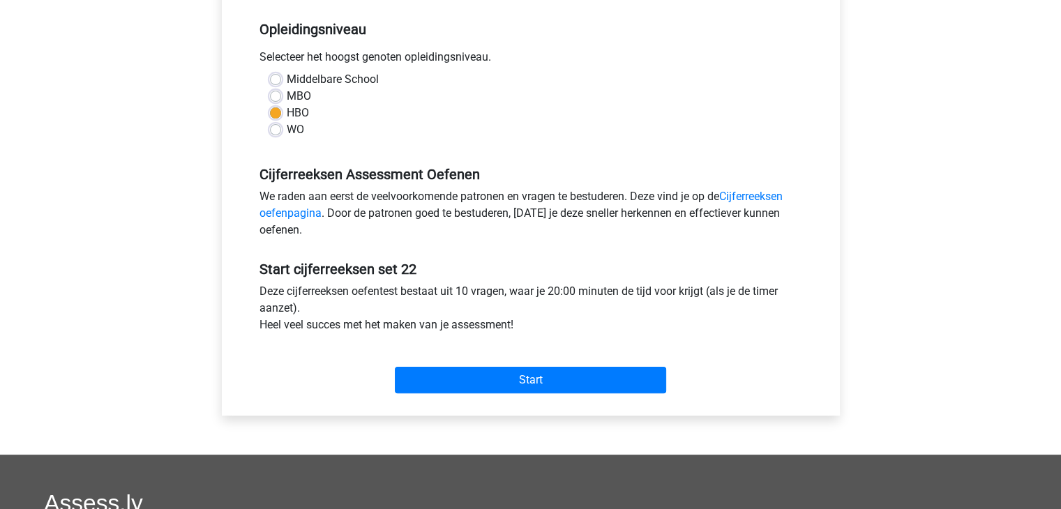
scroll to position [232, 0]
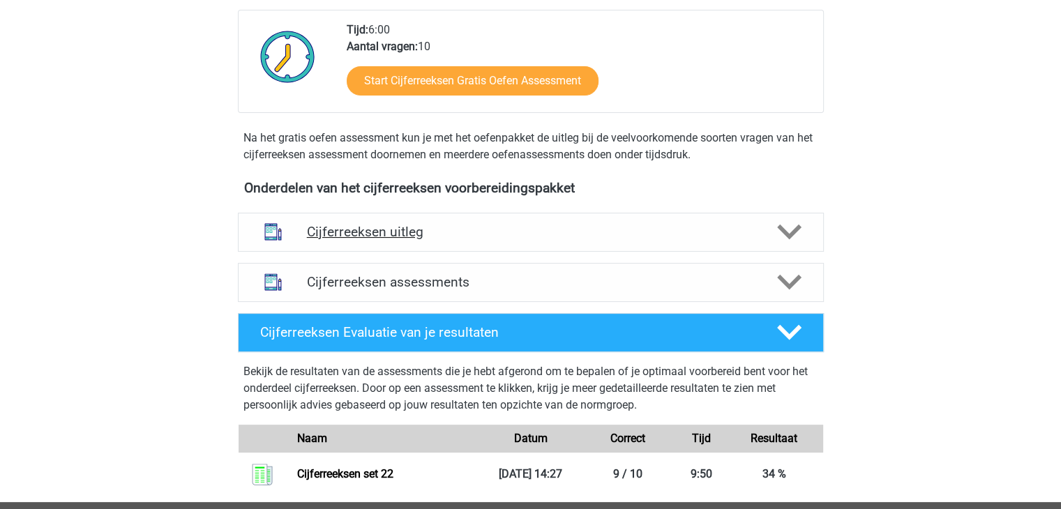
scroll to position [488, 0]
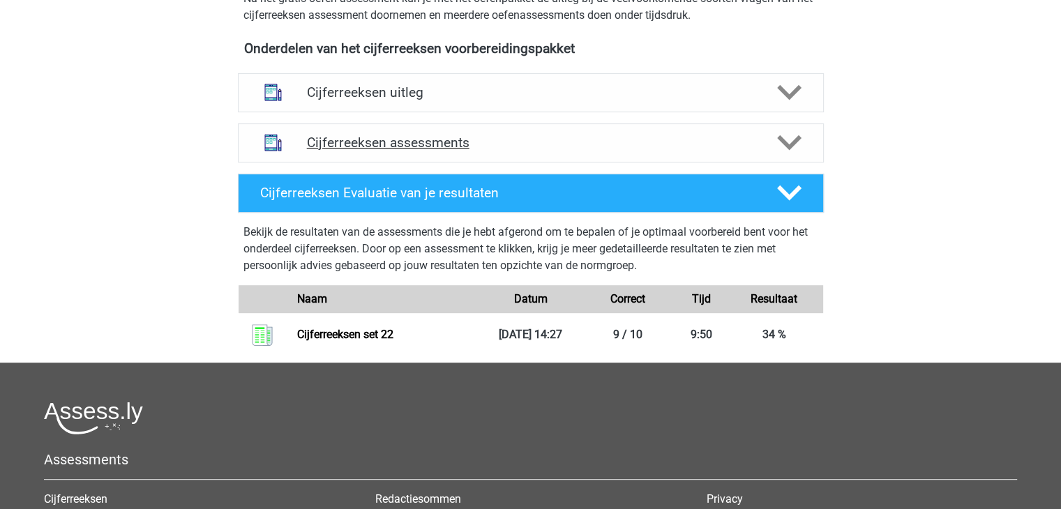
click at [499, 151] on h4 "Cijferreeksen assessments" at bounding box center [531, 143] width 448 height 16
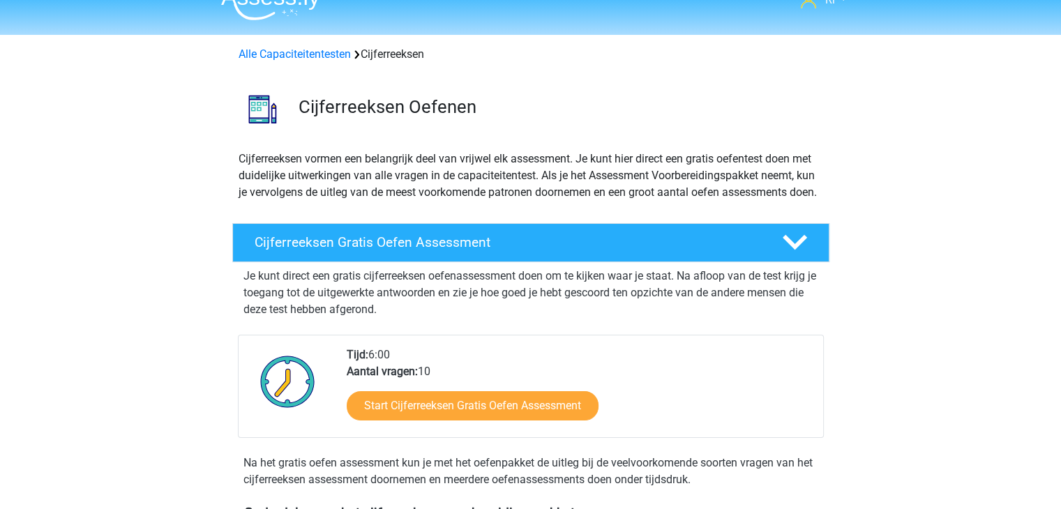
scroll to position [0, 0]
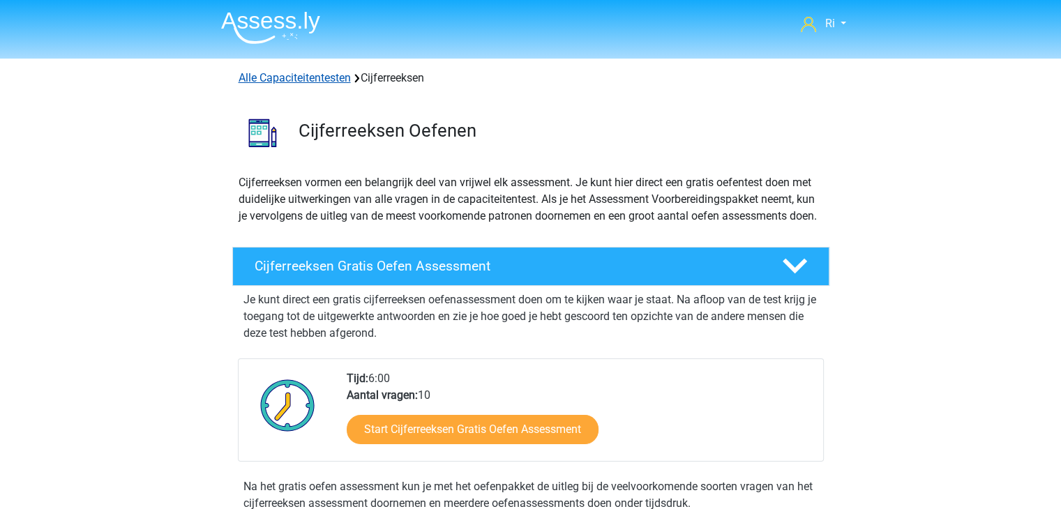
click at [275, 76] on link "Alle Capaciteitentesten" at bounding box center [295, 77] width 112 height 13
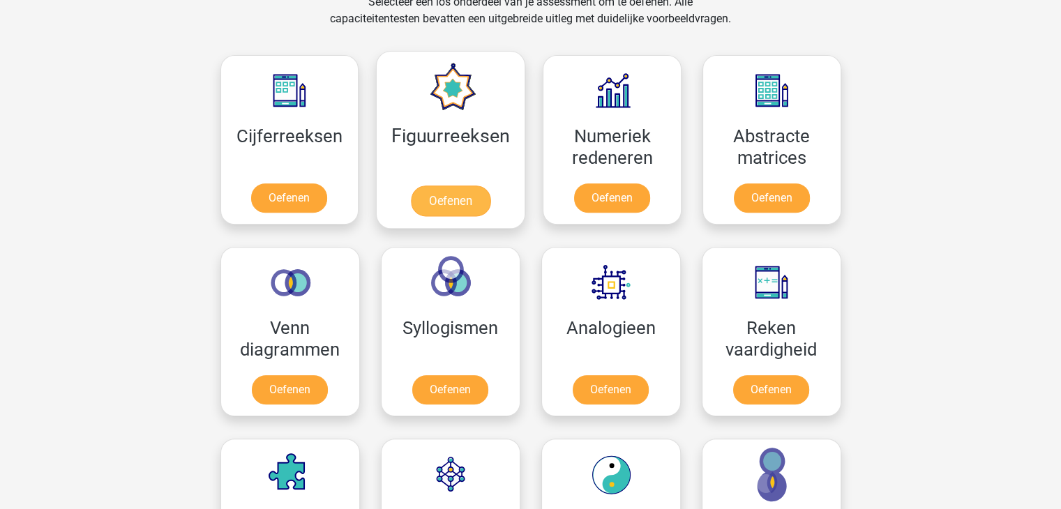
scroll to position [591, 0]
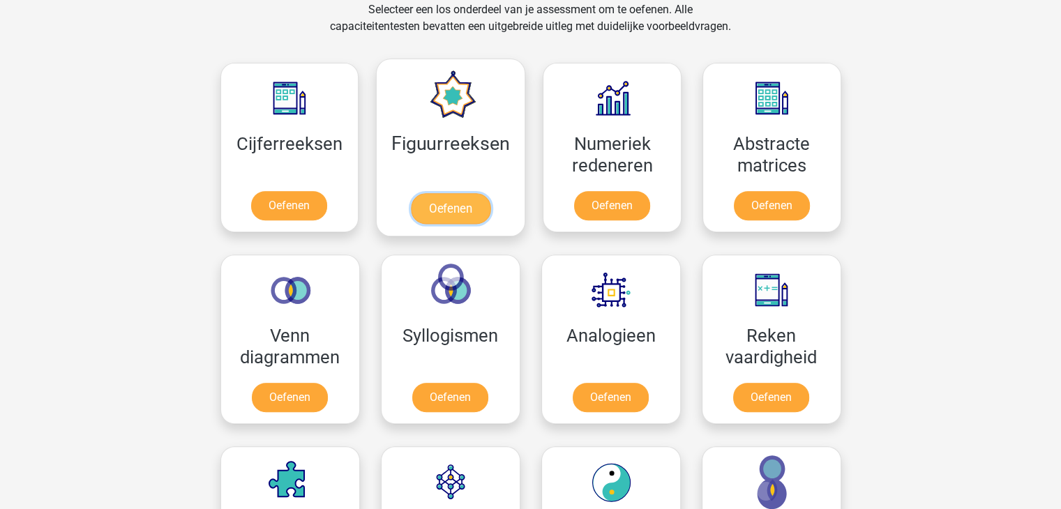
click at [439, 199] on link "Oefenen" at bounding box center [451, 208] width 80 height 31
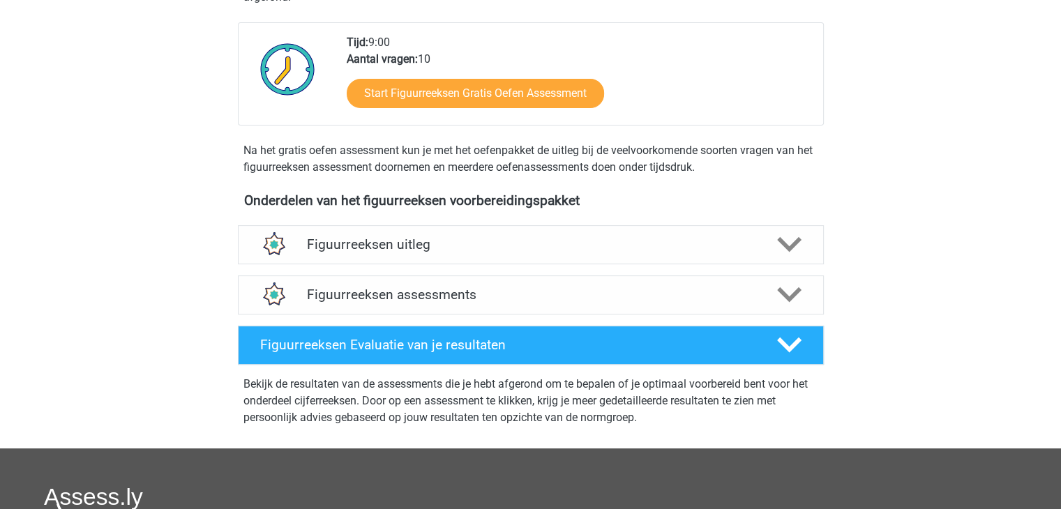
scroll to position [418, 0]
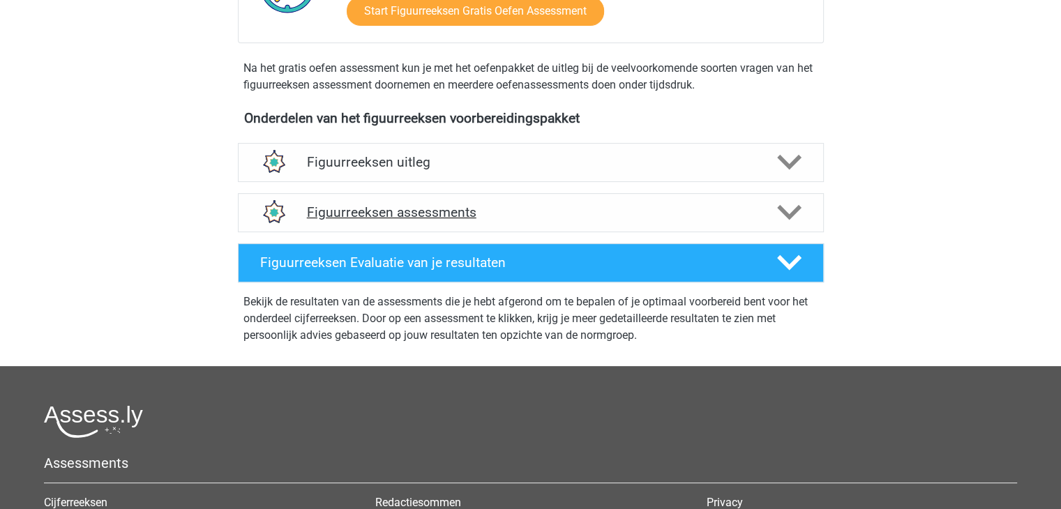
click at [424, 209] on h4 "Figuurreeksen assessments" at bounding box center [531, 212] width 448 height 16
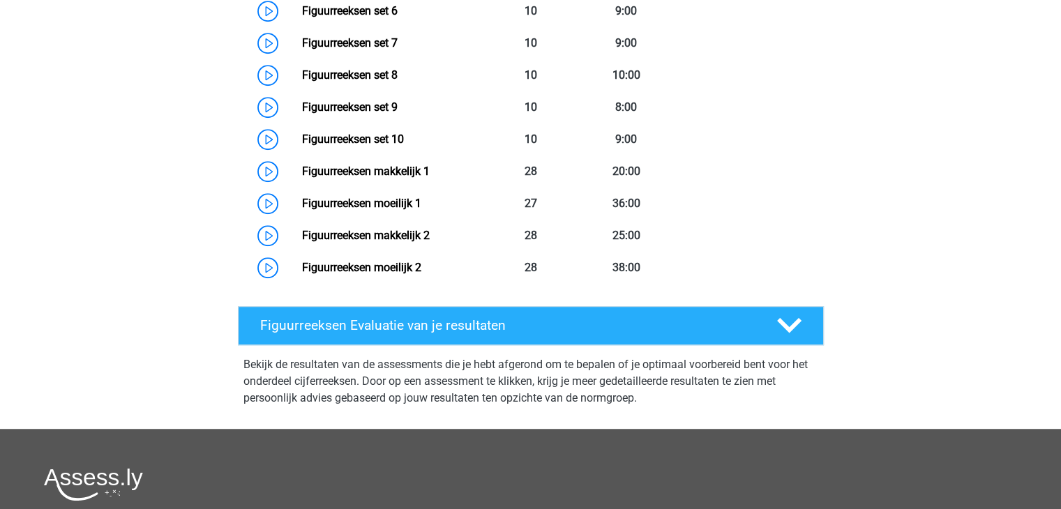
scroll to position [1046, 0]
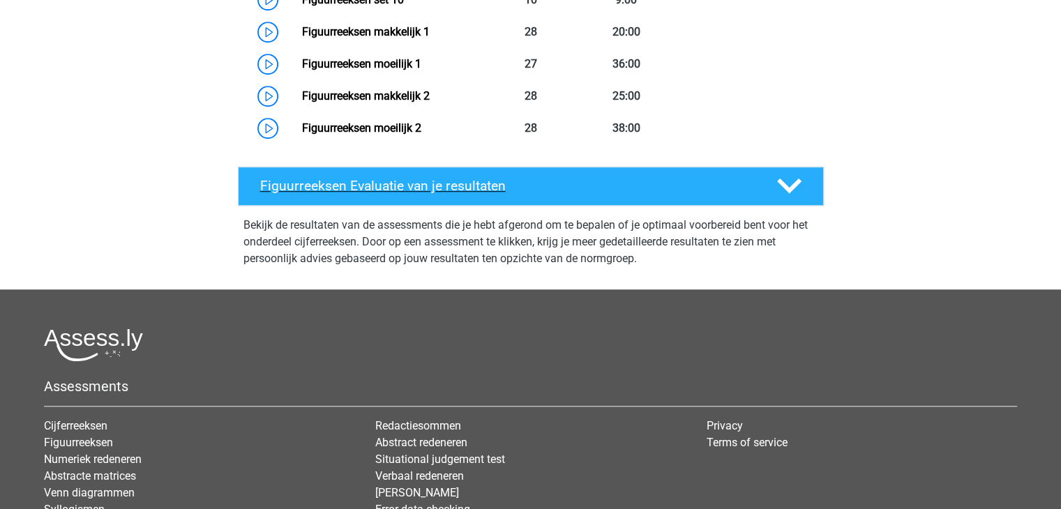
click at [375, 190] on h4 "Figuurreeksen Evaluatie van je resultaten" at bounding box center [507, 186] width 494 height 16
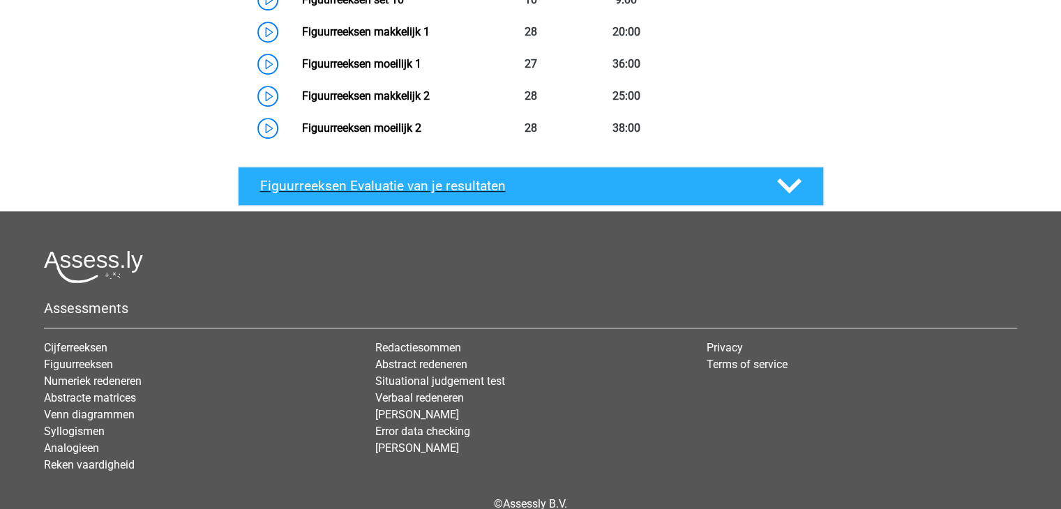
click at [375, 190] on h4 "Figuurreeksen Evaluatie van je resultaten" at bounding box center [507, 186] width 494 height 16
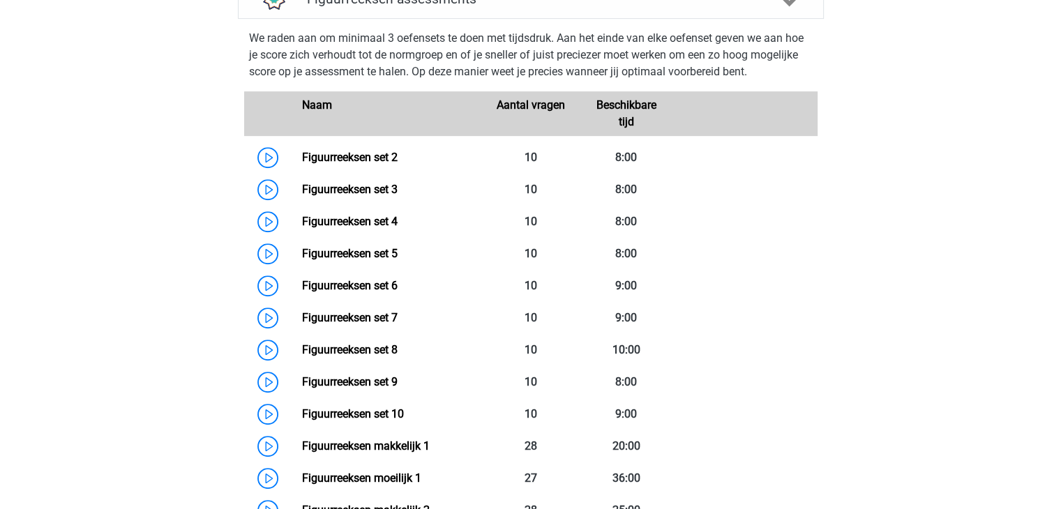
scroll to position [628, 0]
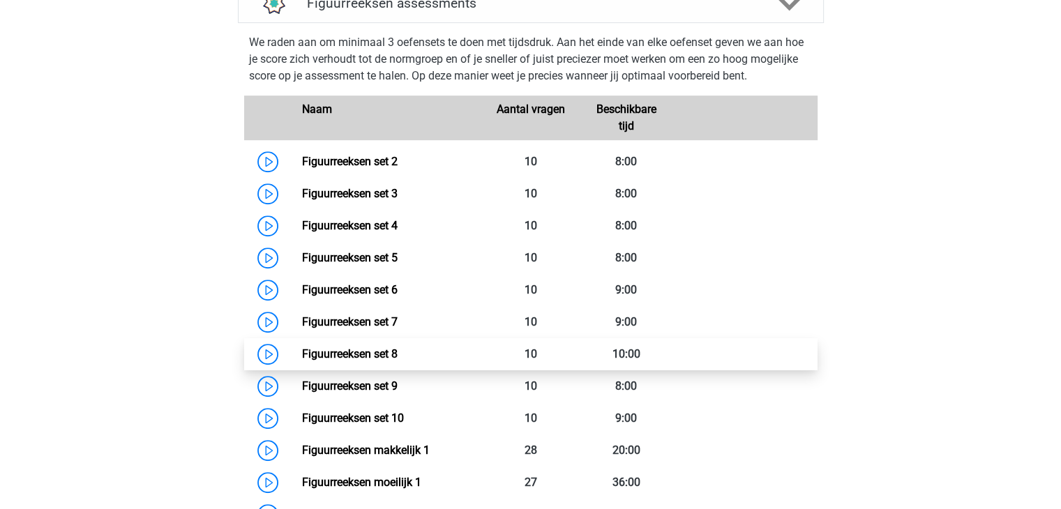
click at [386, 352] on link "Figuurreeksen set 8" at bounding box center [350, 353] width 96 height 13
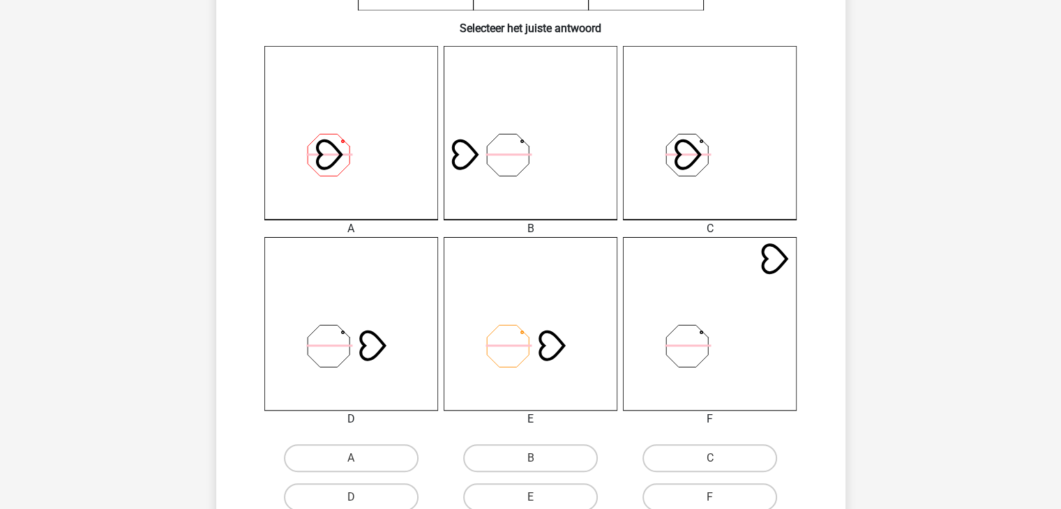
scroll to position [349, 0]
click at [326, 340] on icon at bounding box center [351, 323] width 174 height 174
click at [377, 491] on label "D" at bounding box center [351, 497] width 135 height 28
click at [360, 497] on input "D" at bounding box center [355, 501] width 9 height 9
radio input "true"
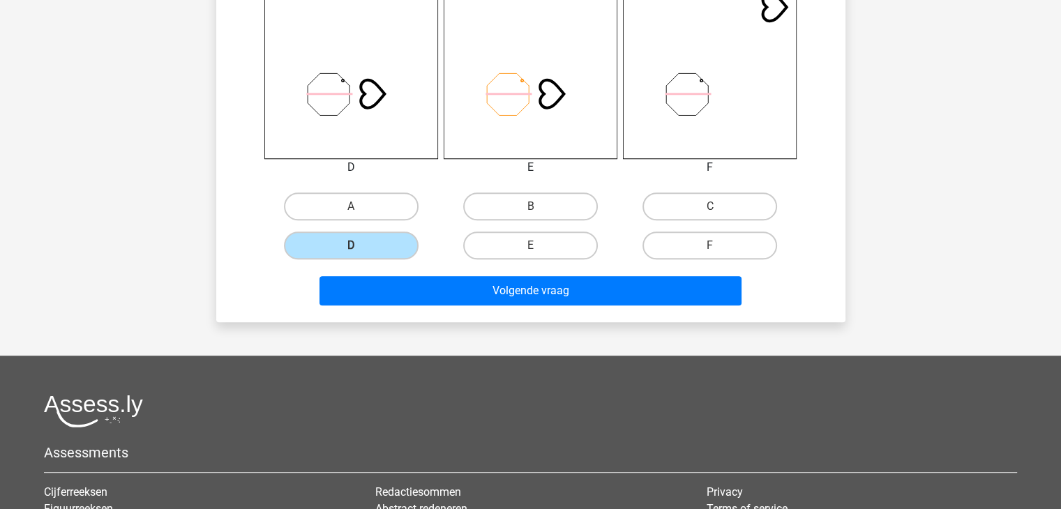
scroll to position [628, 0]
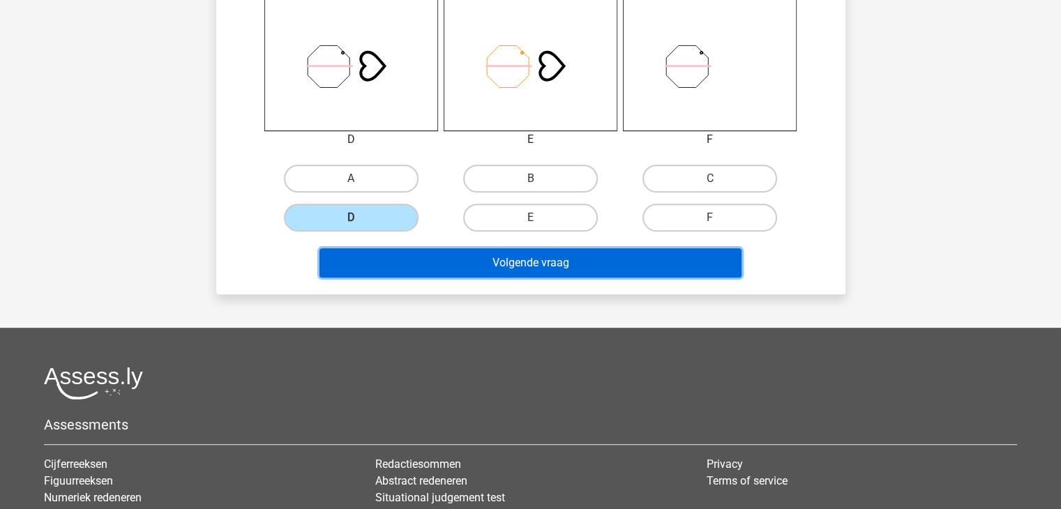
click at [538, 257] on button "Volgende vraag" at bounding box center [530, 262] width 422 height 29
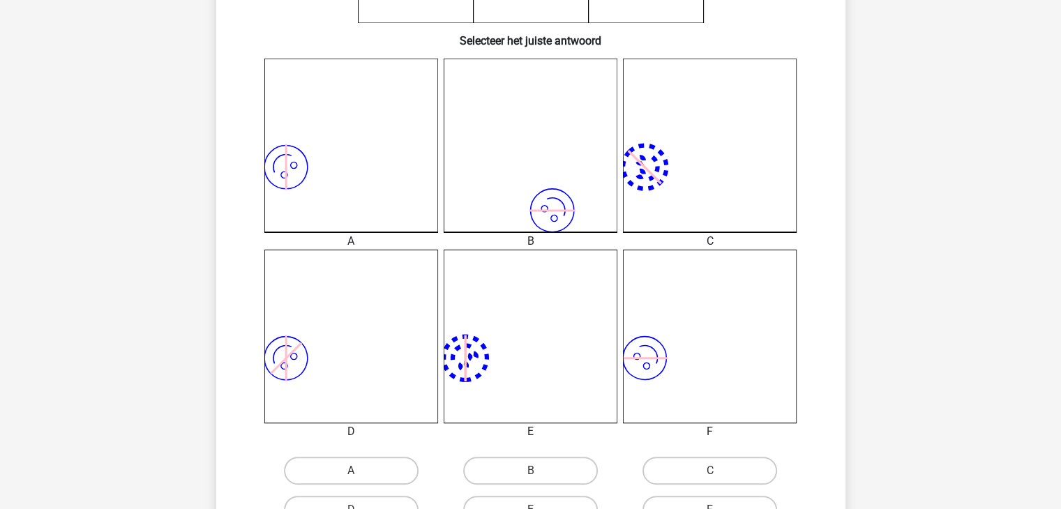
scroll to position [488, 0]
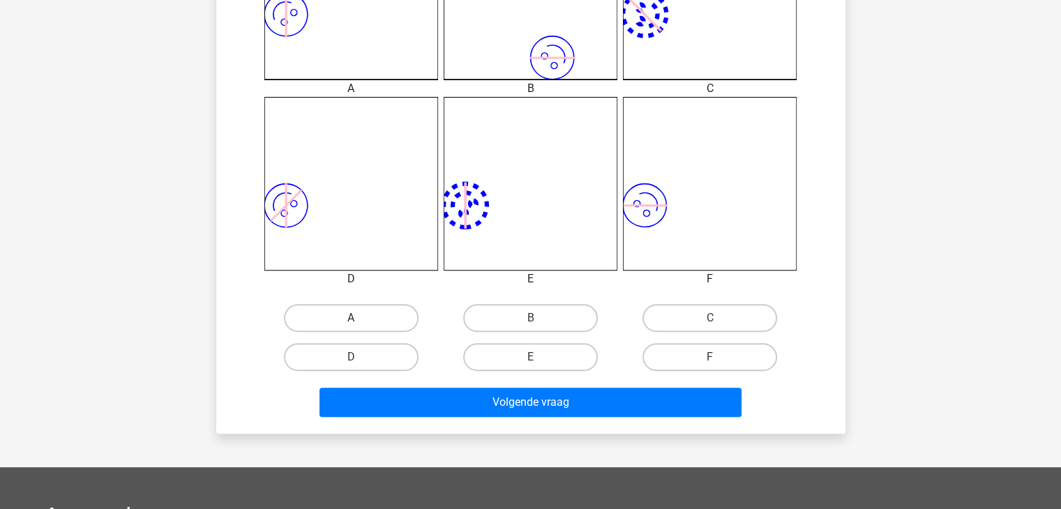
click at [357, 314] on label "A" at bounding box center [351, 318] width 135 height 28
click at [357, 318] on input "A" at bounding box center [355, 322] width 9 height 9
radio input "true"
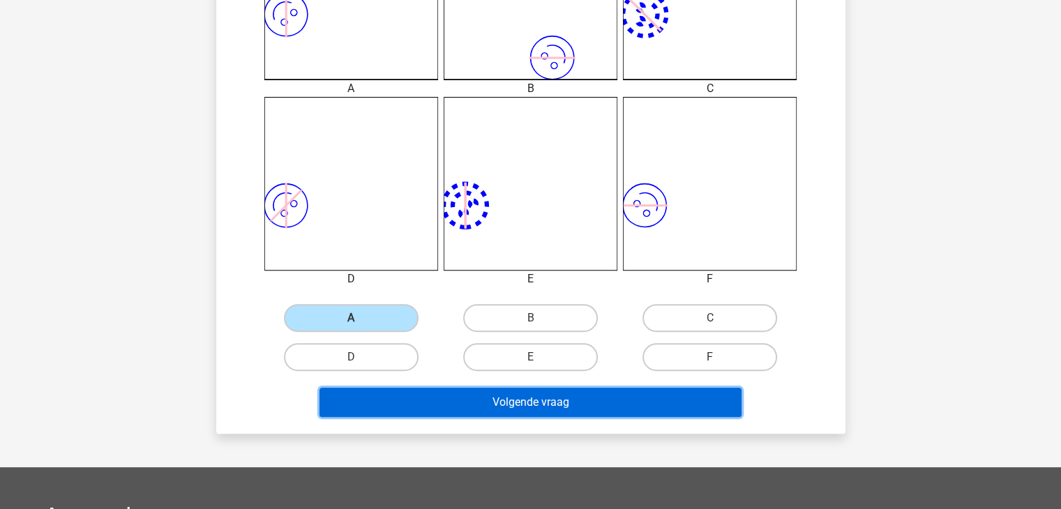
click at [486, 401] on button "Volgende vraag" at bounding box center [530, 402] width 422 height 29
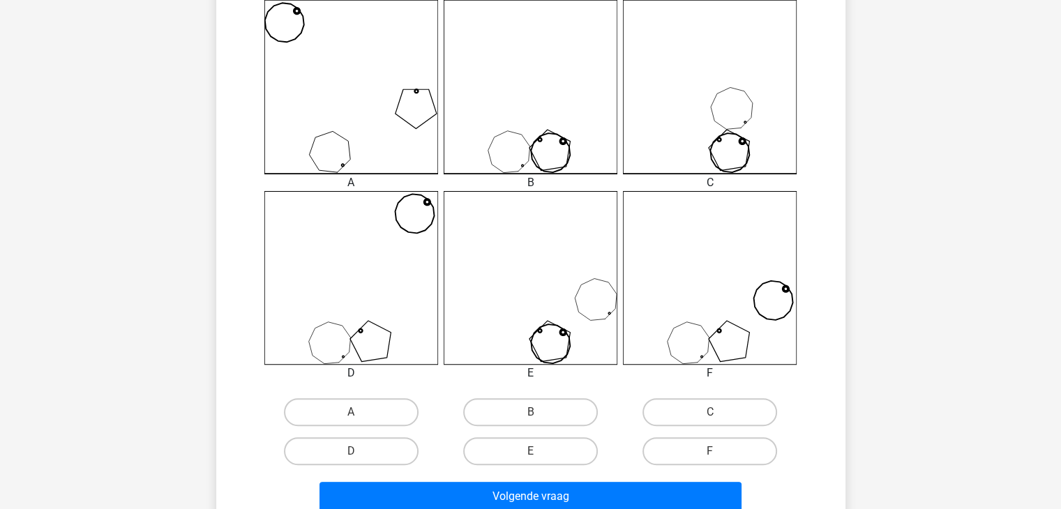
scroll to position [418, 0]
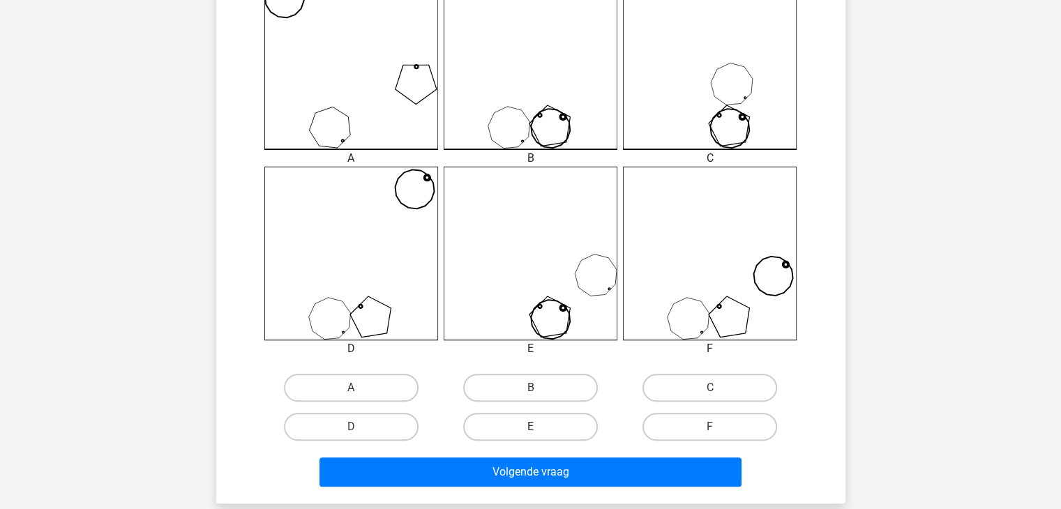
drag, startPoint x: 542, startPoint y: 423, endPoint x: 541, endPoint y: 439, distance: 16.1
click at [541, 425] on label "E" at bounding box center [530, 427] width 135 height 28
click at [539, 427] on input "E" at bounding box center [534, 431] width 9 height 9
radio input "true"
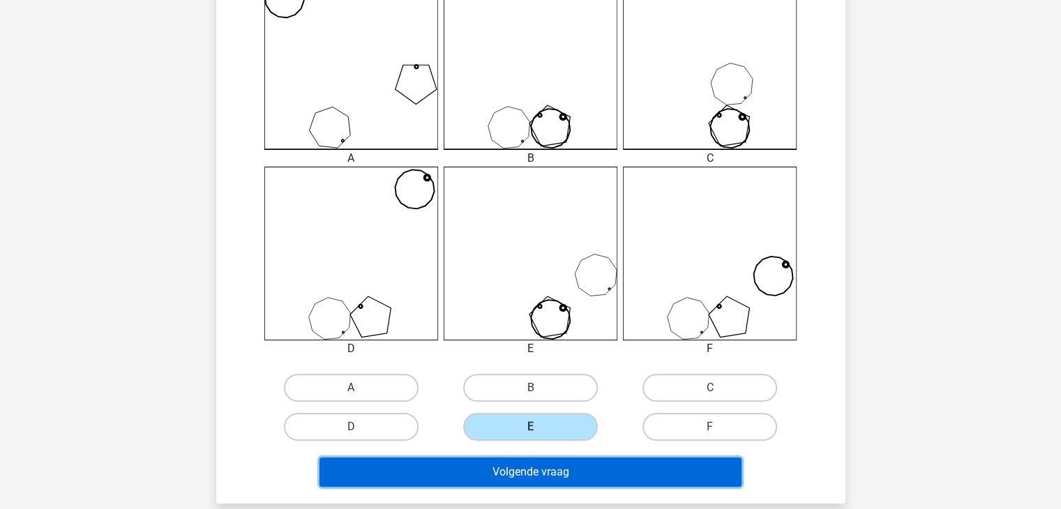
click at [538, 474] on button "Volgende vraag" at bounding box center [530, 472] width 422 height 29
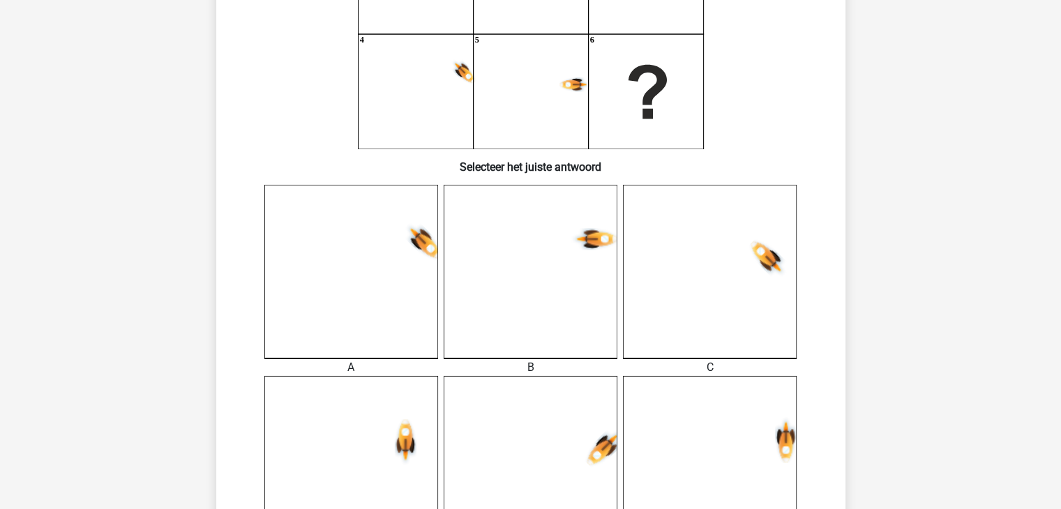
scroll to position [279, 0]
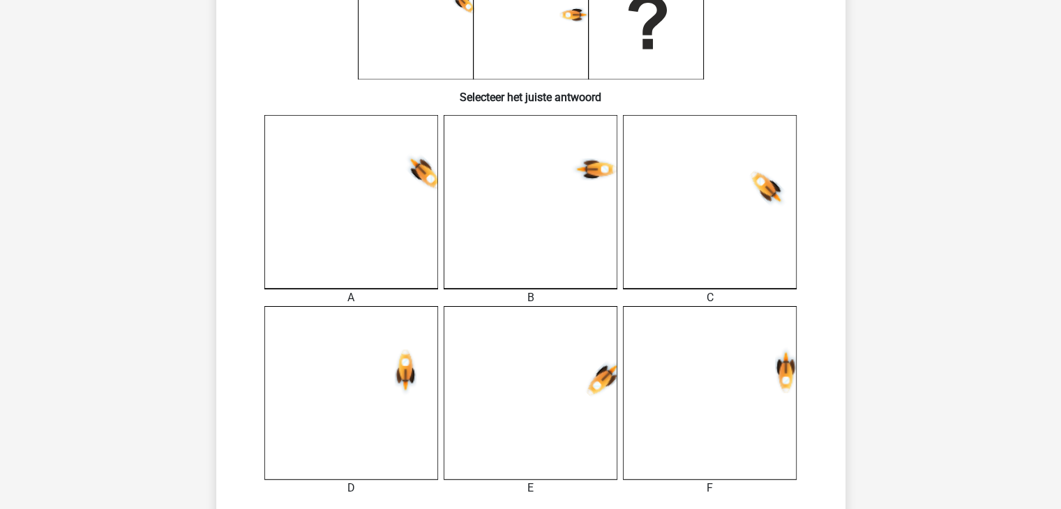
click at [594, 378] on use at bounding box center [603, 377] width 47 height 47
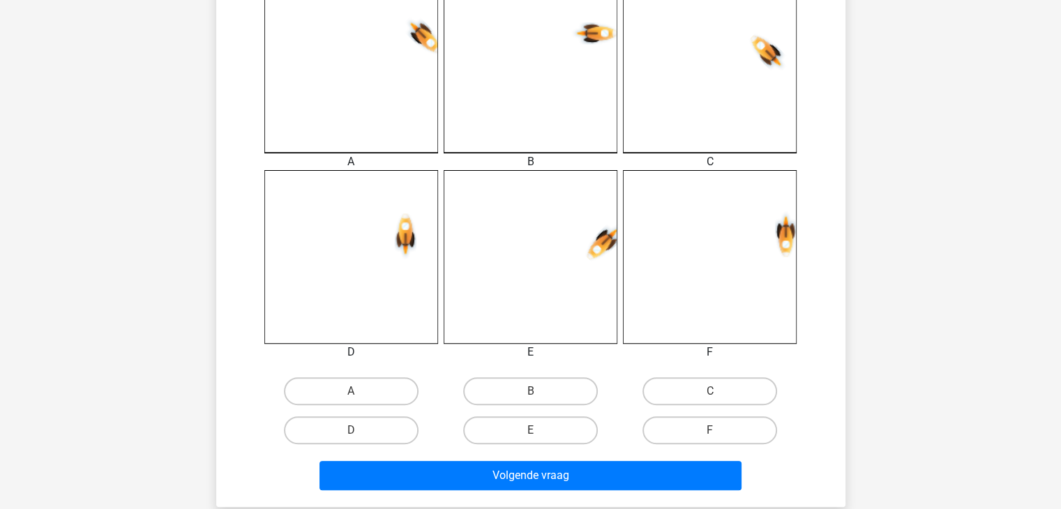
scroll to position [418, 0]
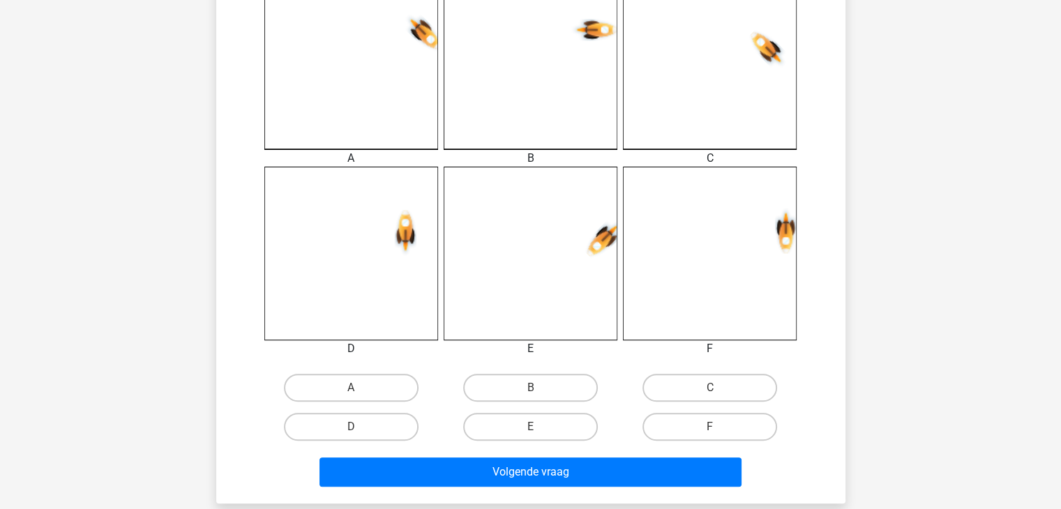
drag, startPoint x: 544, startPoint y: 430, endPoint x: 545, endPoint y: 442, distance: 11.9
click at [544, 430] on label "E" at bounding box center [530, 427] width 135 height 28
click at [539, 430] on input "E" at bounding box center [534, 431] width 9 height 9
radio input "true"
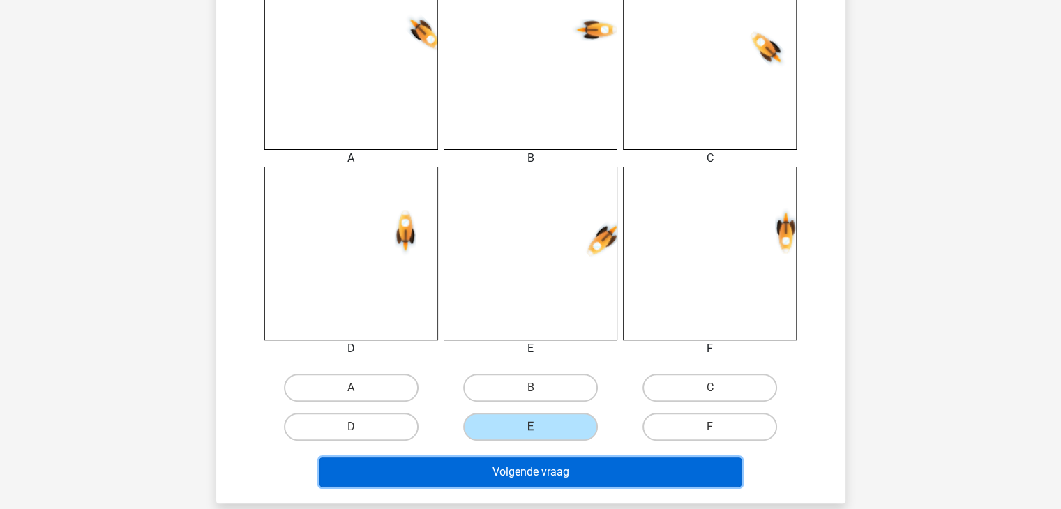
click at [550, 467] on button "Volgende vraag" at bounding box center [530, 472] width 422 height 29
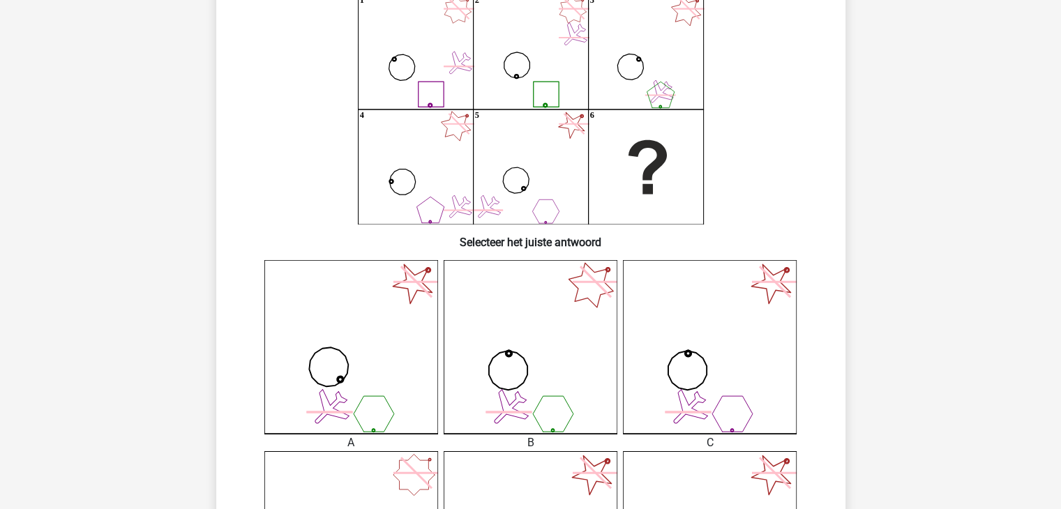
scroll to position [64, 0]
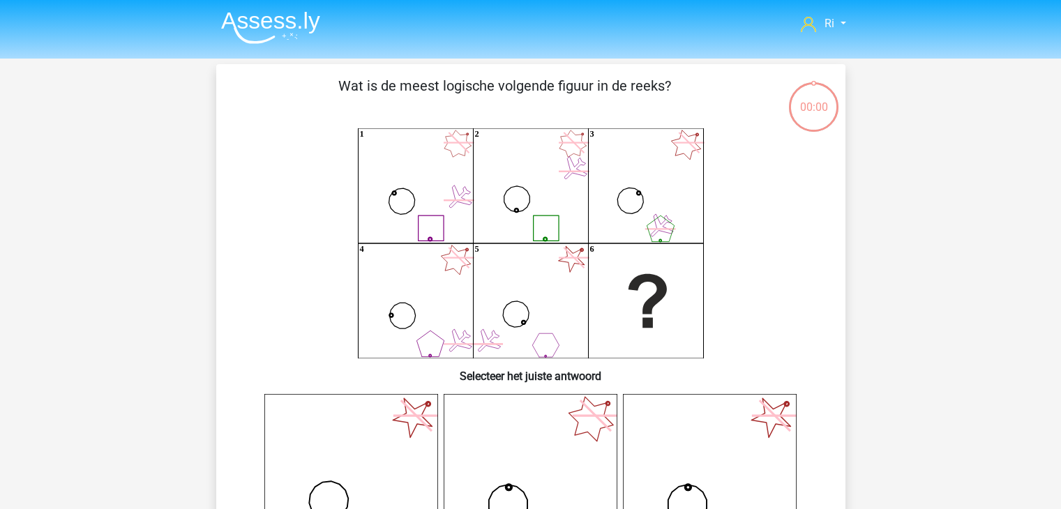
scroll to position [64, 0]
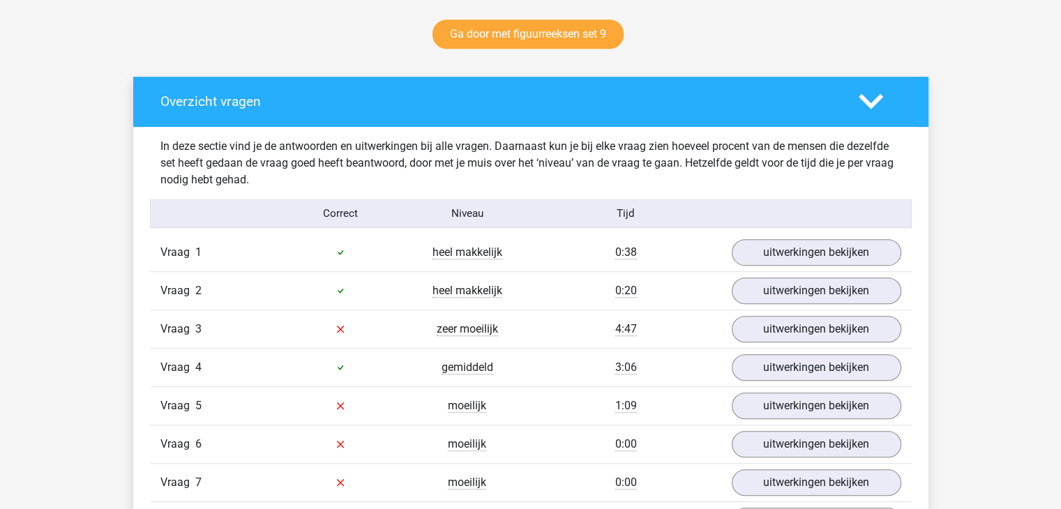
scroll to position [697, 0]
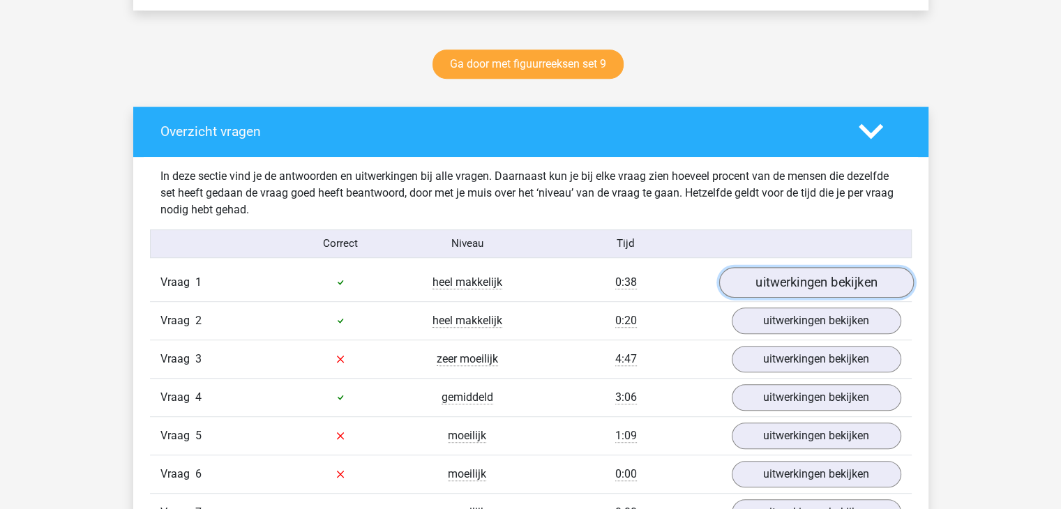
click at [792, 282] on link "uitwerkingen bekijken" at bounding box center [815, 282] width 195 height 31
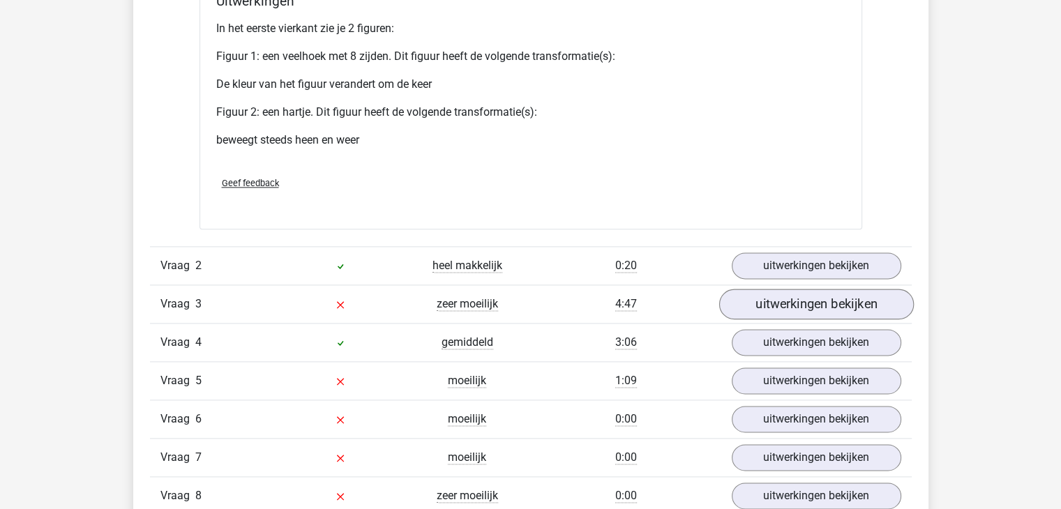
scroll to position [1744, 0]
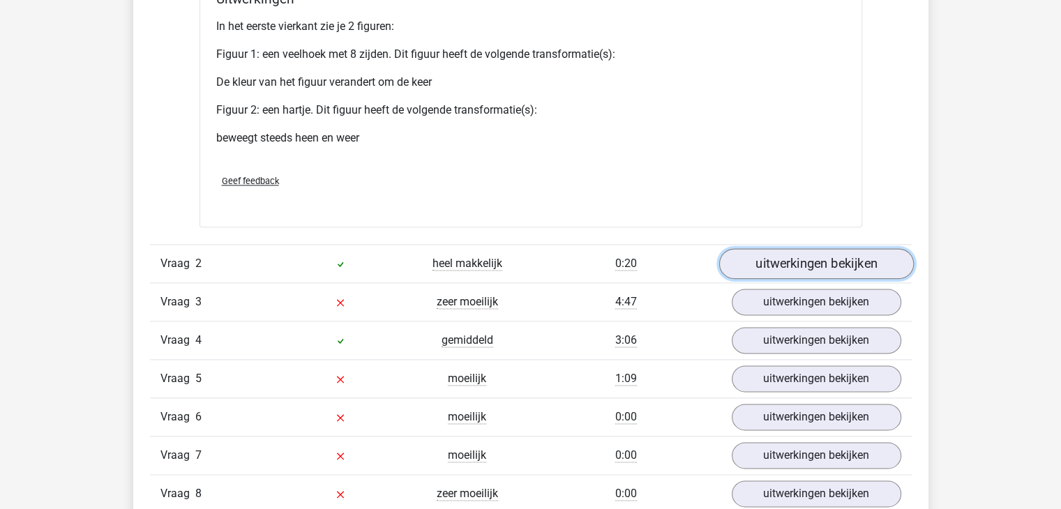
click at [773, 252] on link "uitwerkingen bekijken" at bounding box center [815, 263] width 195 height 31
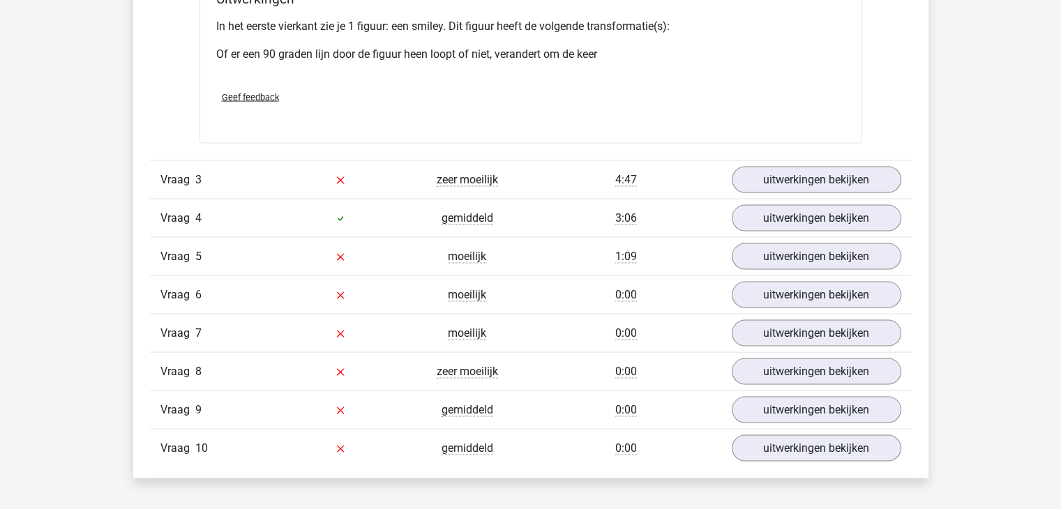
scroll to position [2790, 0]
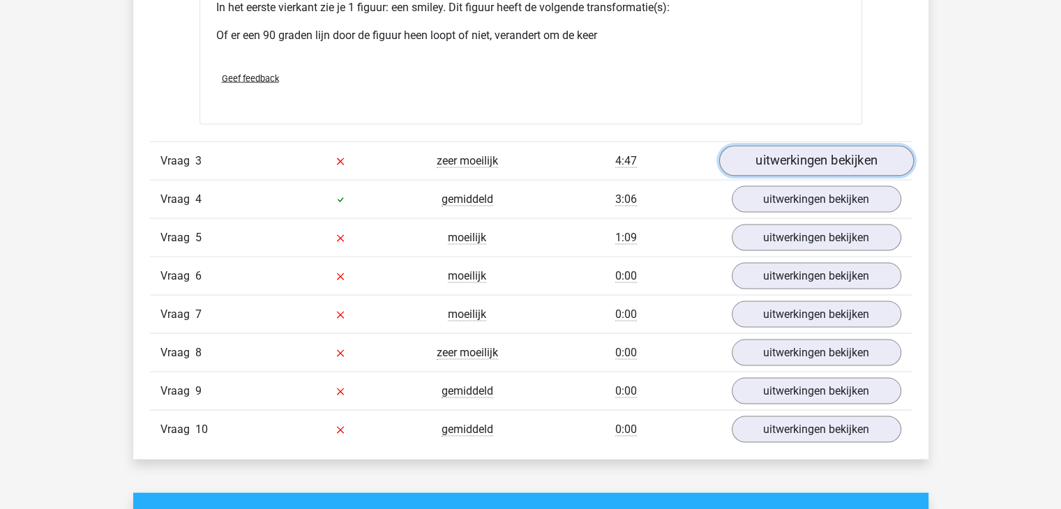
click at [788, 157] on link "uitwerkingen bekijken" at bounding box center [815, 161] width 195 height 31
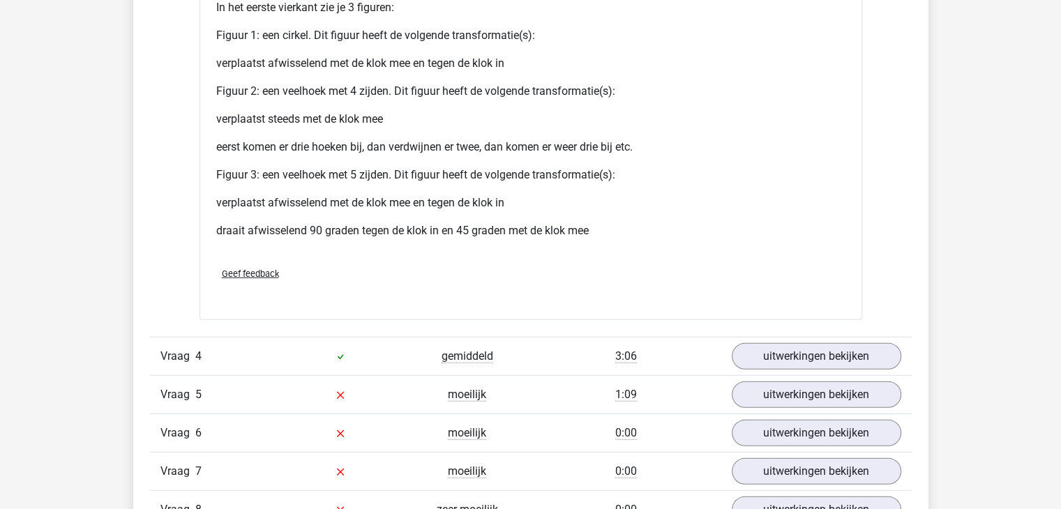
scroll to position [3906, 0]
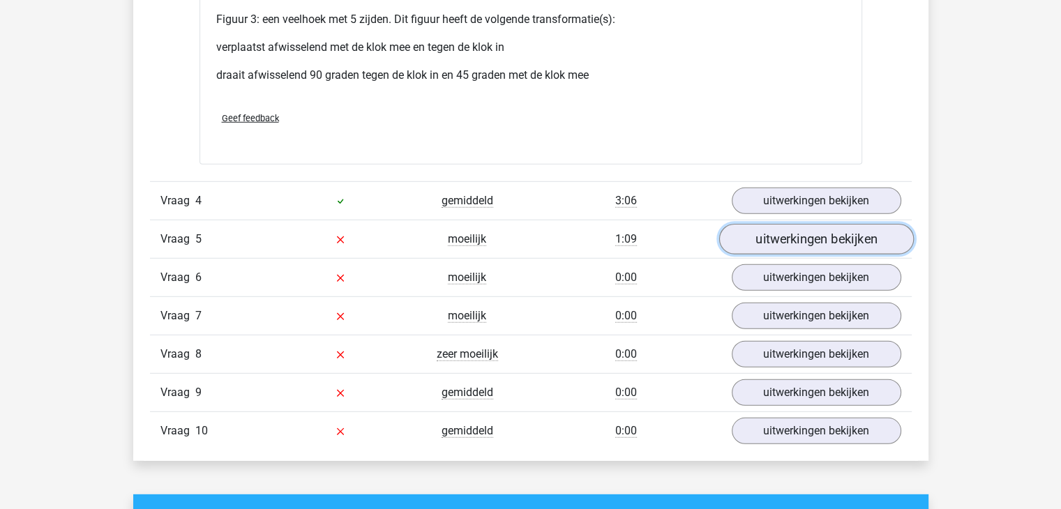
click at [796, 231] on link "uitwerkingen bekijken" at bounding box center [815, 239] width 195 height 31
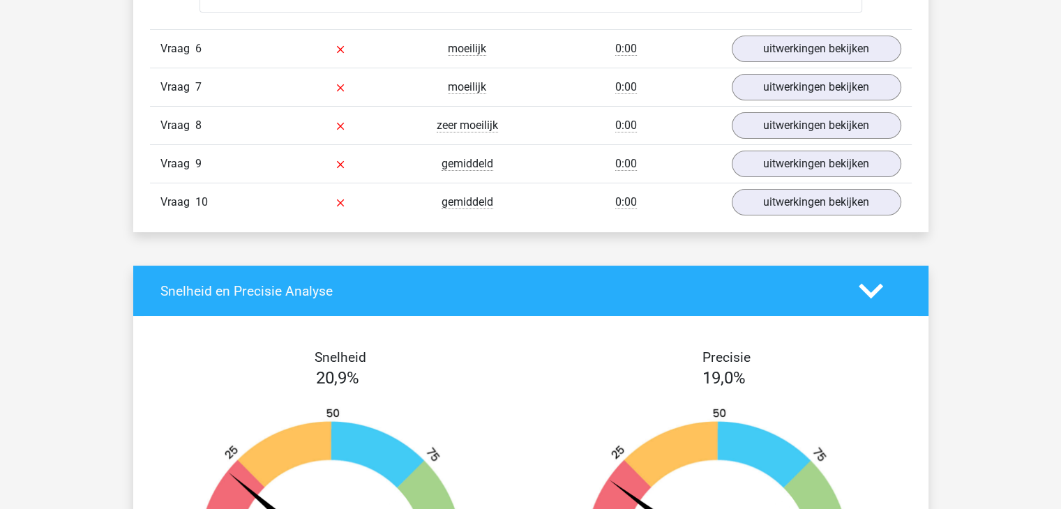
scroll to position [5301, 0]
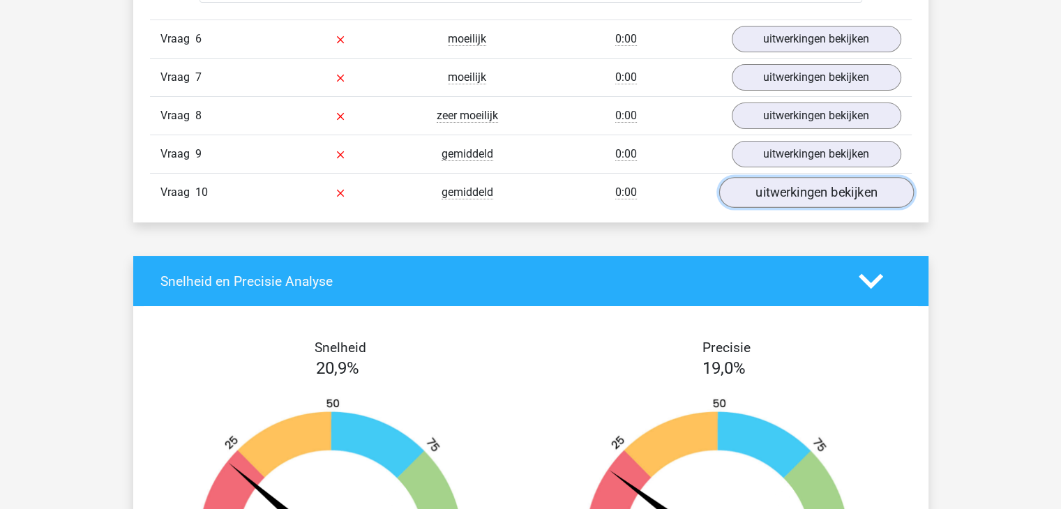
click at [800, 188] on link "uitwerkingen bekijken" at bounding box center [815, 193] width 195 height 31
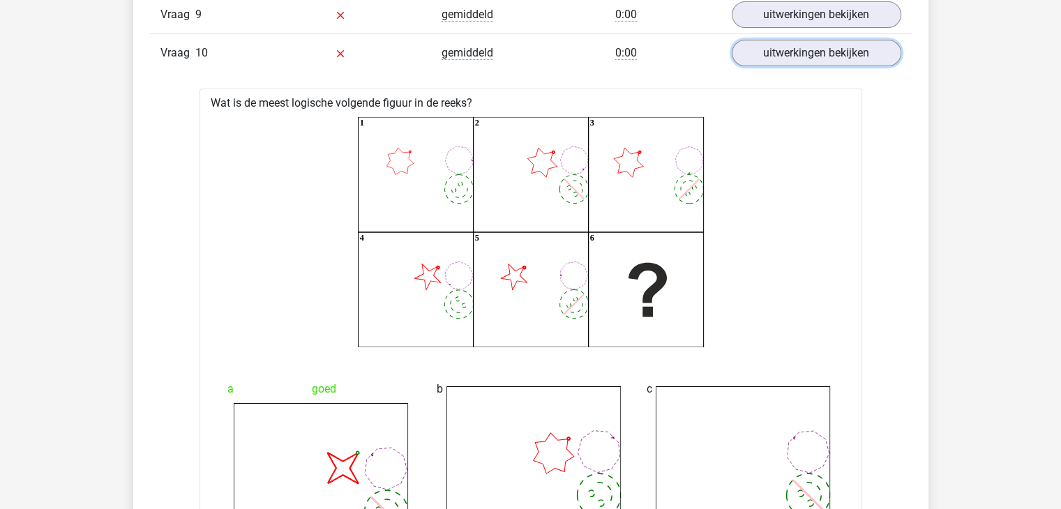
scroll to position [4952, 0]
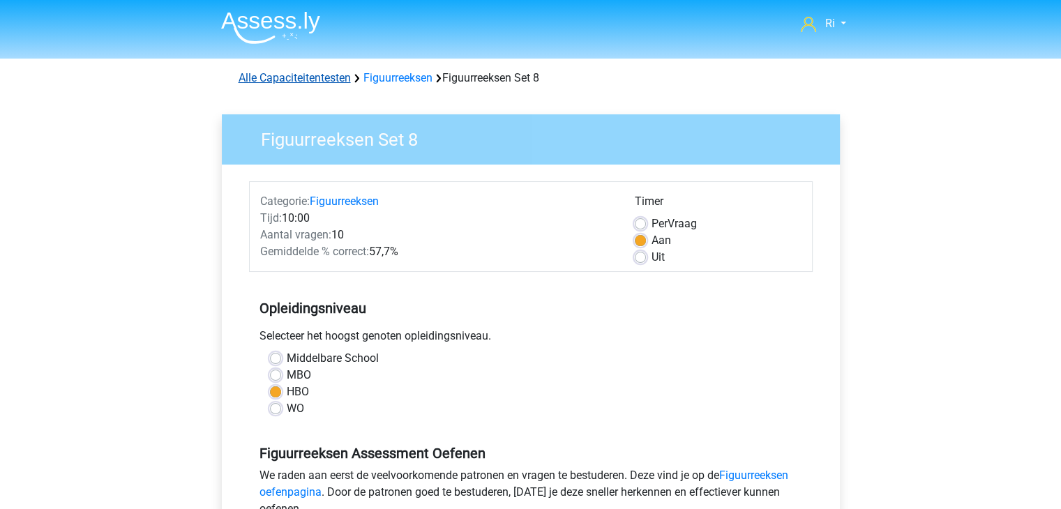
click at [292, 76] on link "Alle Capaciteitentesten" at bounding box center [295, 77] width 112 height 13
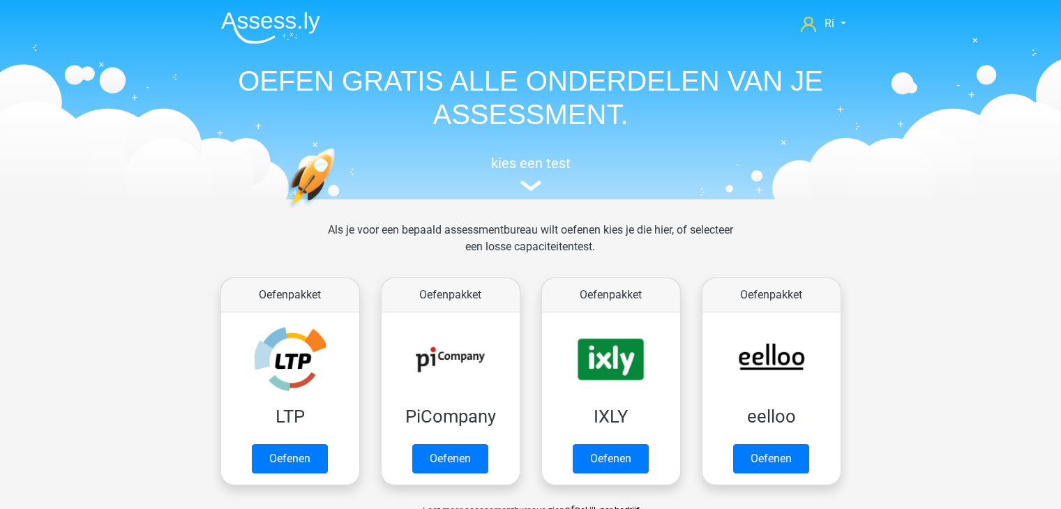
scroll to position [591, 0]
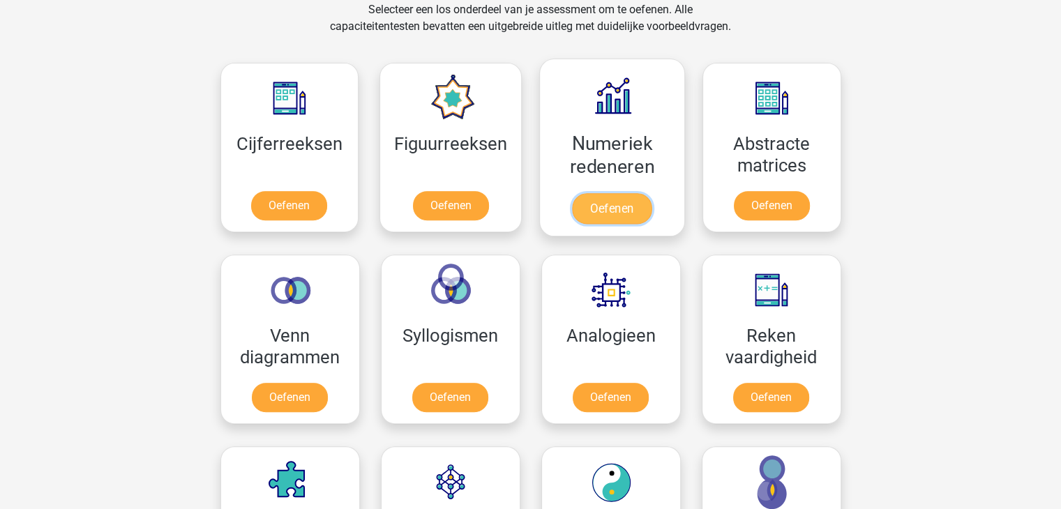
click at [603, 193] on link "Oefenen" at bounding box center [612, 208] width 80 height 31
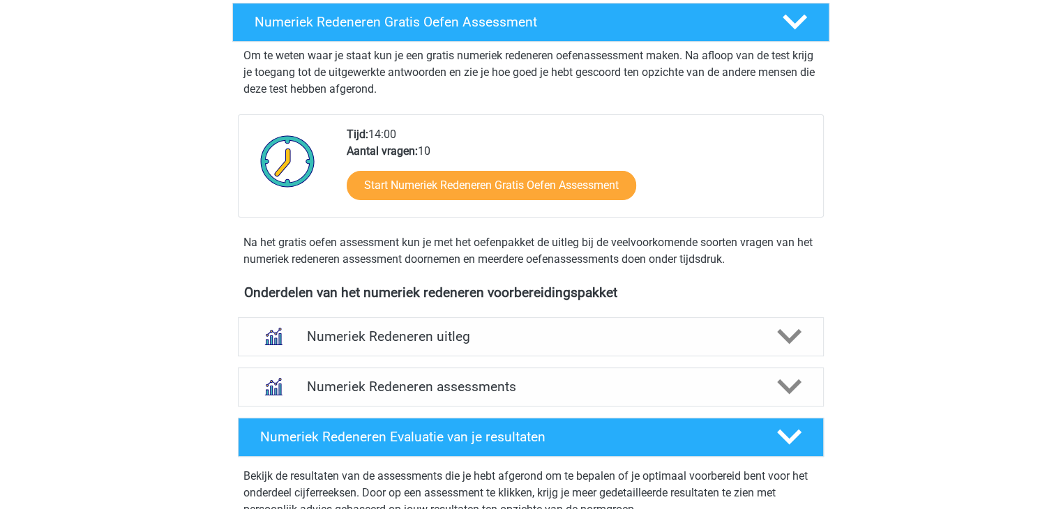
scroll to position [279, 0]
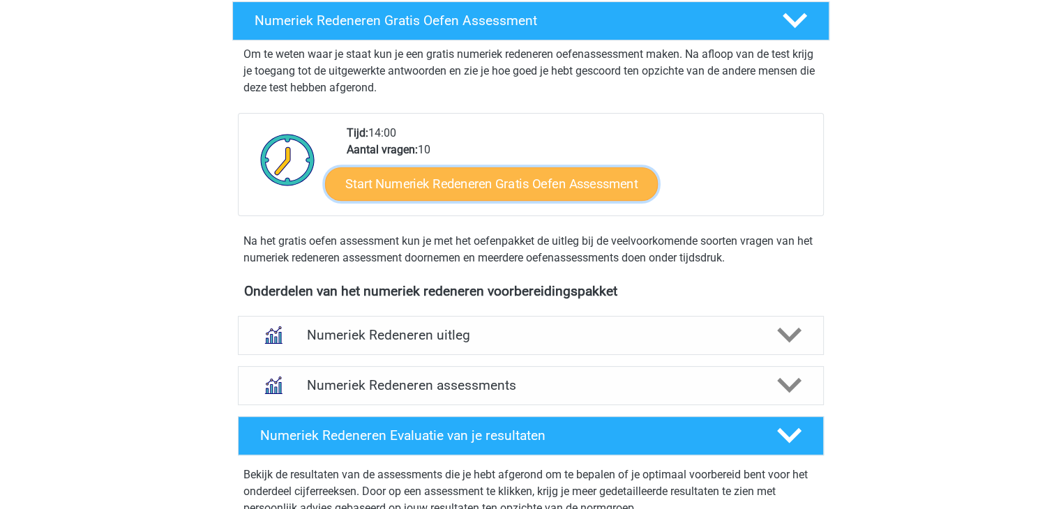
click at [454, 190] on link "Start Numeriek Redeneren Gratis Oefen Assessment" at bounding box center [491, 183] width 333 height 33
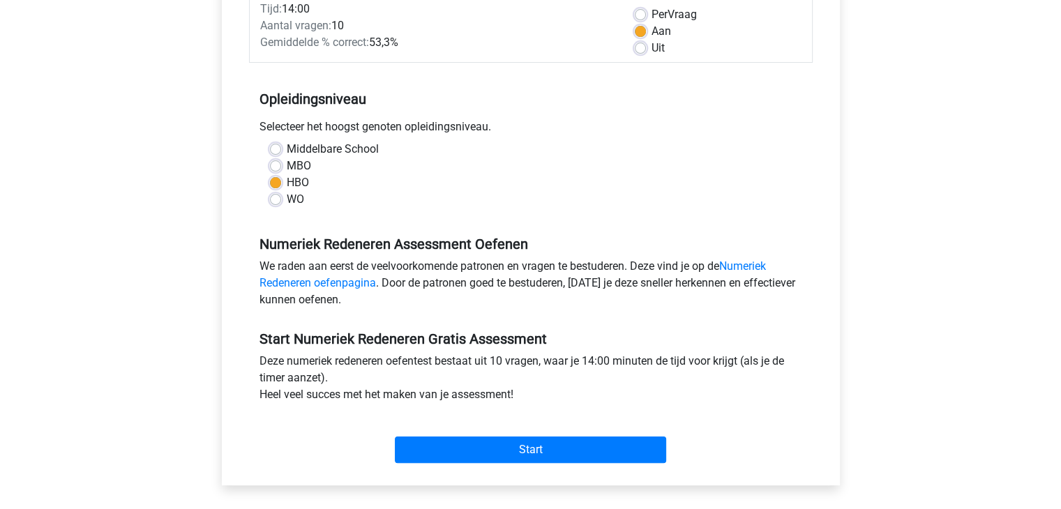
scroll to position [488, 0]
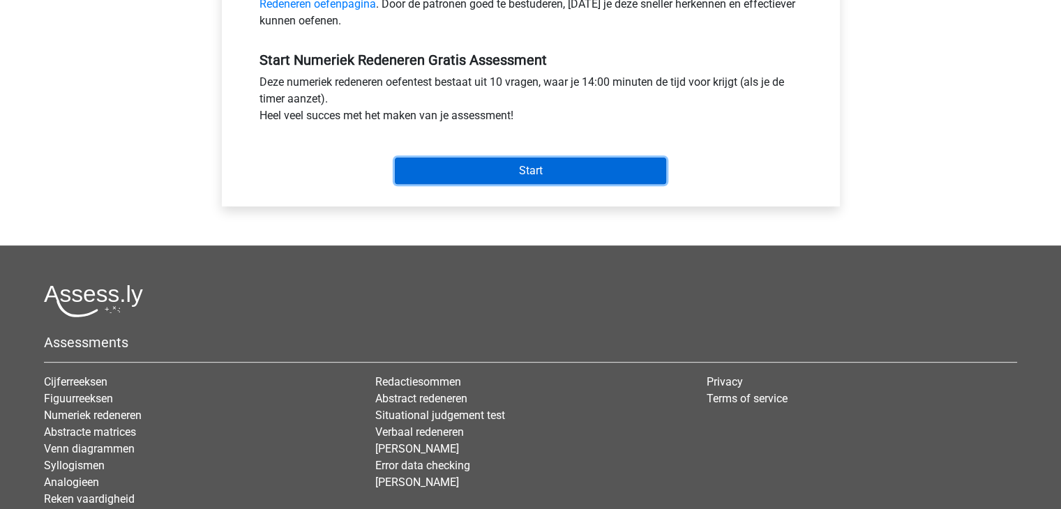
click at [519, 178] on input "Start" at bounding box center [530, 171] width 271 height 27
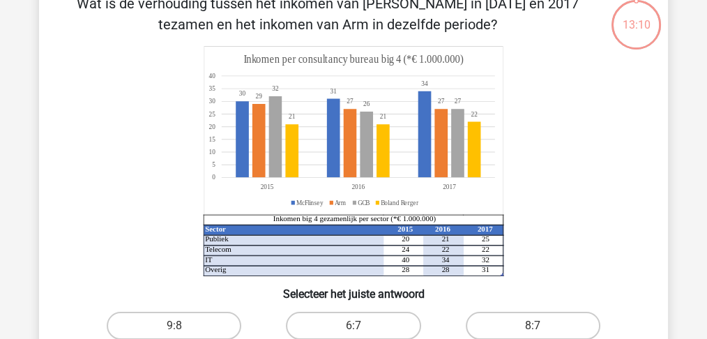
scroll to position [186, 0]
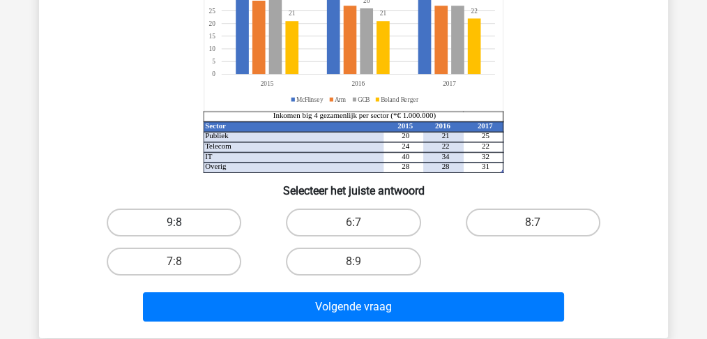
click at [181, 221] on label "9:8" at bounding box center [174, 223] width 135 height 28
click at [181, 222] on input "9:8" at bounding box center [178, 226] width 9 height 9
radio input "true"
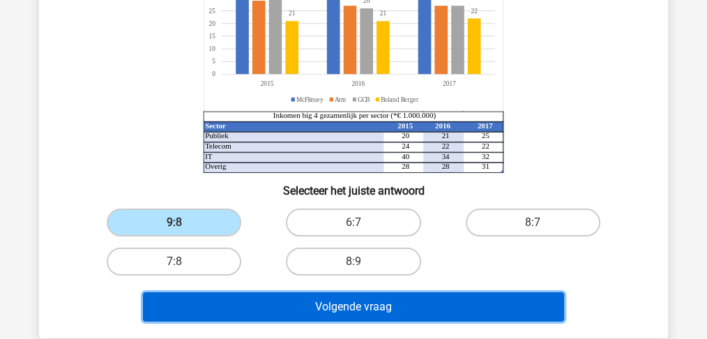
click at [331, 305] on button "Volgende vraag" at bounding box center [354, 306] width 422 height 29
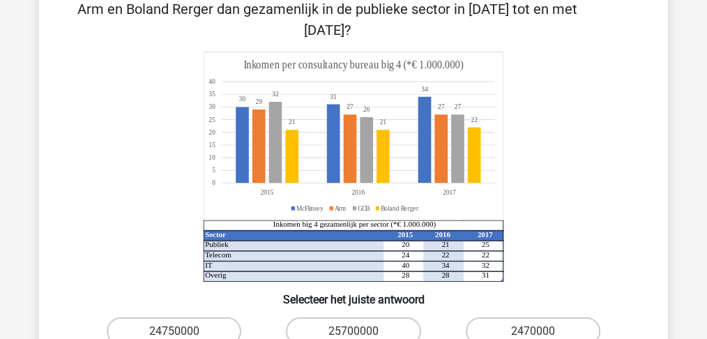
scroll to position [279, 0]
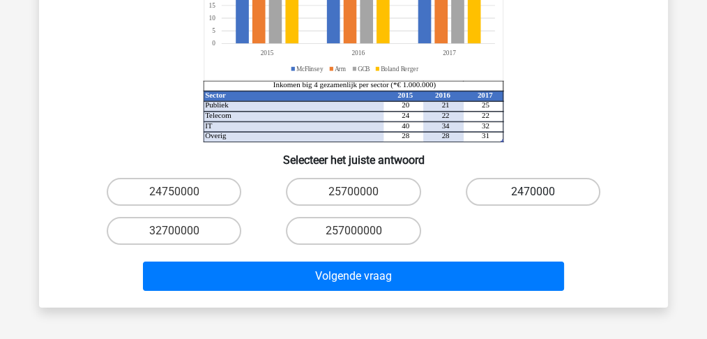
click at [529, 178] on label "2470000" at bounding box center [533, 192] width 135 height 28
click at [533, 192] on input "2470000" at bounding box center [537, 196] width 9 height 9
radio input "true"
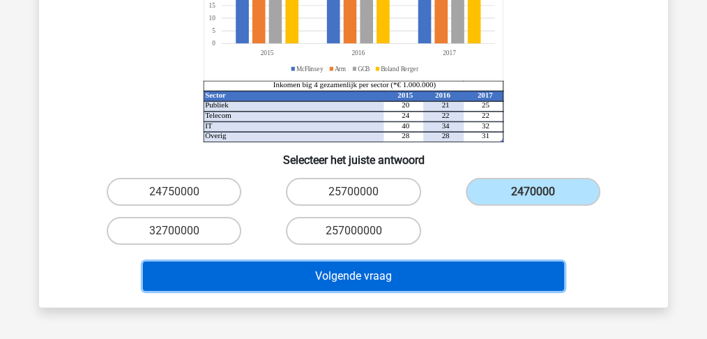
click at [314, 262] on button "Volgende vraag" at bounding box center [354, 276] width 422 height 29
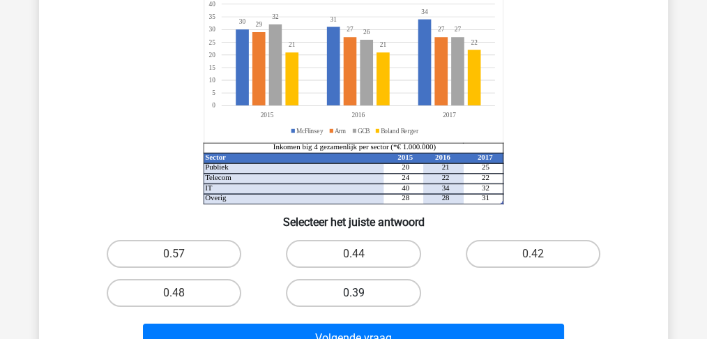
scroll to position [232, 0]
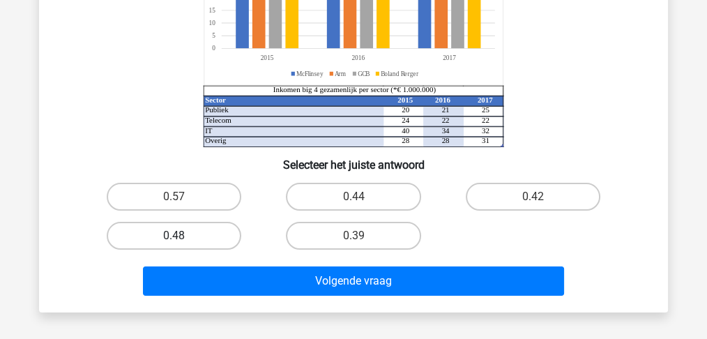
click at [203, 234] on label "0.48" at bounding box center [174, 236] width 135 height 28
click at [183, 236] on input "0.48" at bounding box center [178, 240] width 9 height 9
radio input "true"
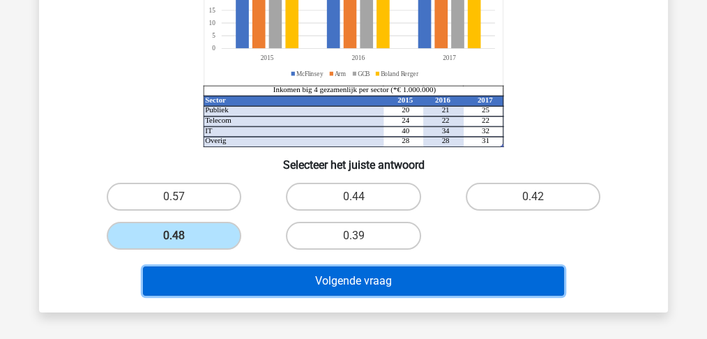
click at [320, 284] on button "Volgende vraag" at bounding box center [354, 280] width 422 height 29
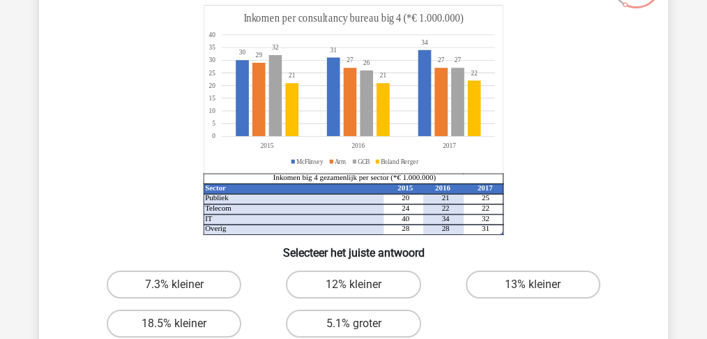
scroll to position [139, 0]
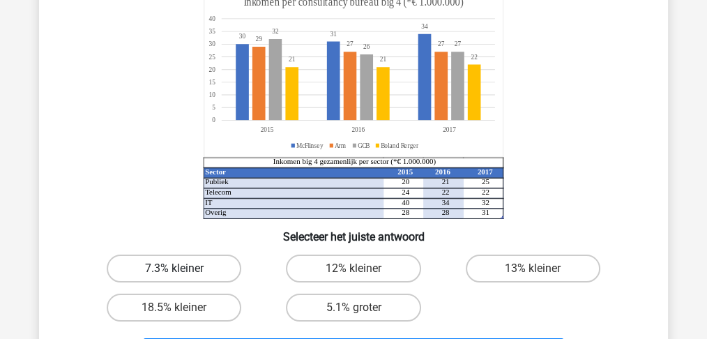
click at [179, 267] on label "7.3% kleiner" at bounding box center [174, 269] width 135 height 28
click at [179, 269] on input "7.3% kleiner" at bounding box center [178, 273] width 9 height 9
radio input "true"
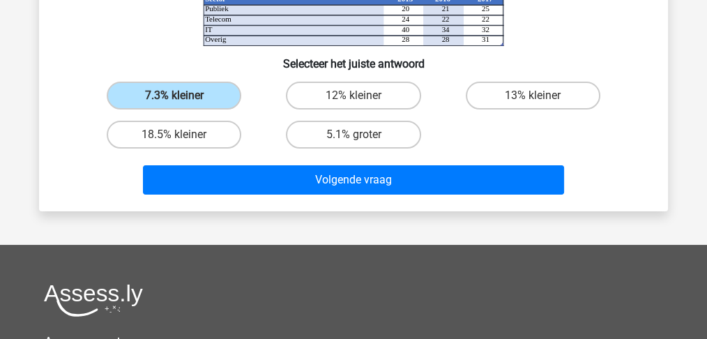
scroll to position [325, 0]
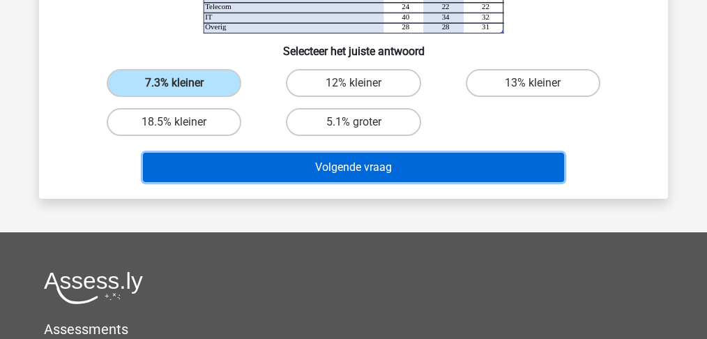
click at [354, 165] on button "Volgende vraag" at bounding box center [354, 167] width 422 height 29
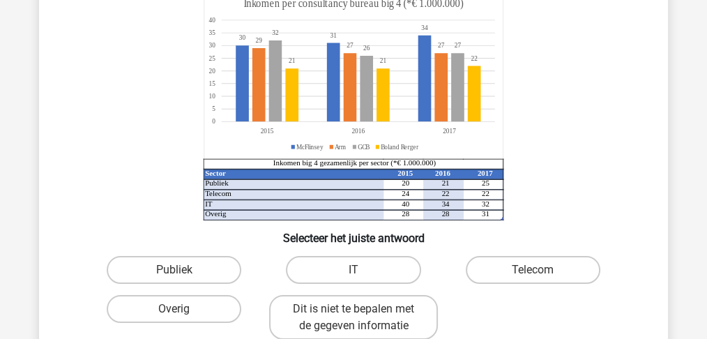
scroll to position [186, 0]
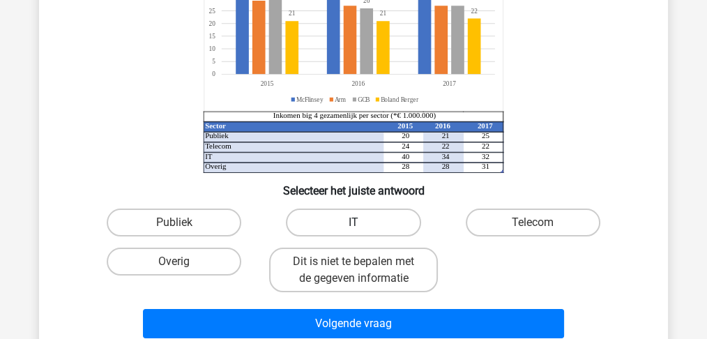
click at [349, 223] on label "IT" at bounding box center [353, 223] width 135 height 28
click at [354, 223] on input "IT" at bounding box center [358, 226] width 9 height 9
radio input "true"
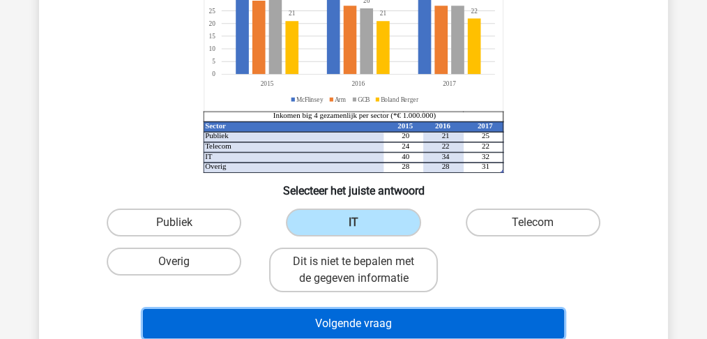
click at [382, 330] on button "Volgende vraag" at bounding box center [354, 323] width 422 height 29
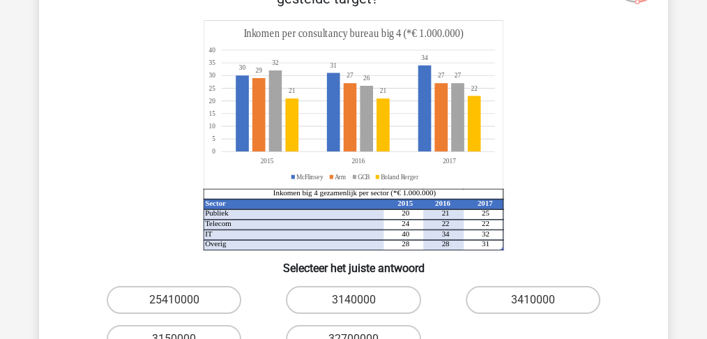
scroll to position [139, 0]
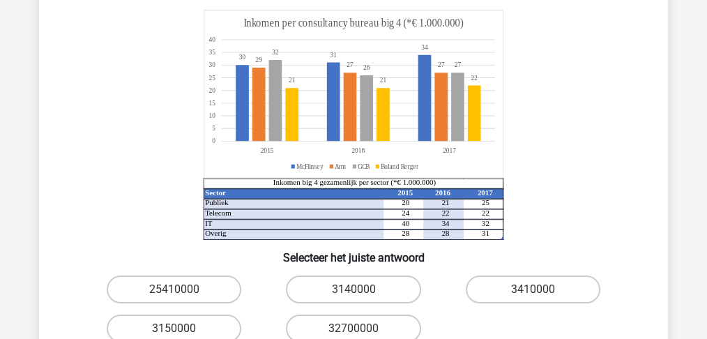
click at [359, 292] on input "3140000" at bounding box center [358, 293] width 9 height 9
radio input "true"
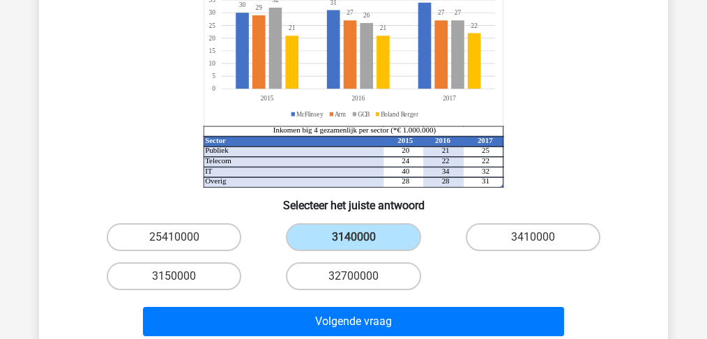
scroll to position [232, 0]
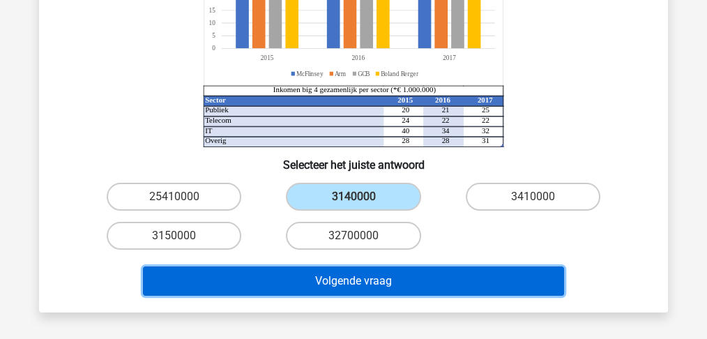
click at [367, 285] on button "Volgende vraag" at bounding box center [354, 280] width 422 height 29
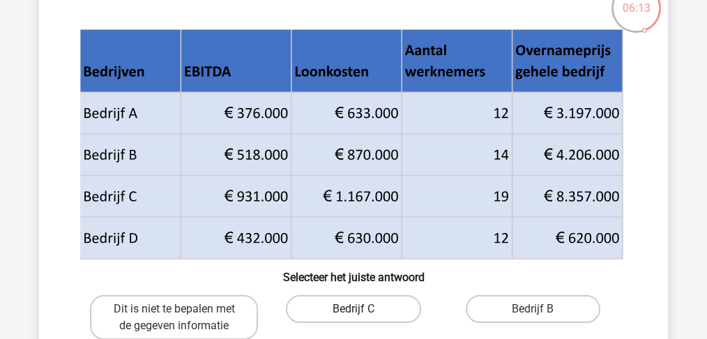
scroll to position [186, 0]
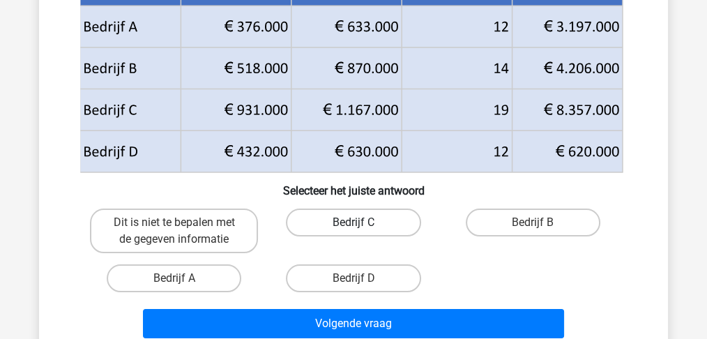
click at [361, 220] on label "Bedrijf C" at bounding box center [353, 223] width 135 height 28
click at [361, 222] on input "Bedrijf C" at bounding box center [358, 226] width 9 height 9
radio input "true"
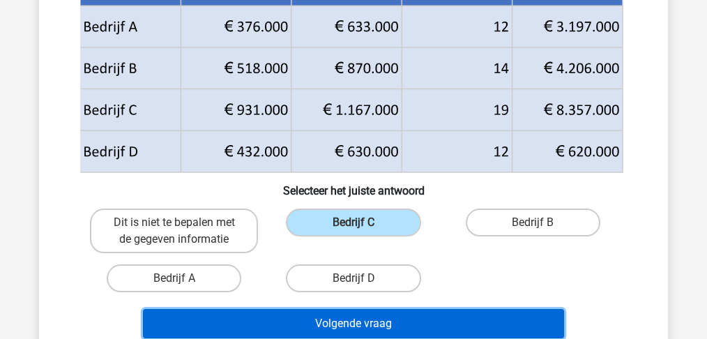
click at [371, 326] on button "Volgende vraag" at bounding box center [354, 323] width 422 height 29
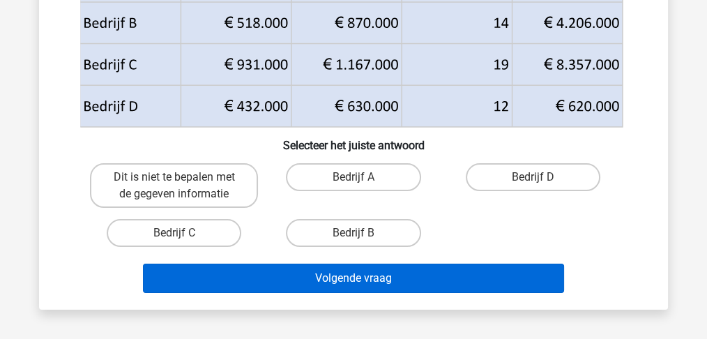
scroll to position [232, 0]
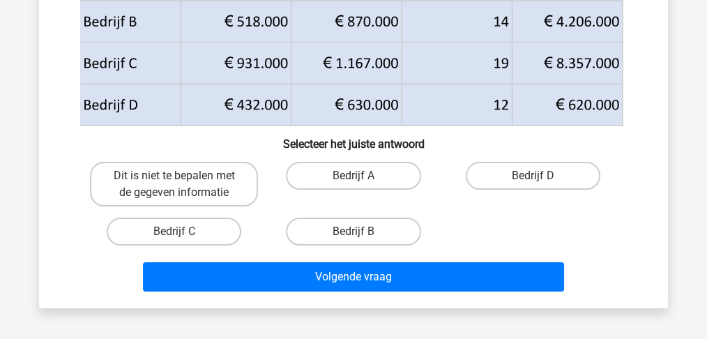
drag, startPoint x: 533, startPoint y: 181, endPoint x: 503, endPoint y: 202, distance: 36.2
click at [532, 182] on div "Bedrijf D" at bounding box center [533, 184] width 168 height 45
click at [540, 171] on label "Bedrijf D" at bounding box center [533, 176] width 135 height 28
click at [540, 176] on input "Bedrijf D" at bounding box center [537, 180] width 9 height 9
radio input "true"
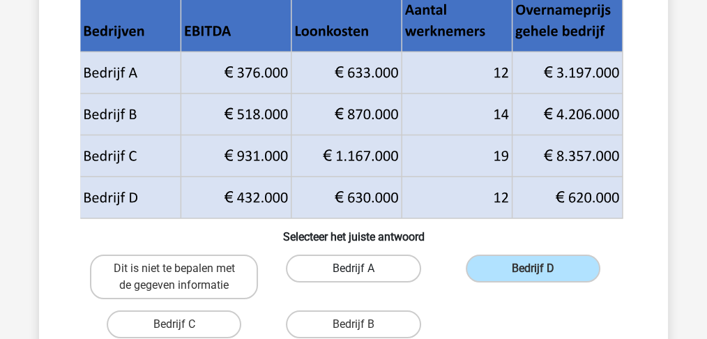
scroll to position [279, 0]
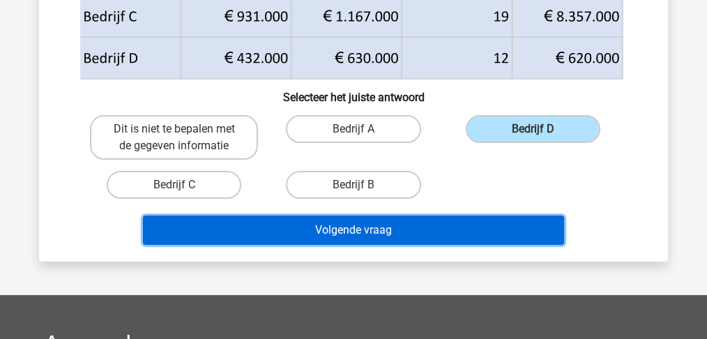
click at [344, 229] on button "Volgende vraag" at bounding box center [354, 230] width 422 height 29
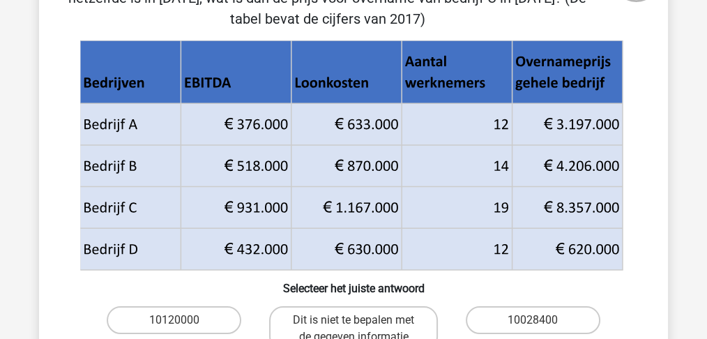
scroll to position [204, 0]
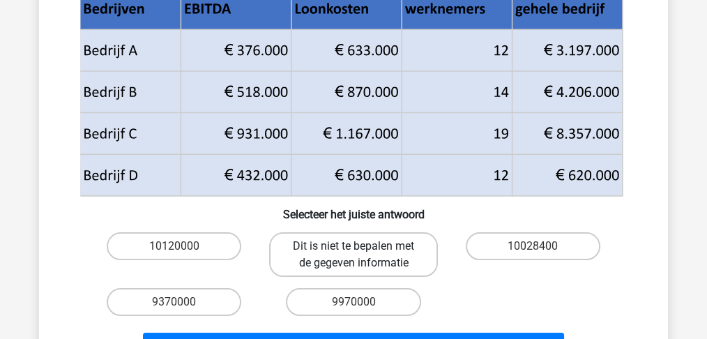
click at [326, 260] on label "Dit is niet te bepalen met de gegeven informatie" at bounding box center [353, 254] width 168 height 45
click at [354, 255] on input "Dit is niet te bepalen met de gegeven informatie" at bounding box center [358, 250] width 9 height 9
radio input "true"
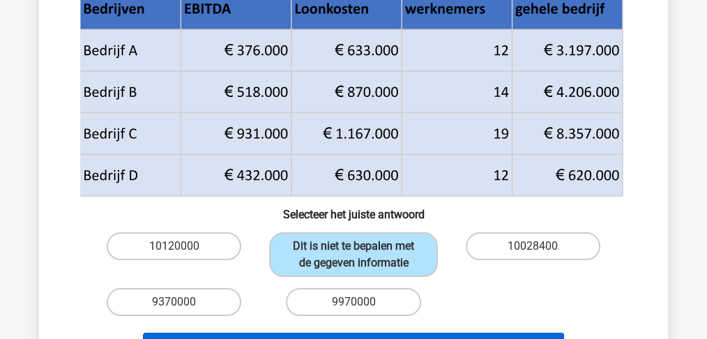
scroll to position [296, 0]
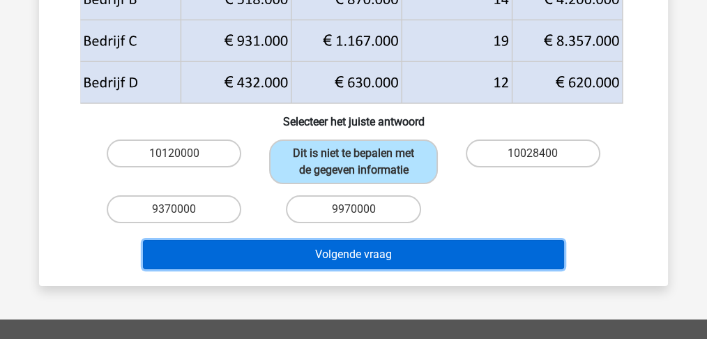
click at [340, 250] on button "Volgende vraag" at bounding box center [354, 254] width 422 height 29
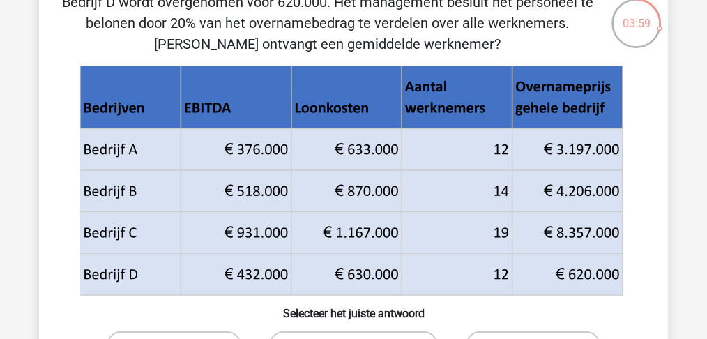
scroll to position [139, 0]
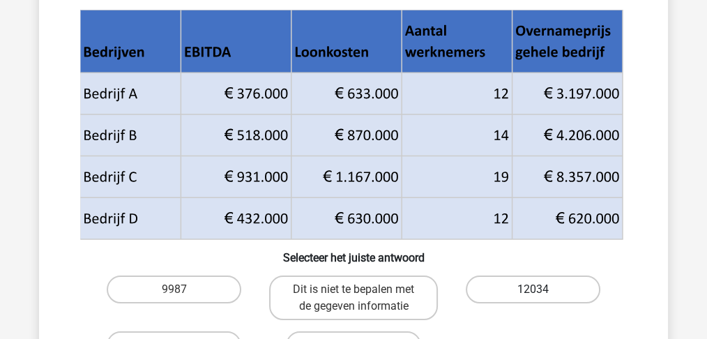
click at [520, 289] on label "12034" at bounding box center [533, 289] width 135 height 28
click at [533, 289] on input "12034" at bounding box center [537, 293] width 9 height 9
radio input "true"
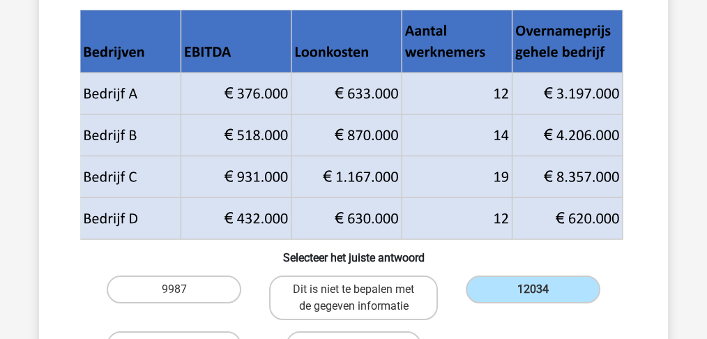
scroll to position [232, 0]
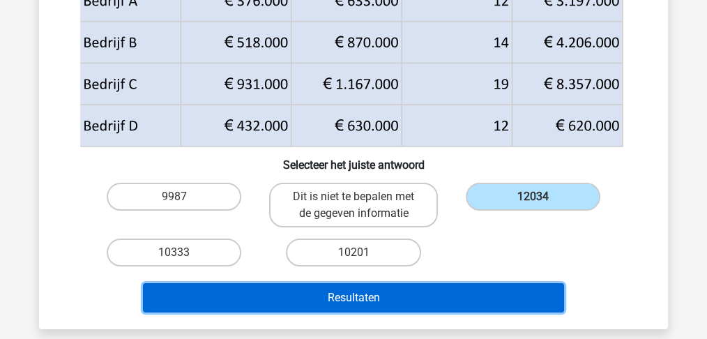
click at [372, 297] on button "Resultaten" at bounding box center [354, 297] width 422 height 29
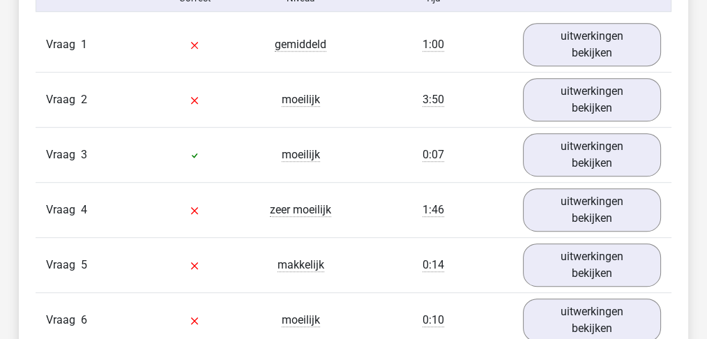
scroll to position [930, 0]
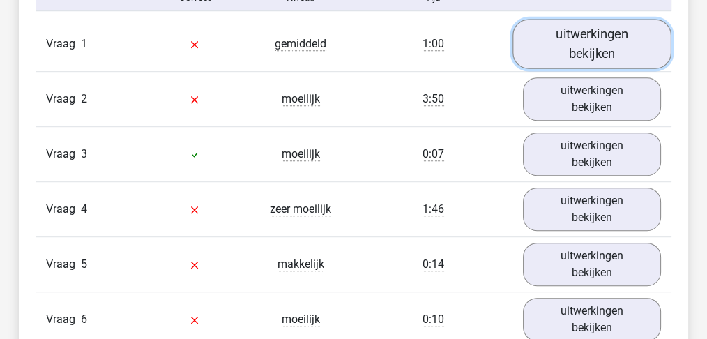
click at [577, 38] on link "uitwerkingen bekijken" at bounding box center [592, 44] width 159 height 50
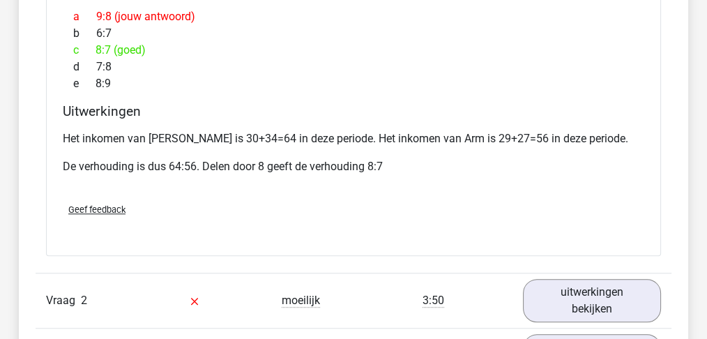
scroll to position [1395, 0]
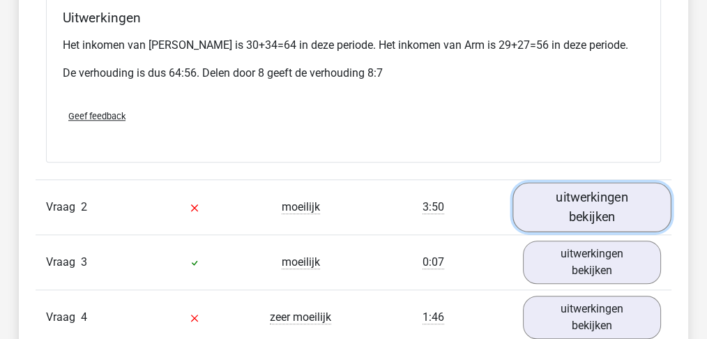
click at [618, 199] on link "uitwerkingen bekijken" at bounding box center [592, 208] width 159 height 50
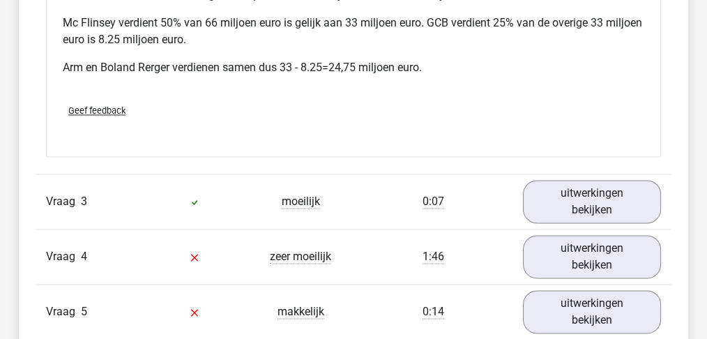
scroll to position [2092, 0]
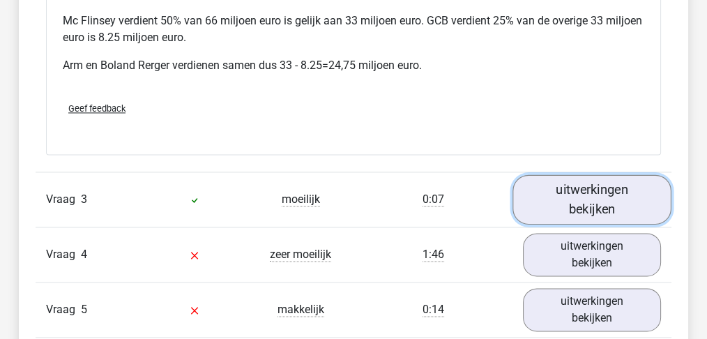
click at [594, 192] on link "uitwerkingen bekijken" at bounding box center [592, 200] width 159 height 50
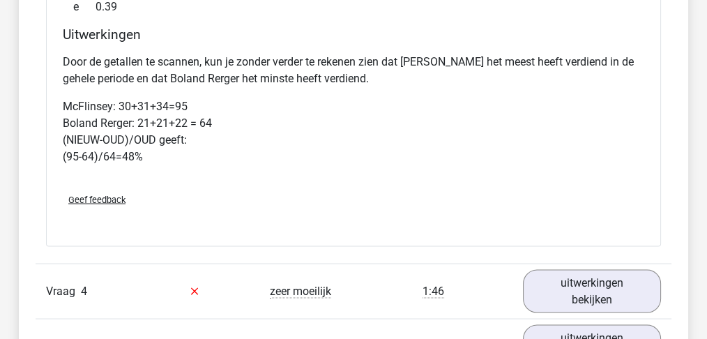
scroll to position [2743, 0]
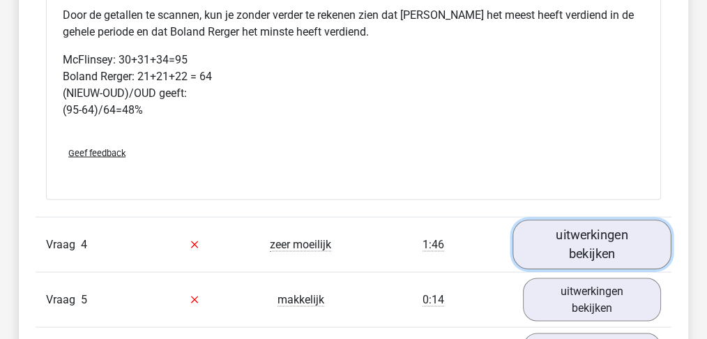
click at [589, 232] on link "uitwerkingen bekijken" at bounding box center [592, 245] width 159 height 50
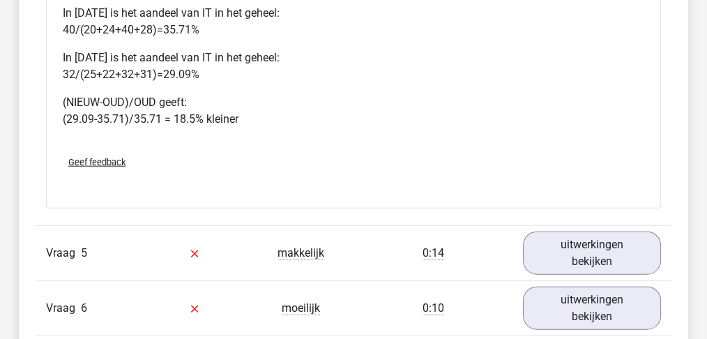
scroll to position [3440, 0]
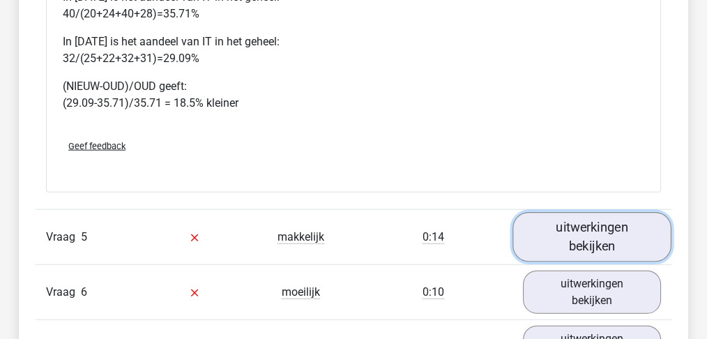
click at [630, 222] on link "uitwerkingen bekijken" at bounding box center [592, 237] width 159 height 50
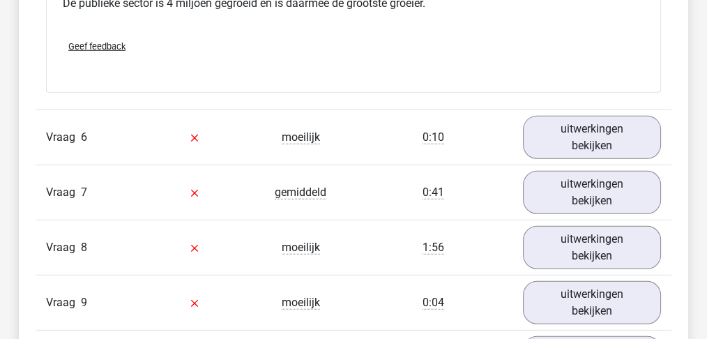
scroll to position [4138, 0]
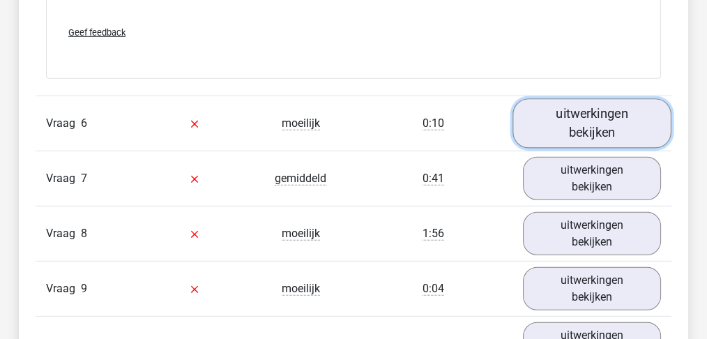
click at [601, 111] on link "uitwerkingen bekijken" at bounding box center [592, 123] width 159 height 50
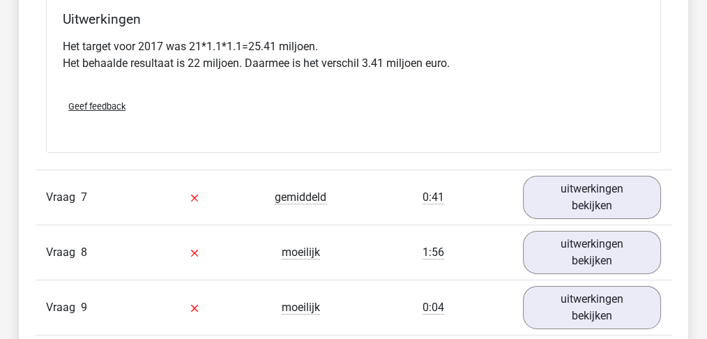
scroll to position [4743, 0]
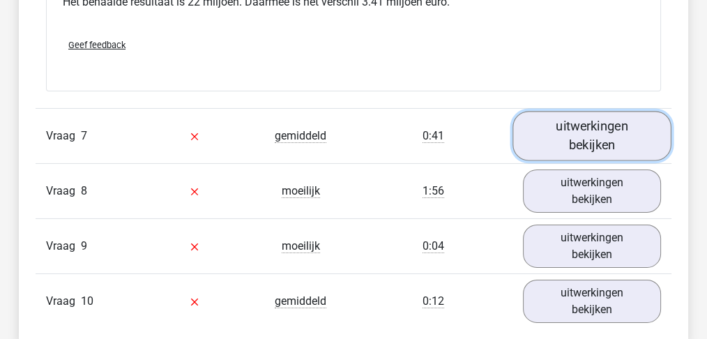
click at [621, 125] on link "uitwerkingen bekijken" at bounding box center [592, 137] width 159 height 50
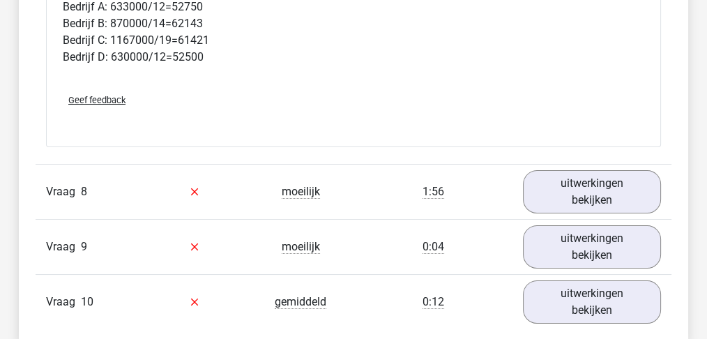
scroll to position [5393, 0]
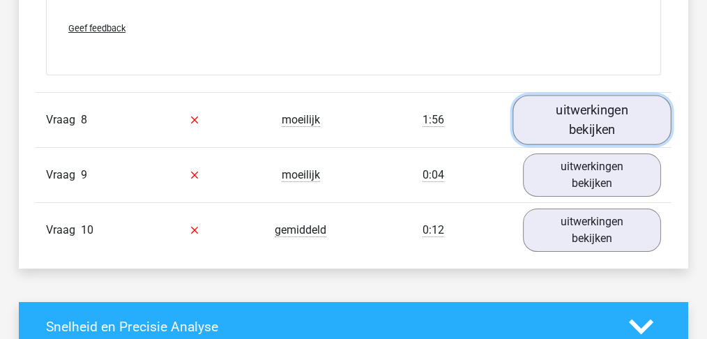
click at [582, 99] on link "uitwerkingen bekijken" at bounding box center [592, 120] width 159 height 50
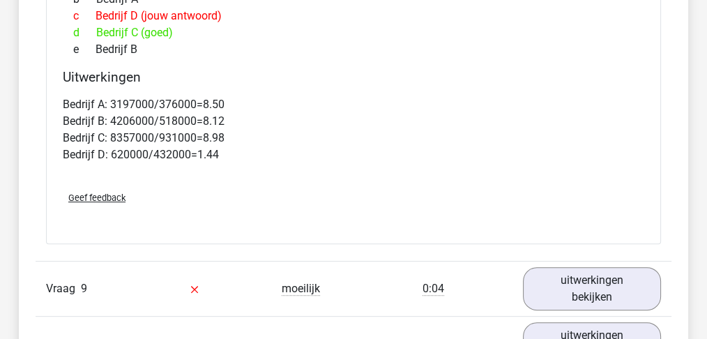
scroll to position [5951, 0]
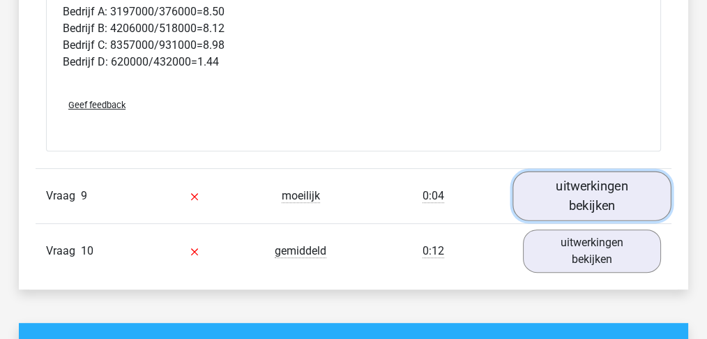
drag, startPoint x: 587, startPoint y: 174, endPoint x: 578, endPoint y: 172, distance: 8.8
click at [587, 175] on link "uitwerkingen bekijken" at bounding box center [592, 196] width 159 height 50
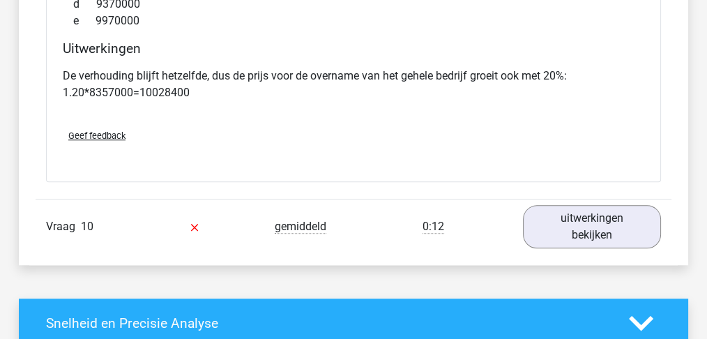
scroll to position [6556, 0]
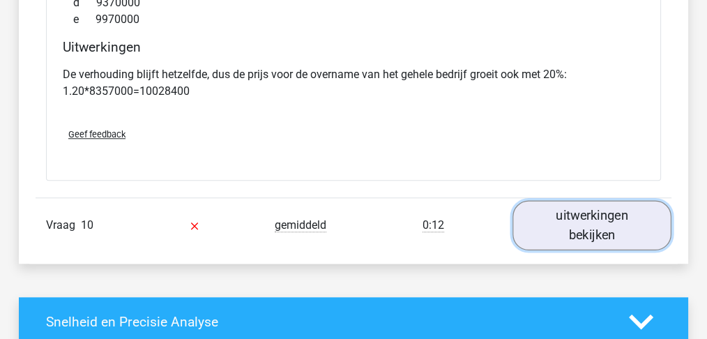
click at [580, 211] on link "uitwerkingen bekijken" at bounding box center [592, 225] width 159 height 50
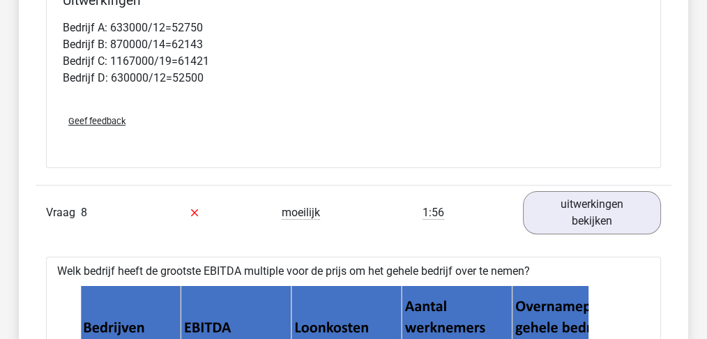
scroll to position [5254, 0]
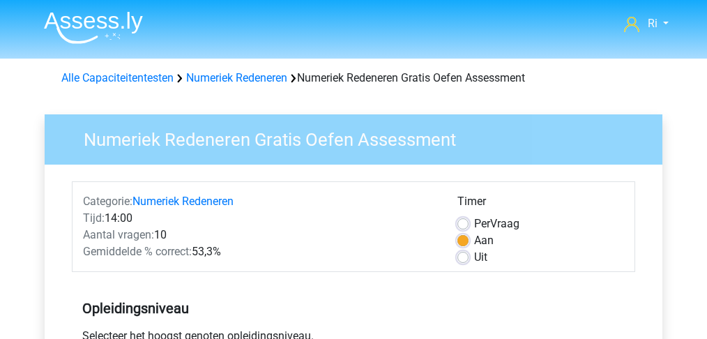
scroll to position [325, 0]
